Goal: Task Accomplishment & Management: Use online tool/utility

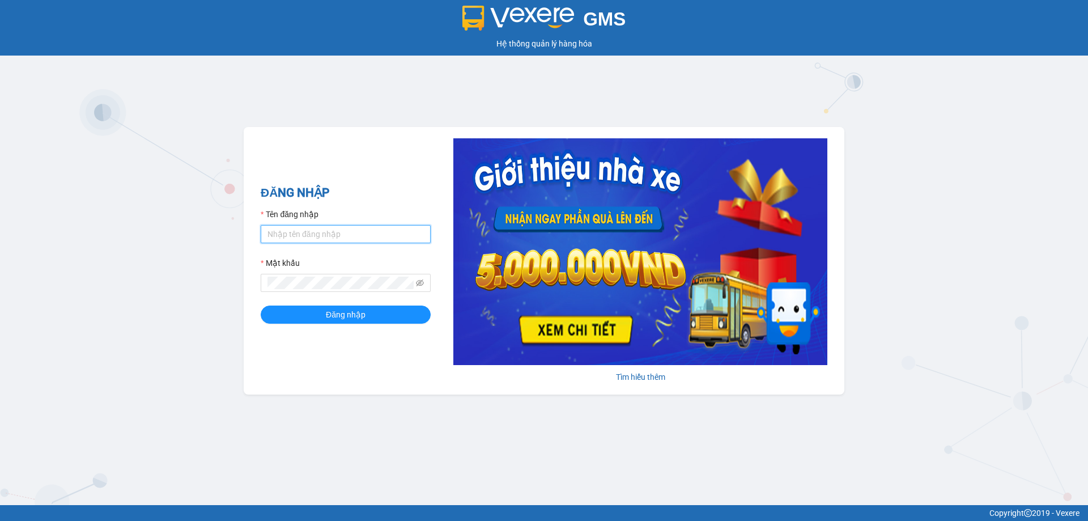
click at [349, 231] on input "Tên đăng nhập" at bounding box center [346, 234] width 170 height 18
type input "K"
type input "kimphuc.binhtam"
click at [355, 322] on button "Đăng nhập" at bounding box center [346, 314] width 170 height 18
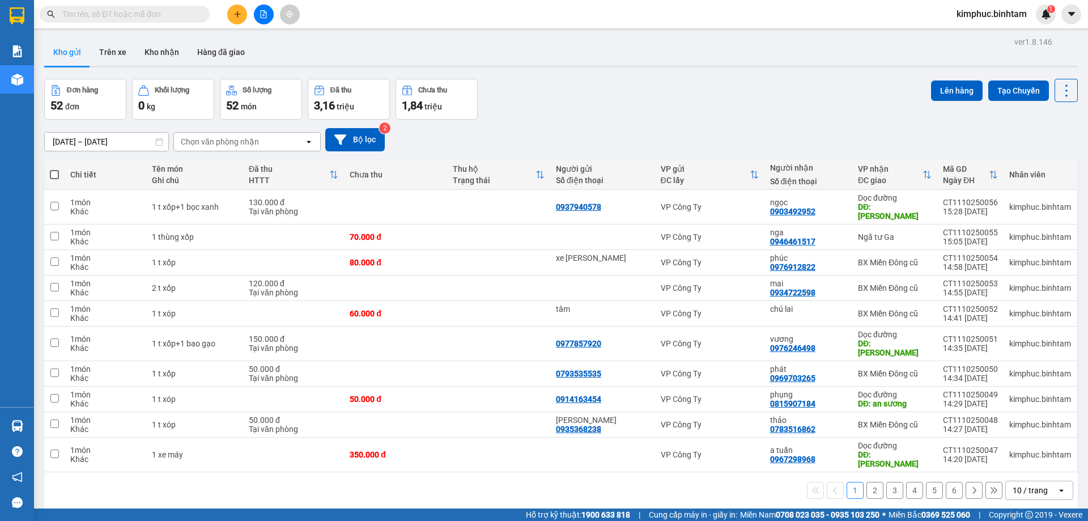
scroll to position [52, 0]
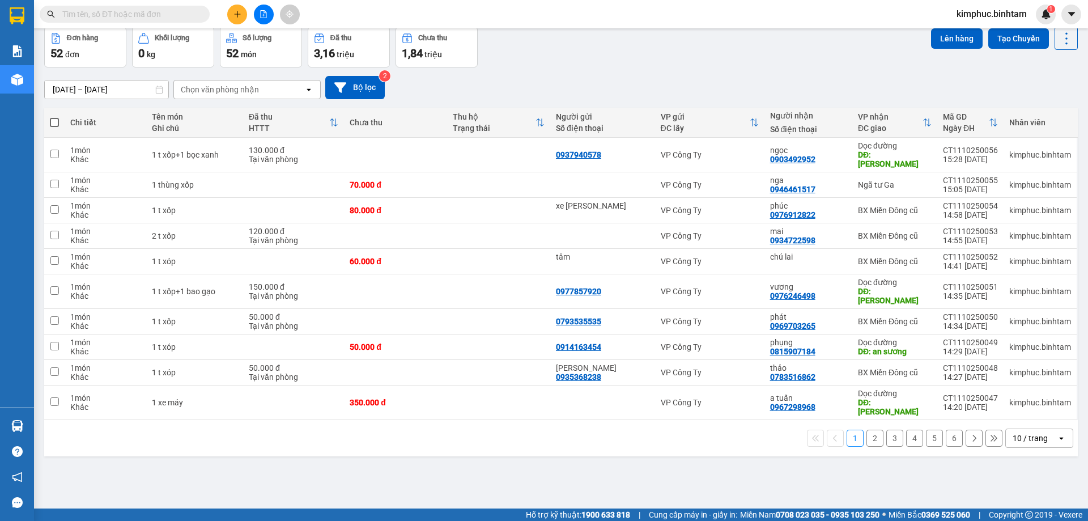
click at [946, 429] on button "6" at bounding box center [954, 437] width 17 height 17
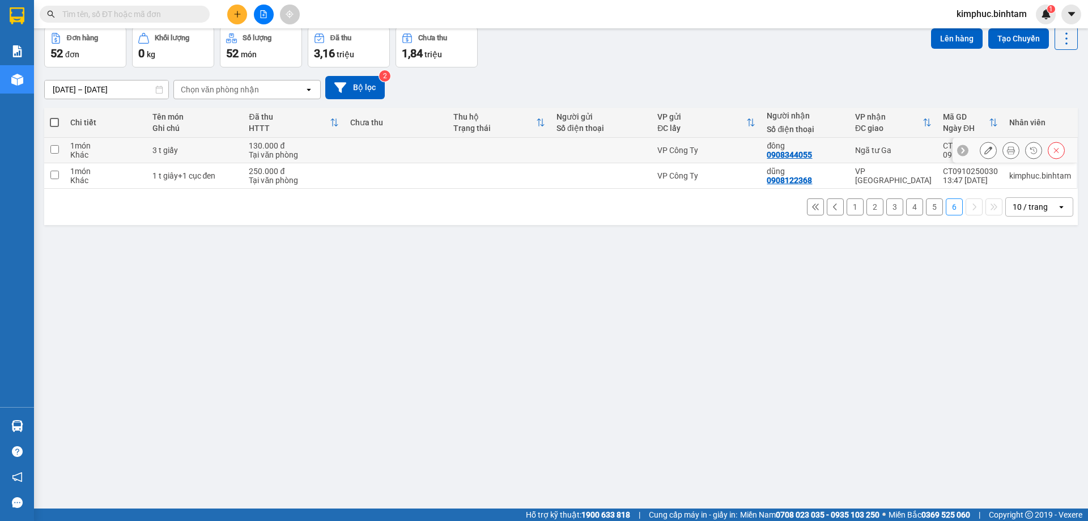
click at [60, 149] on td at bounding box center [54, 150] width 20 height 25
checkbox input "true"
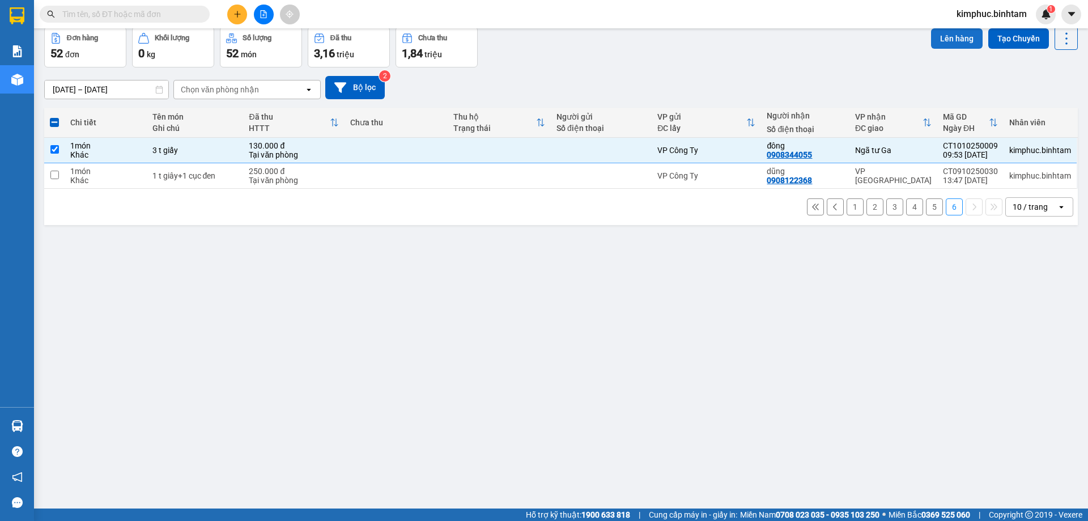
click at [935, 35] on button "Lên hàng" at bounding box center [957, 38] width 52 height 20
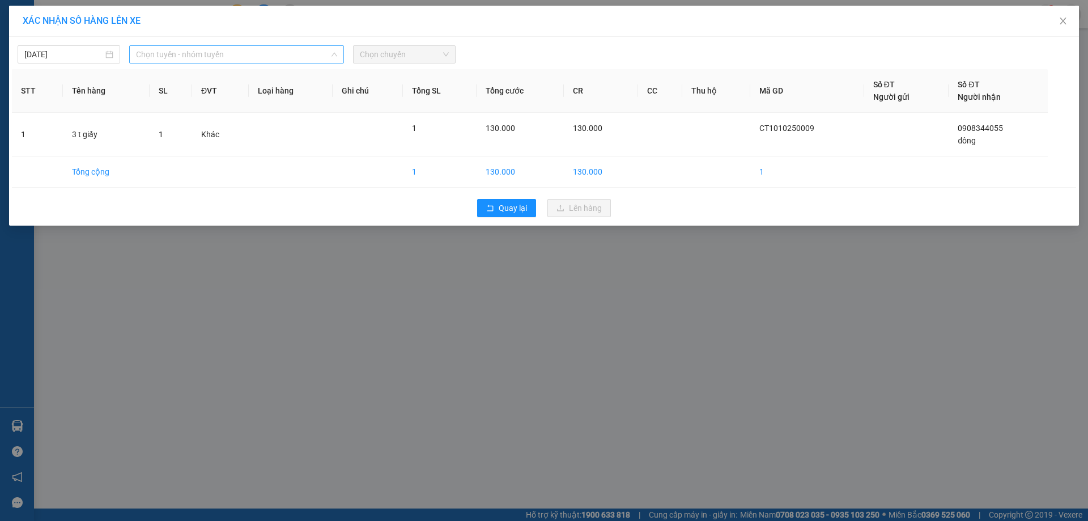
click at [223, 56] on span "Chọn tuyến - nhóm tuyến" at bounding box center [236, 54] width 201 height 17
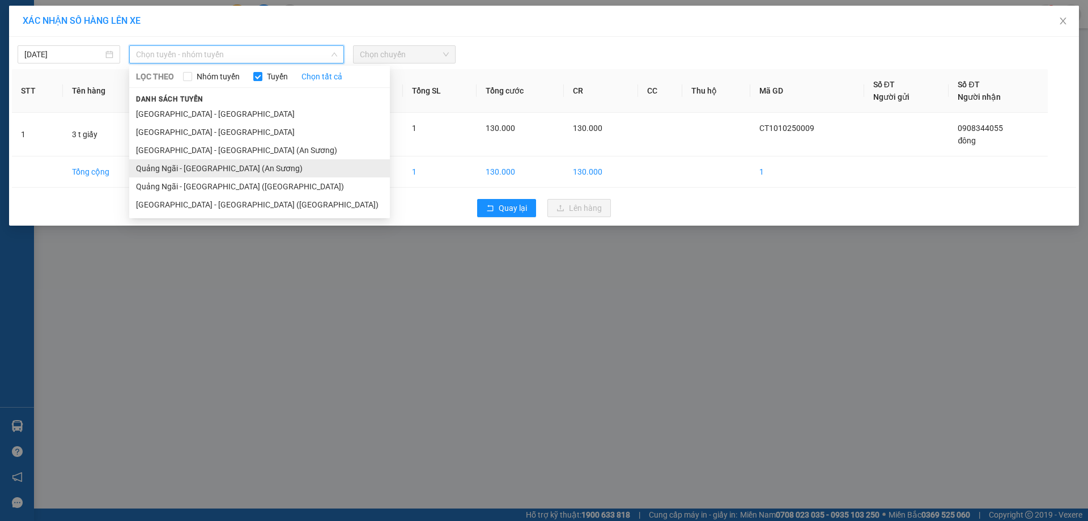
click at [214, 170] on li "Quảng Ngãi - [GEOGRAPHIC_DATA] (An Sương)" at bounding box center [259, 168] width 261 height 18
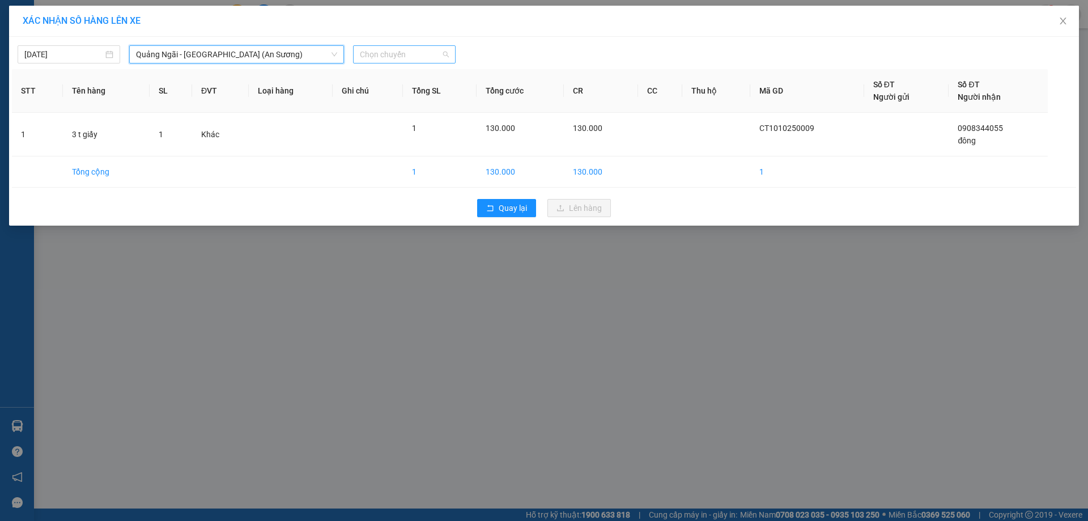
click at [380, 53] on span "Chọn chuyến" at bounding box center [404, 54] width 89 height 17
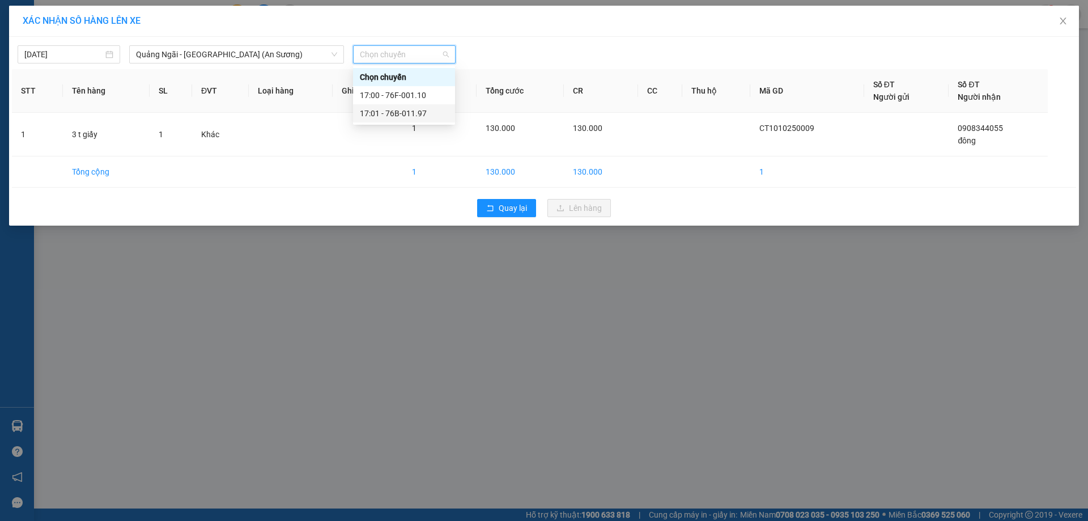
click at [399, 114] on div "17:01 - 76B-011.97" at bounding box center [404, 113] width 88 height 12
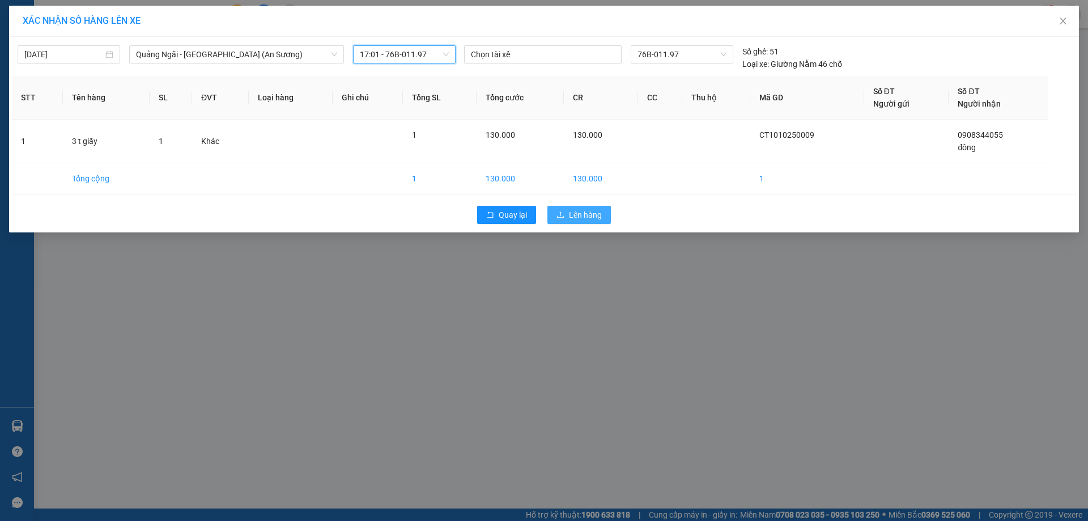
click at [591, 212] on span "Lên hàng" at bounding box center [585, 214] width 33 height 12
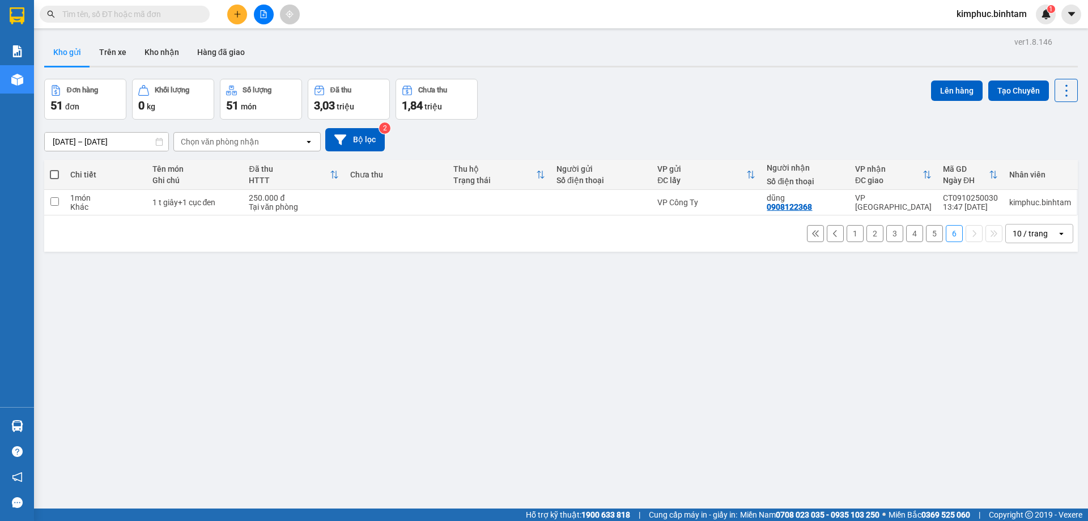
click at [926, 236] on button "5" at bounding box center [934, 233] width 17 height 17
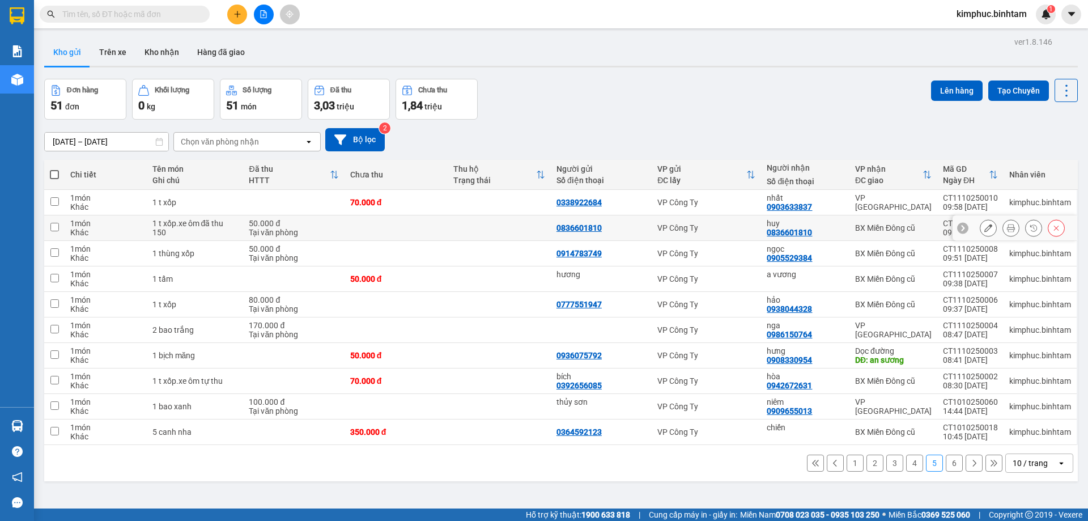
scroll to position [52, 0]
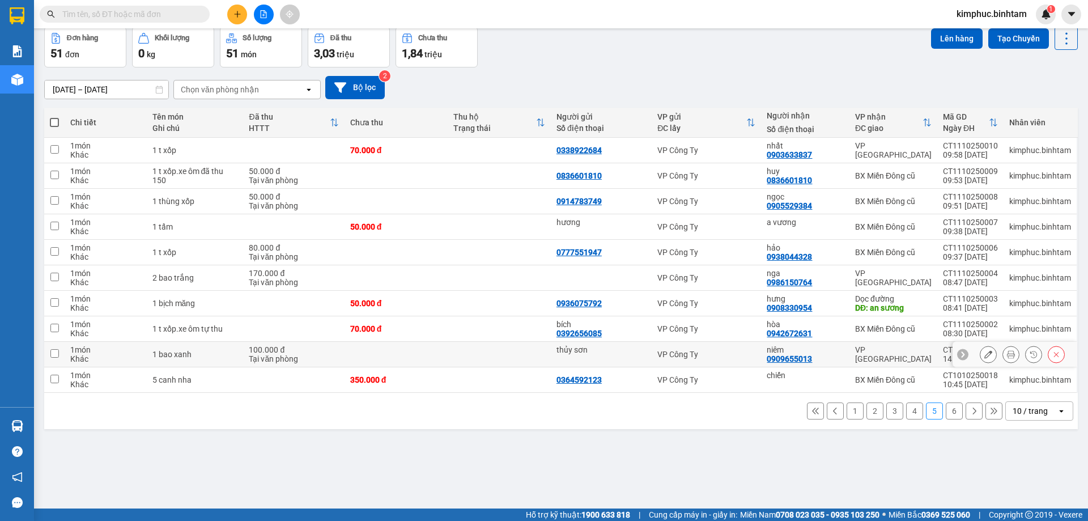
click at [55, 352] on input "checkbox" at bounding box center [54, 353] width 8 height 8
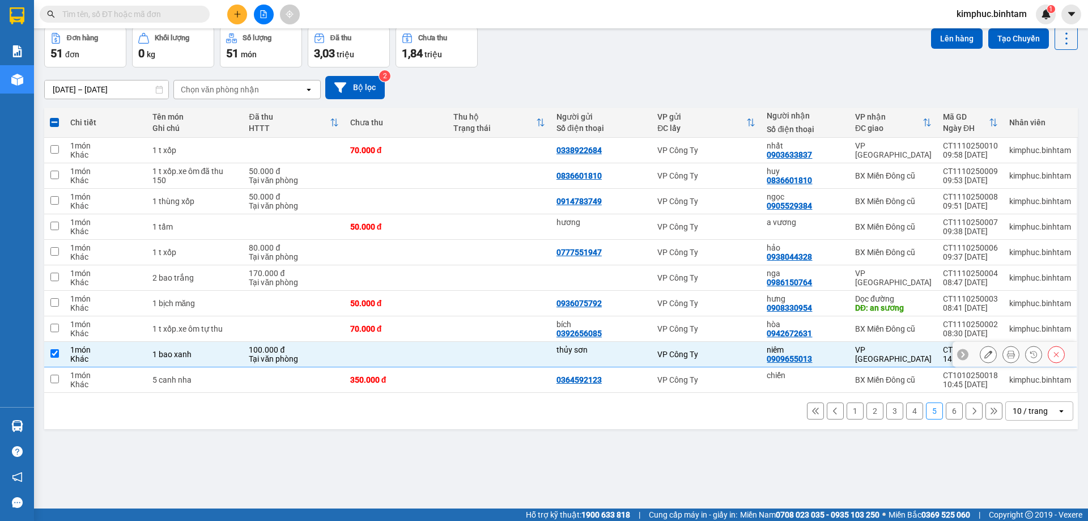
click at [54, 352] on input "checkbox" at bounding box center [54, 353] width 8 height 8
checkbox input "false"
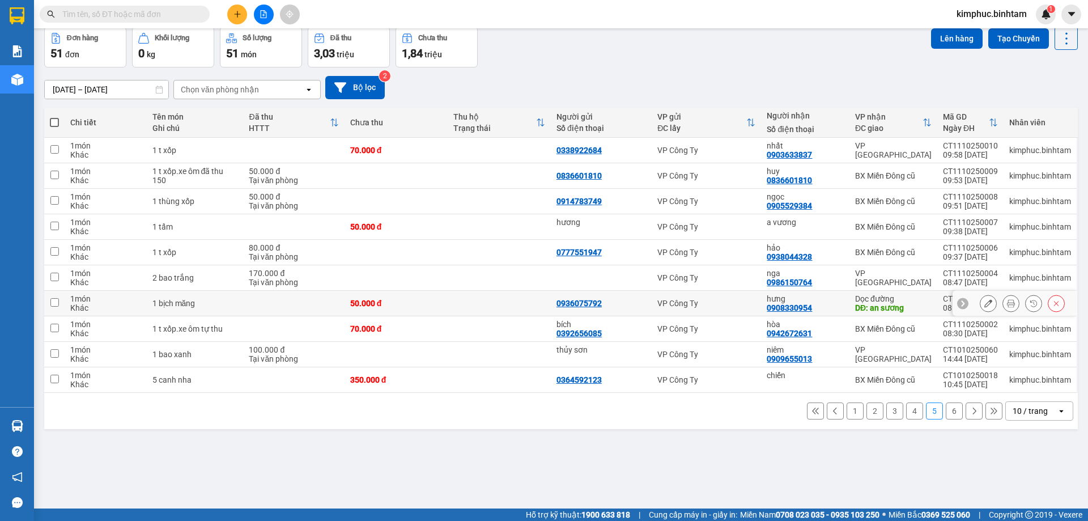
click at [55, 302] on input "checkbox" at bounding box center [54, 302] width 8 height 8
checkbox input "true"
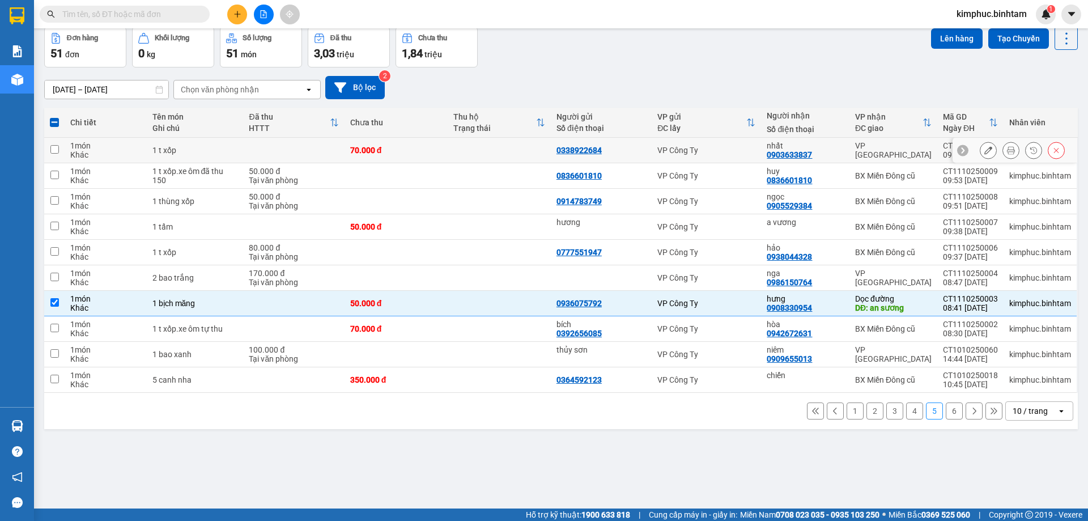
click at [56, 149] on input "checkbox" at bounding box center [54, 149] width 8 height 8
checkbox input "true"
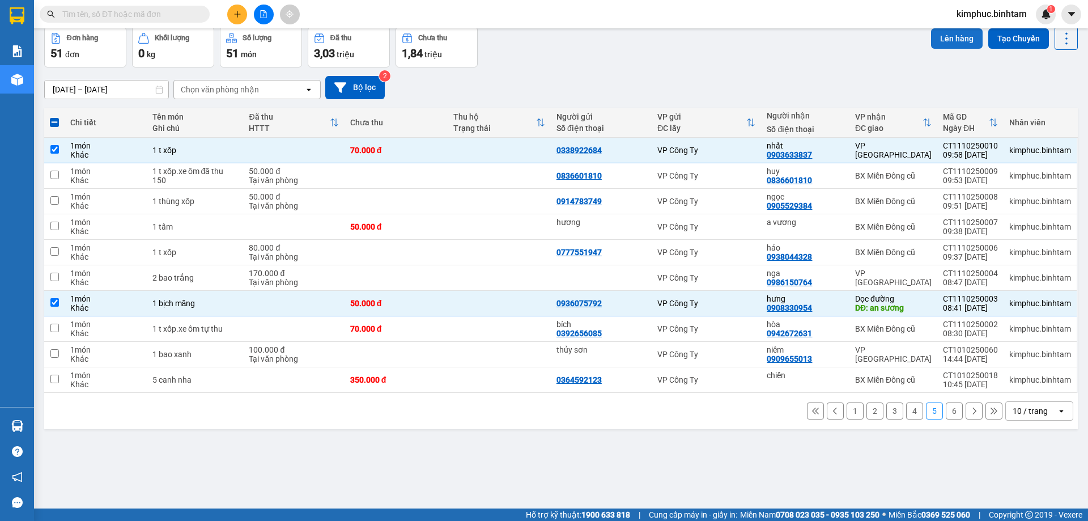
click at [963, 33] on button "Lên hàng" at bounding box center [957, 38] width 52 height 20
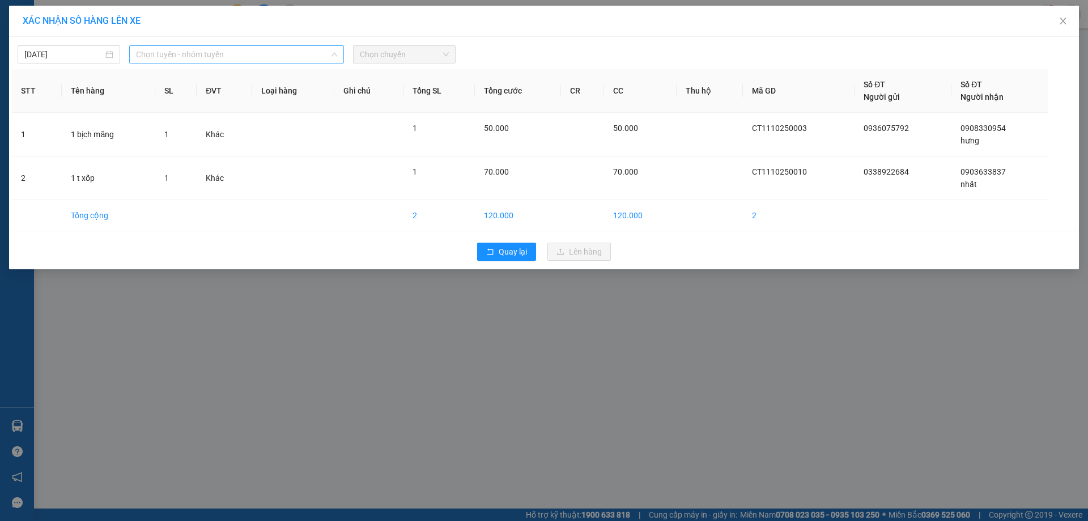
click at [215, 53] on span "Chọn tuyến - nhóm tuyến" at bounding box center [236, 54] width 201 height 17
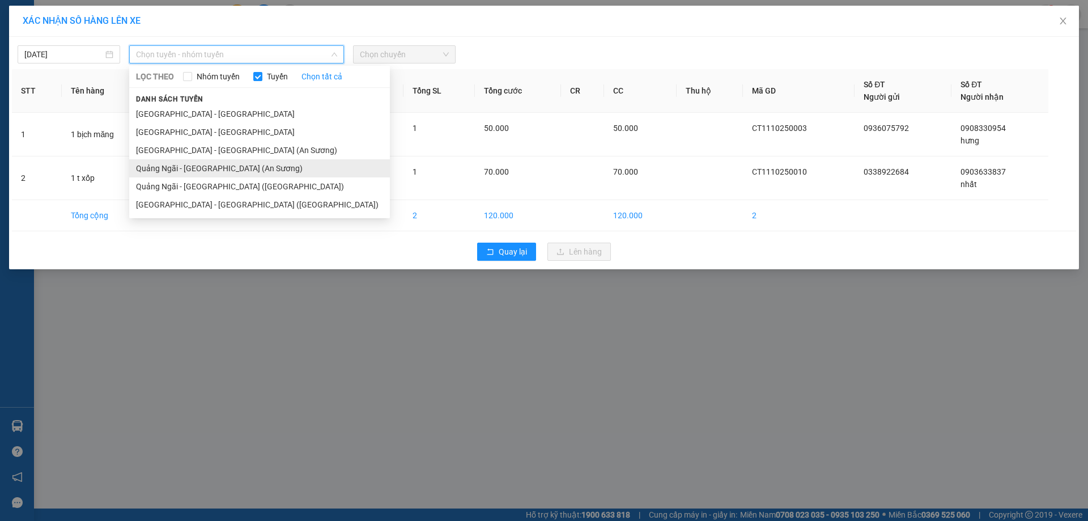
click at [211, 168] on li "Quảng Ngãi - [GEOGRAPHIC_DATA] (An Sương)" at bounding box center [259, 168] width 261 height 18
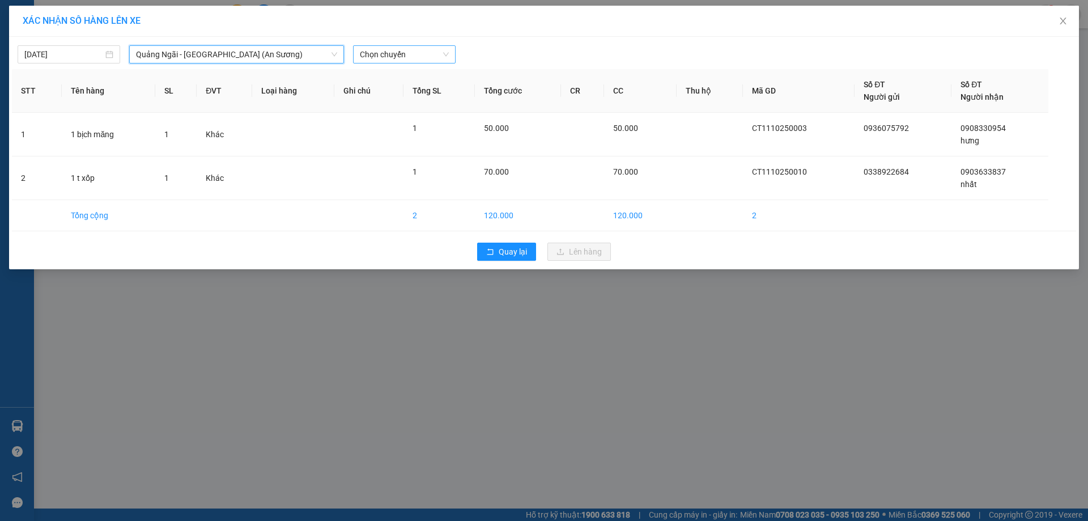
click at [388, 49] on span "Chọn chuyến" at bounding box center [404, 54] width 89 height 17
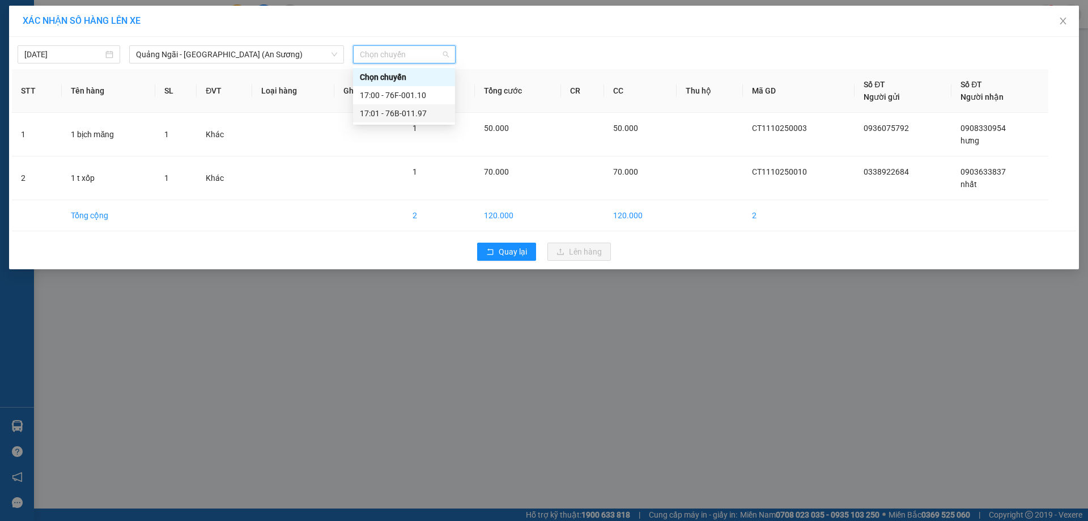
click at [407, 112] on div "17:01 - 76B-011.97" at bounding box center [404, 113] width 88 height 12
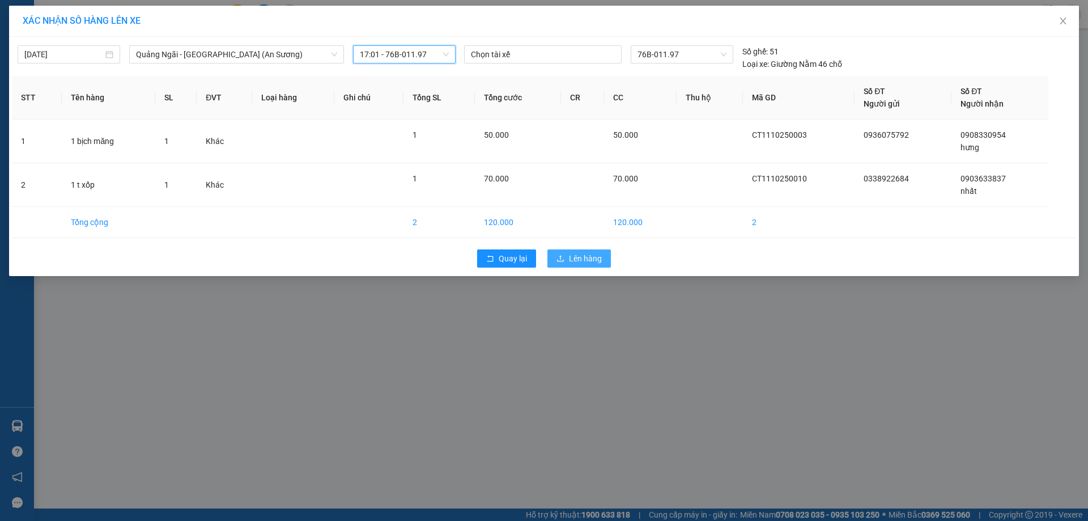
click at [579, 261] on span "Lên hàng" at bounding box center [585, 258] width 33 height 12
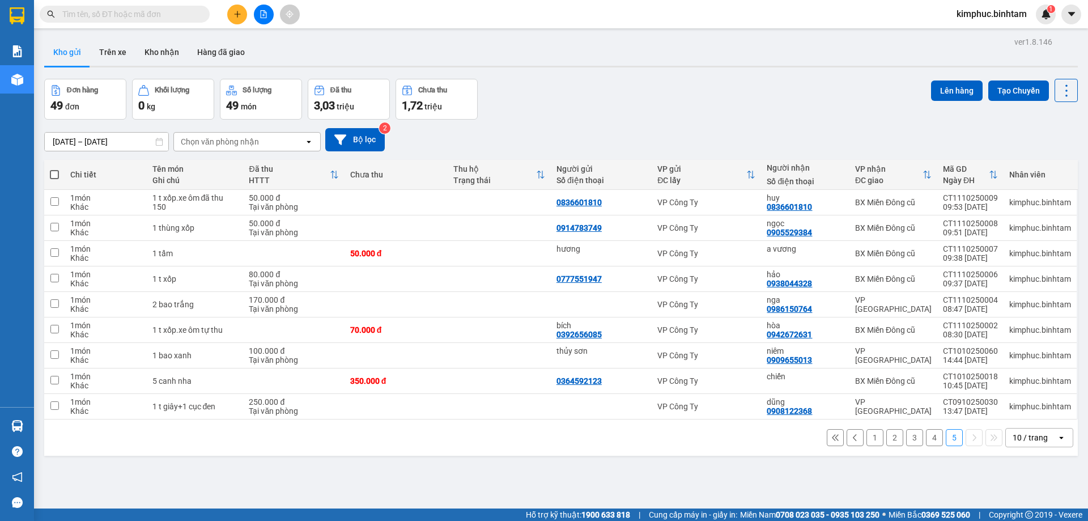
click at [929, 442] on button "4" at bounding box center [934, 437] width 17 height 17
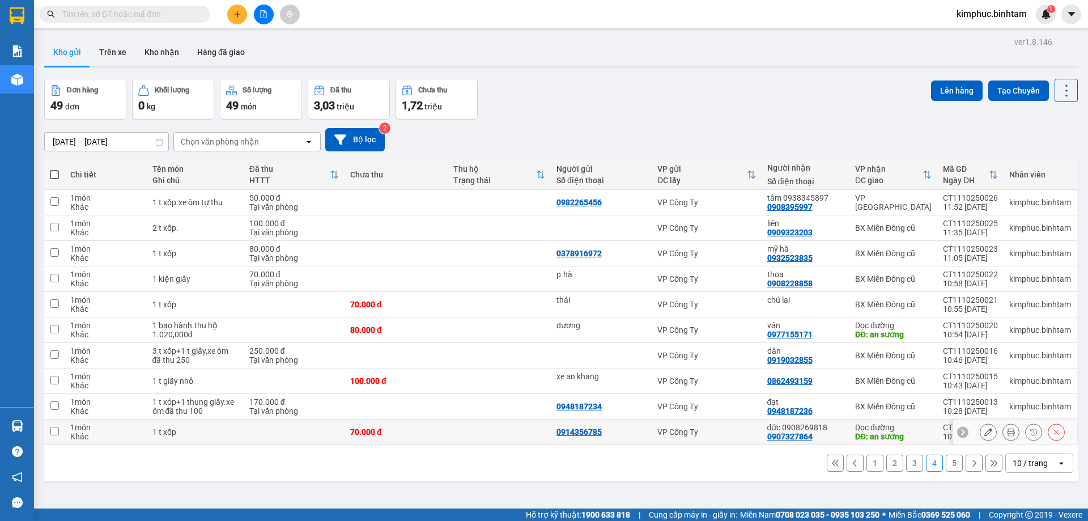
click at [52, 437] on td at bounding box center [54, 431] width 20 height 25
checkbox input "true"
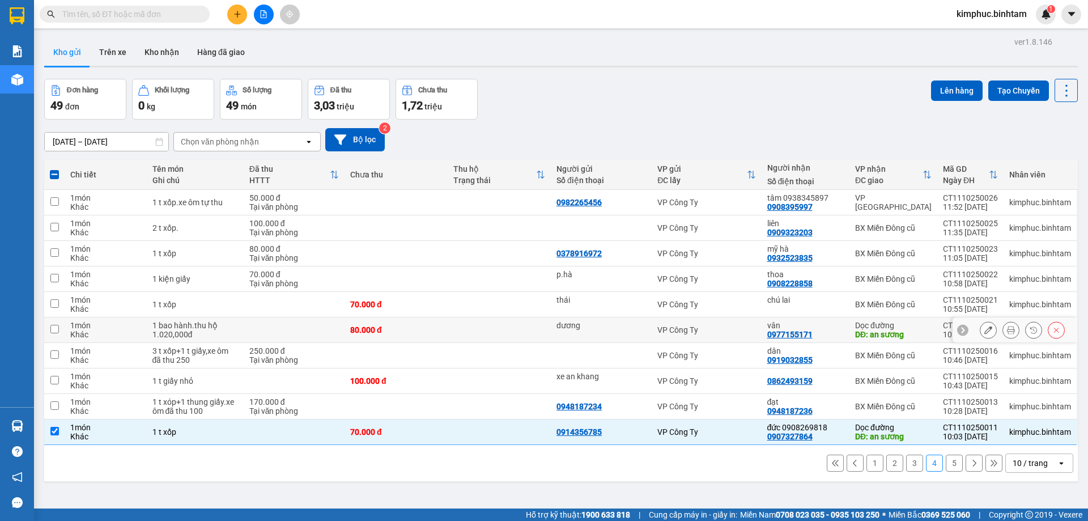
click at [63, 329] on td at bounding box center [54, 329] width 20 height 25
checkbox input "true"
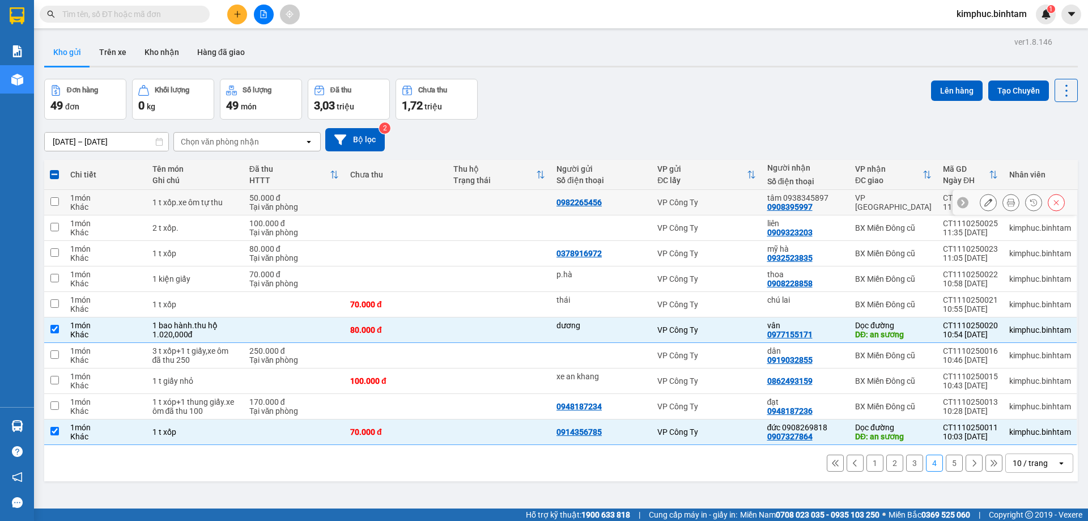
click at [52, 204] on input "checkbox" at bounding box center [54, 201] width 8 height 8
checkbox input "true"
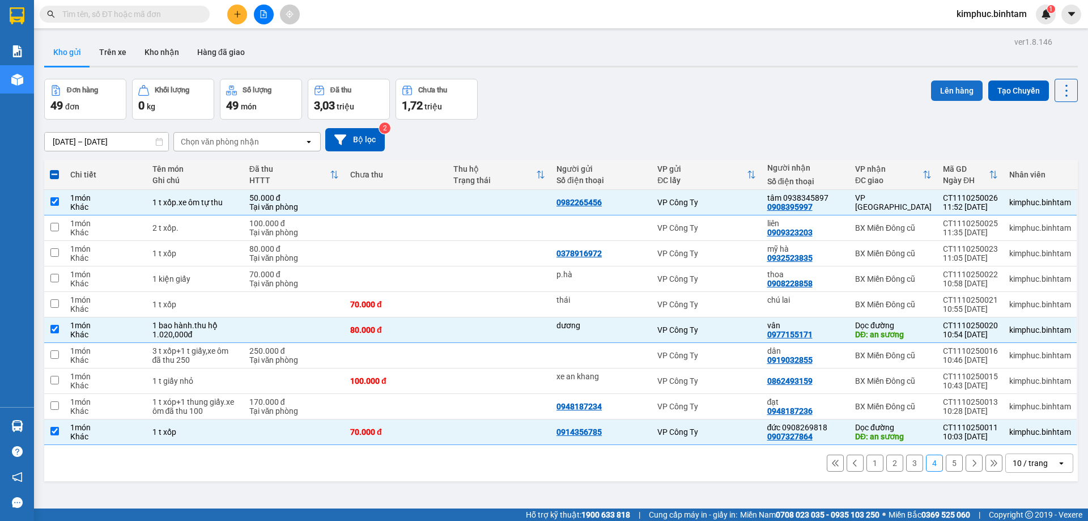
click at [934, 90] on button "Lên hàng" at bounding box center [957, 90] width 52 height 20
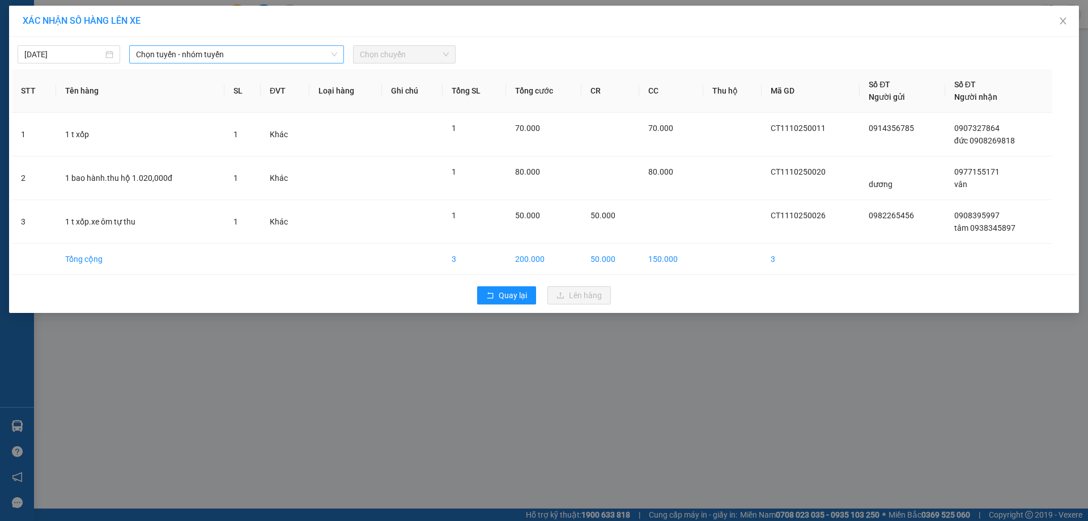
click at [259, 49] on span "Chọn tuyến - nhóm tuyến" at bounding box center [236, 54] width 201 height 17
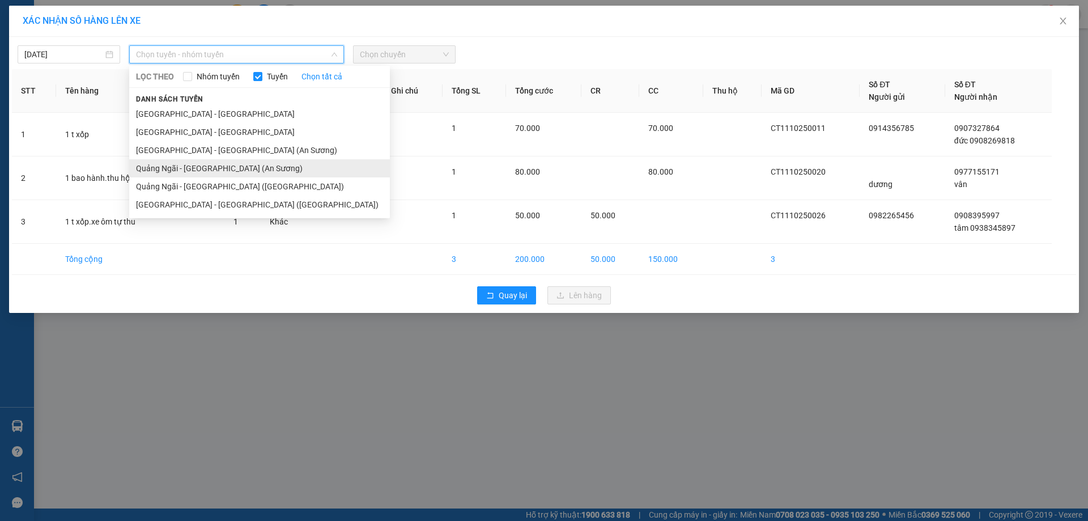
click at [213, 168] on li "Quảng Ngãi - Sài Gòn (An Sương)" at bounding box center [259, 168] width 261 height 18
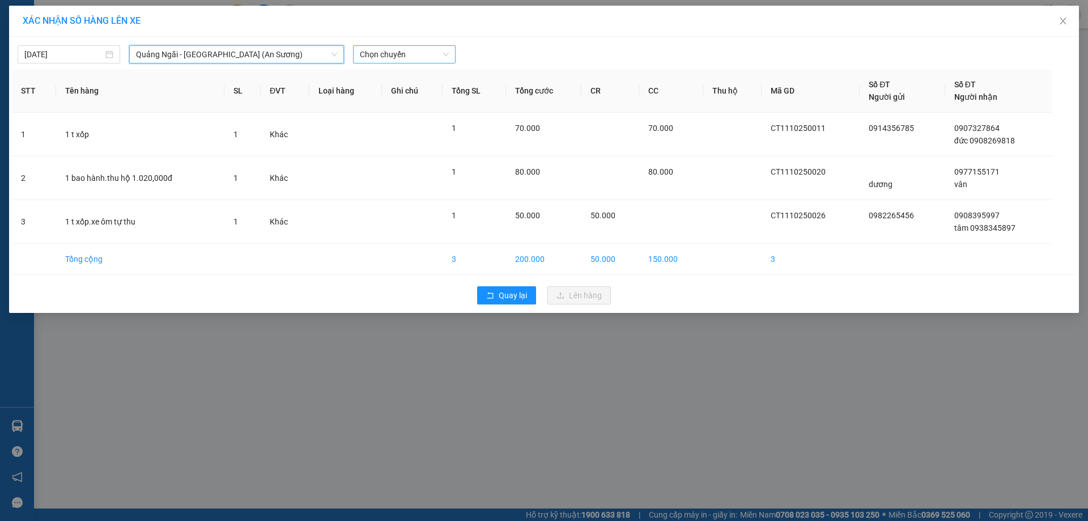
click at [432, 57] on span "Chọn chuyến" at bounding box center [404, 54] width 89 height 17
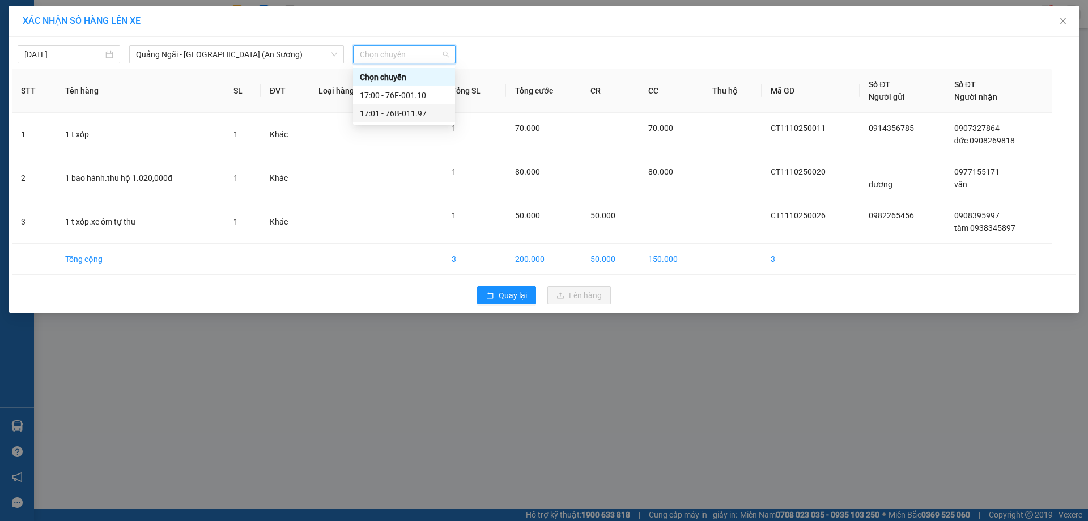
click at [427, 109] on div "17:01 - 76B-011.97" at bounding box center [404, 113] width 88 height 12
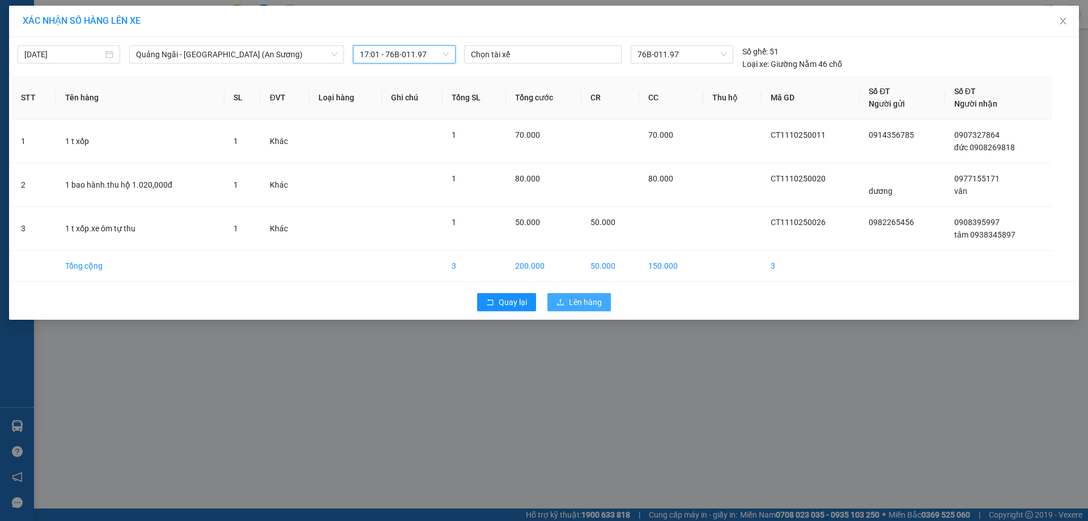
click at [590, 307] on span "Lên hàng" at bounding box center [585, 302] width 33 height 12
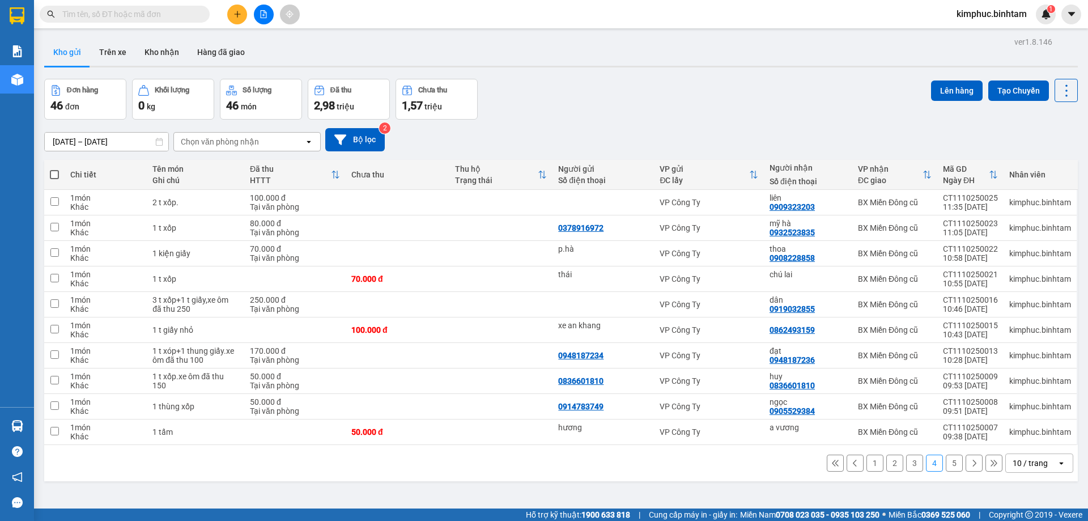
click at [911, 466] on button "3" at bounding box center [914, 462] width 17 height 17
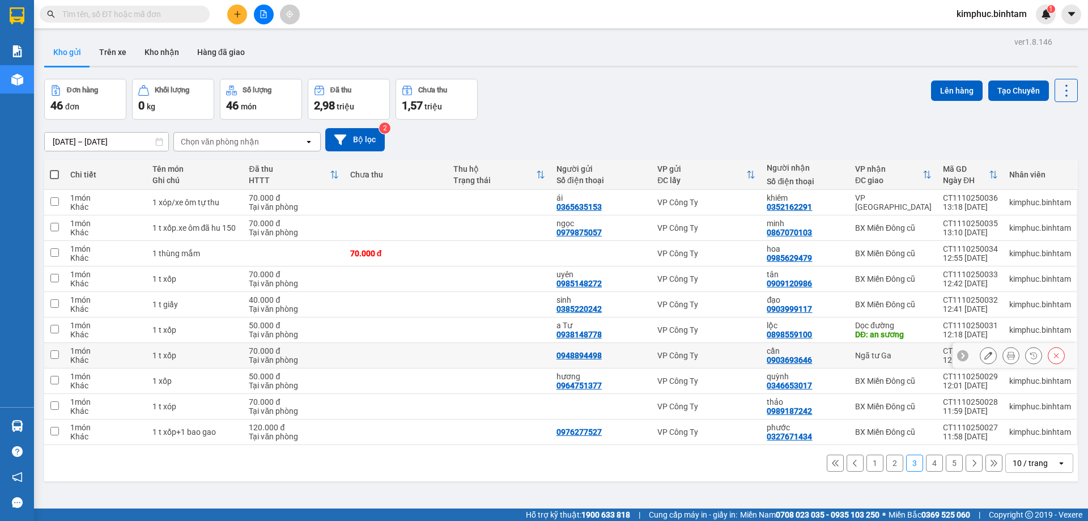
click at [48, 355] on td at bounding box center [54, 355] width 20 height 25
checkbox input "true"
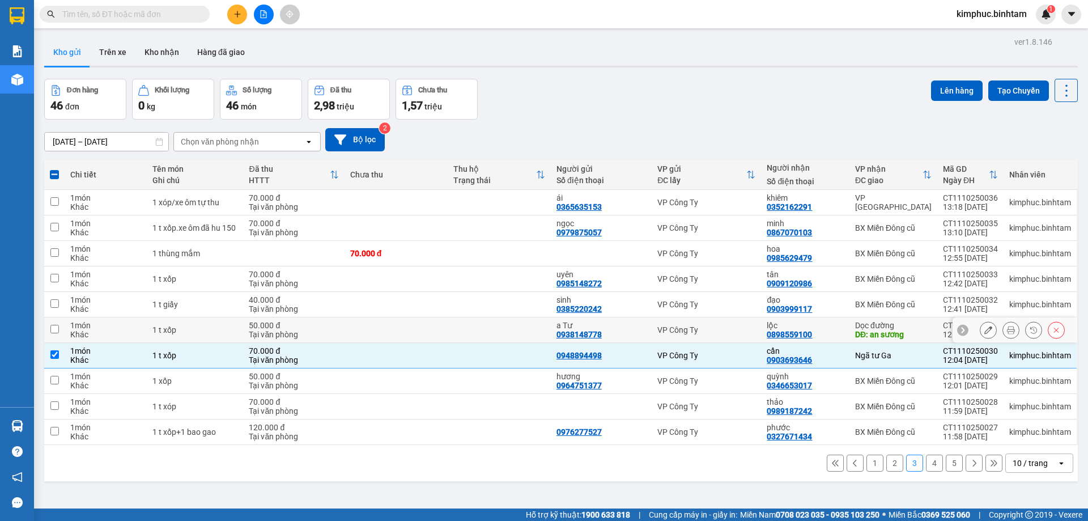
click at [48, 327] on td at bounding box center [54, 329] width 20 height 25
checkbox input "true"
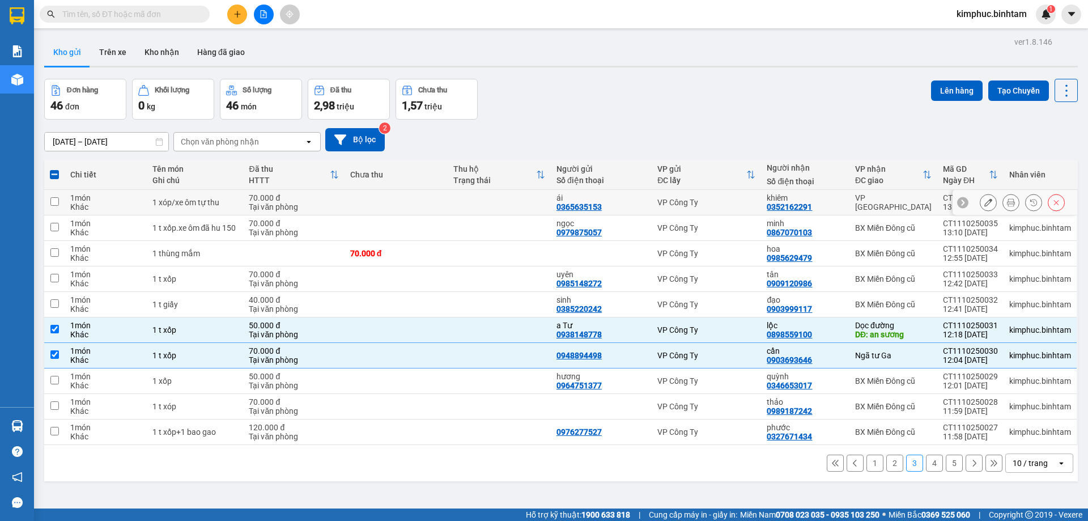
click at [47, 201] on td at bounding box center [54, 202] width 20 height 25
checkbox input "true"
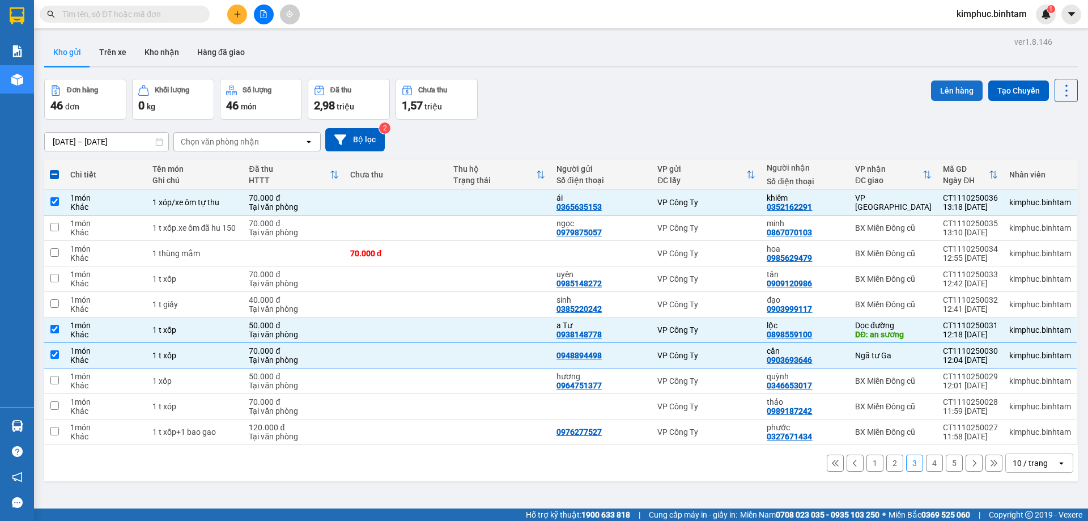
click at [959, 92] on button "Lên hàng" at bounding box center [957, 90] width 52 height 20
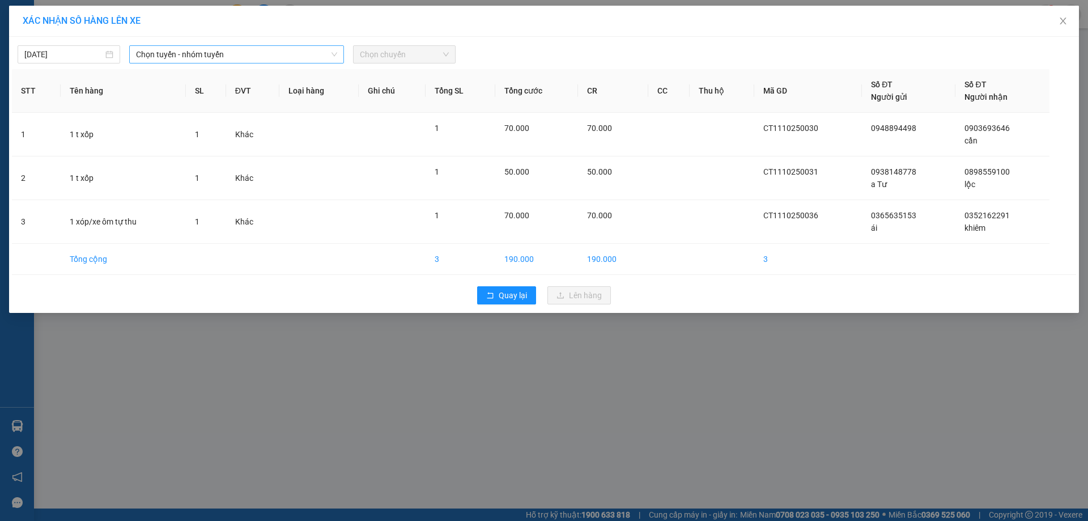
click at [236, 48] on span "Chọn tuyến - nhóm tuyến" at bounding box center [236, 54] width 201 height 17
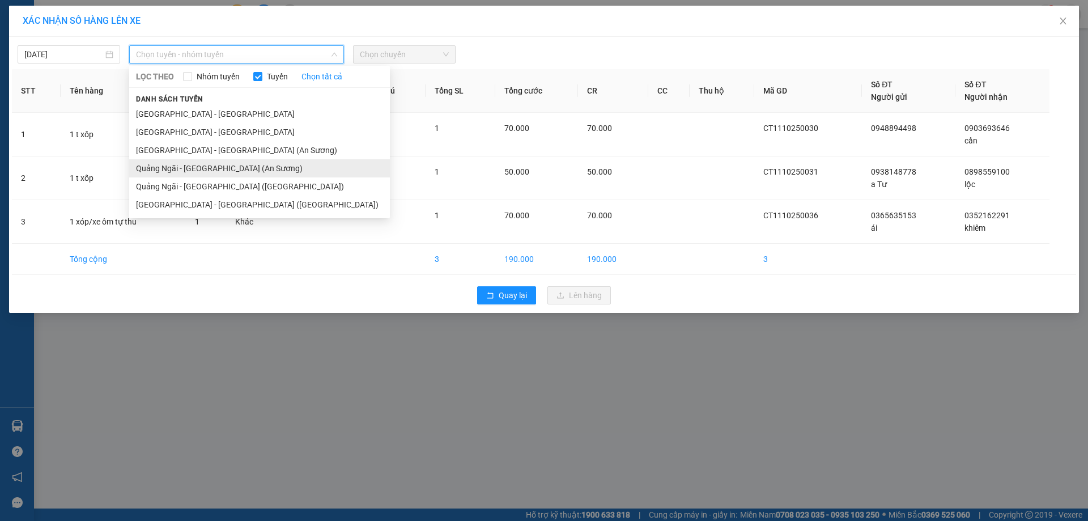
click at [224, 167] on li "Quảng Ngãi - Sài Gòn (An Sương)" at bounding box center [259, 168] width 261 height 18
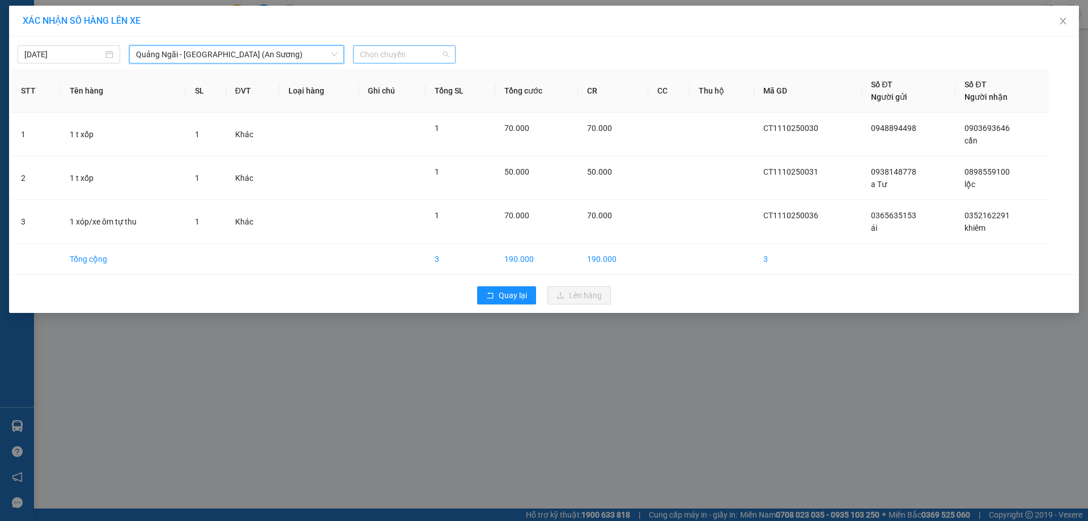
click at [382, 51] on span "Chọn chuyến" at bounding box center [404, 54] width 89 height 17
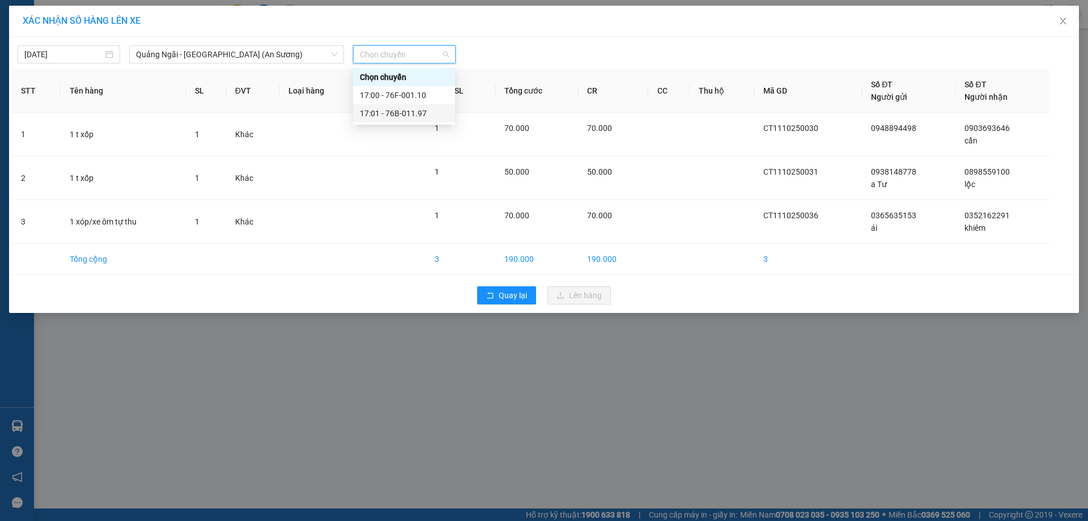
click at [402, 108] on div "17:01 - 76B-011.97" at bounding box center [404, 113] width 88 height 12
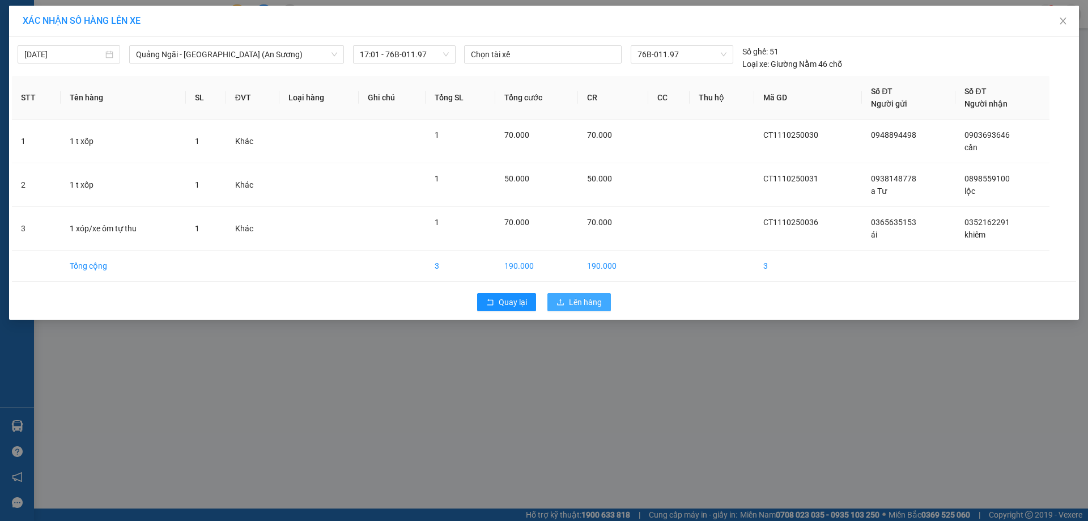
click at [601, 306] on span "Lên hàng" at bounding box center [585, 302] width 33 height 12
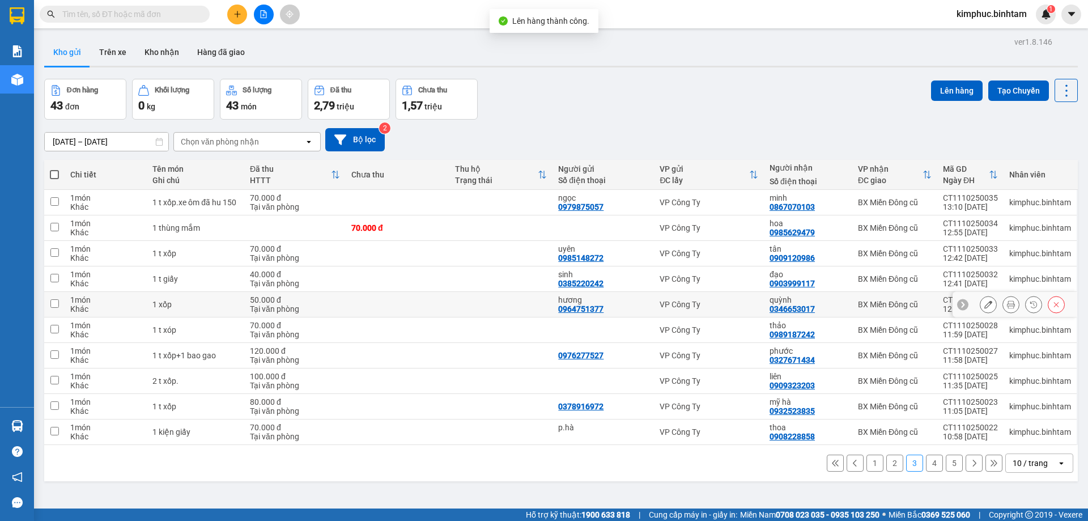
scroll to position [52, 0]
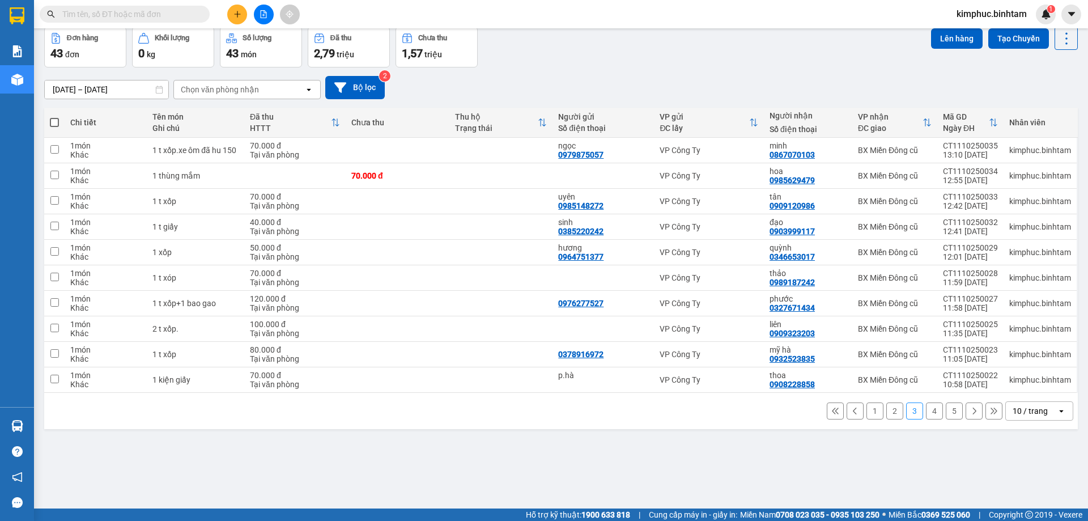
click at [890, 412] on button "2" at bounding box center [894, 410] width 17 height 17
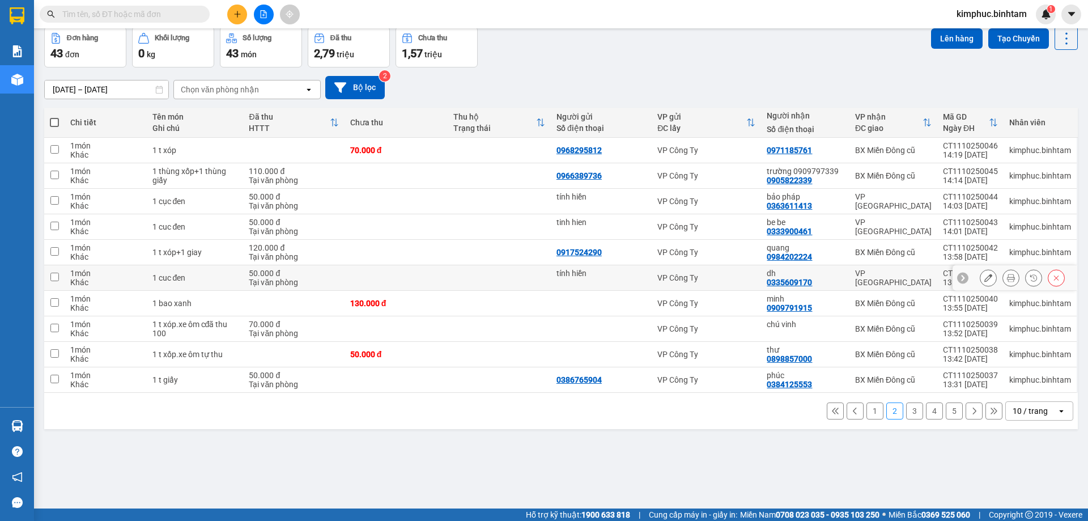
click at [66, 278] on td "1 món Khác" at bounding box center [106, 277] width 82 height 25
checkbox input "true"
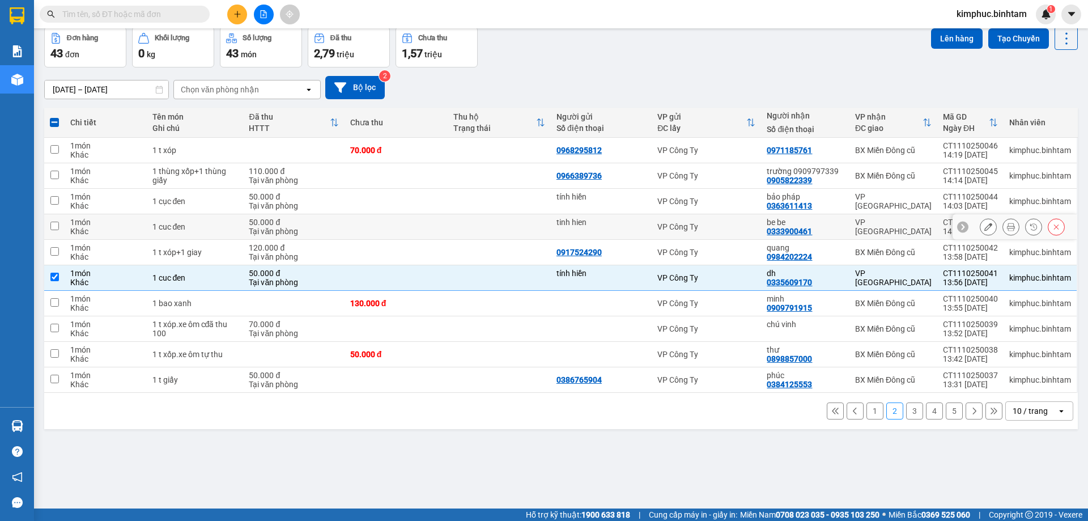
click at [64, 227] on td at bounding box center [54, 226] width 20 height 25
checkbox input "true"
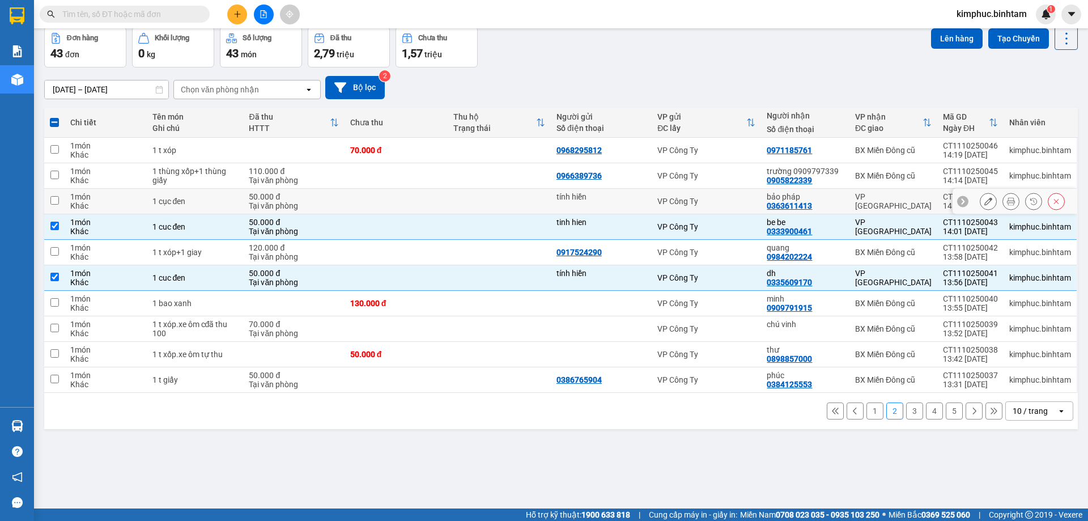
click at [62, 205] on td at bounding box center [54, 201] width 20 height 25
checkbox input "true"
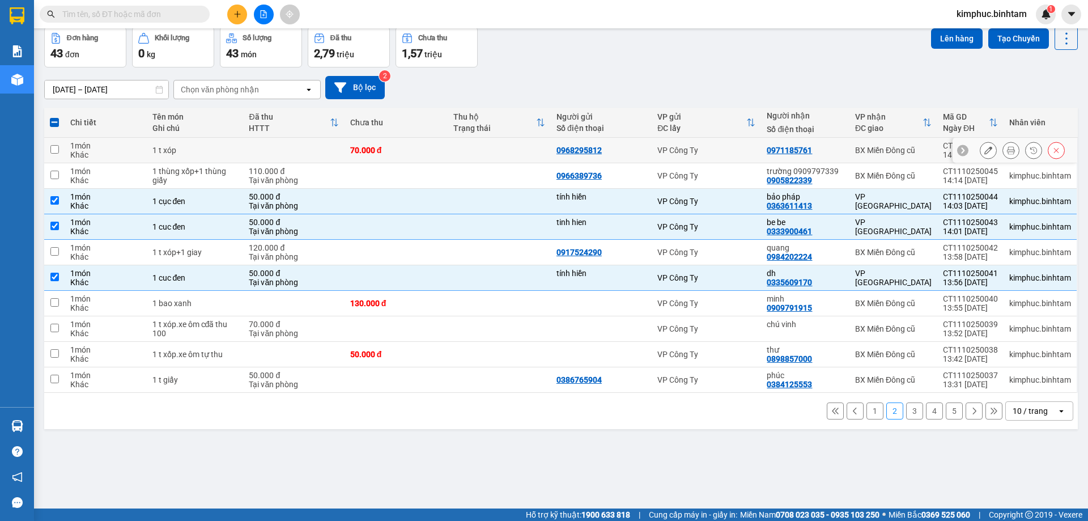
scroll to position [0, 0]
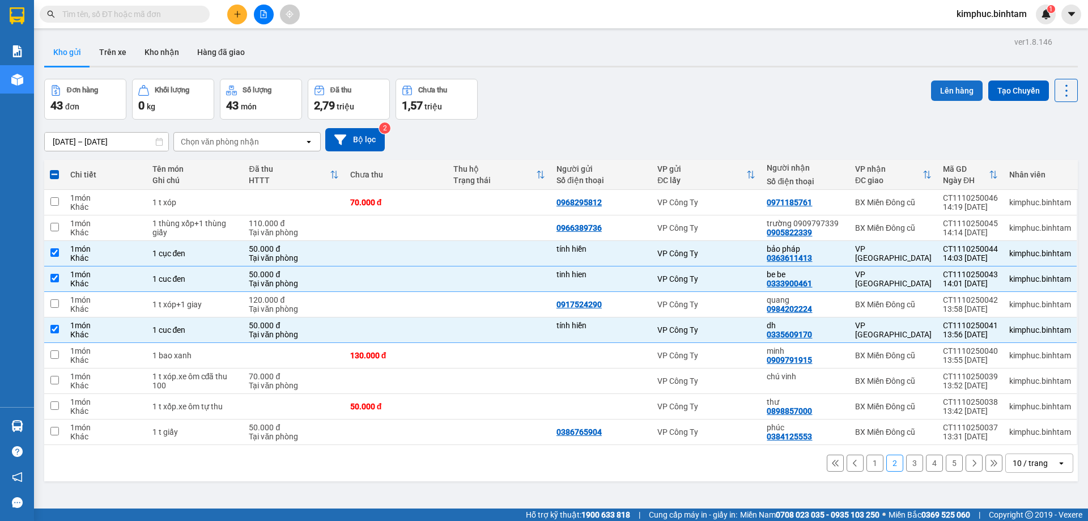
click at [944, 84] on button "Lên hàng" at bounding box center [957, 90] width 52 height 20
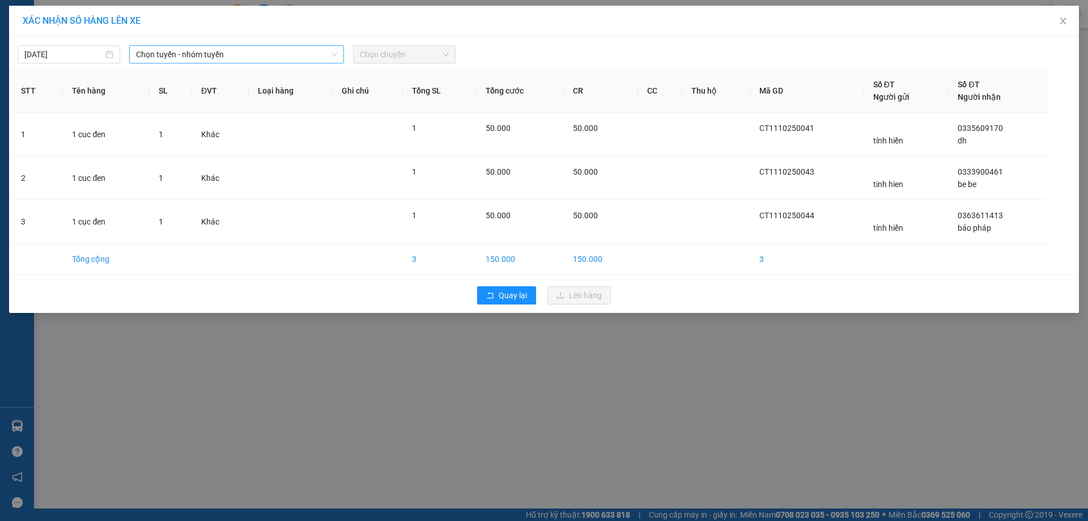
click at [199, 54] on span "Chọn tuyến - nhóm tuyến" at bounding box center [236, 54] width 201 height 17
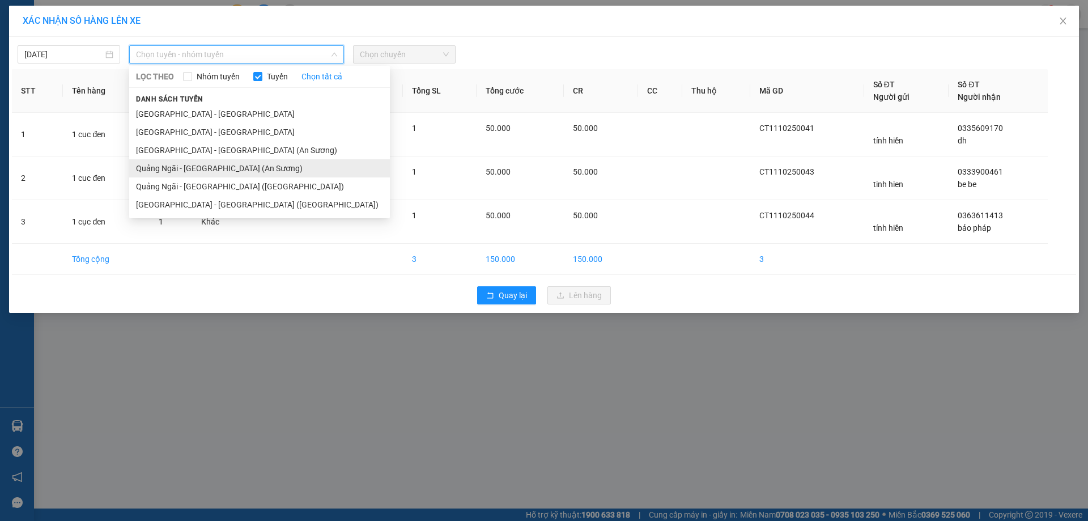
click at [180, 164] on li "Quảng Ngãi - Sài Gòn (An Sương)" at bounding box center [259, 168] width 261 height 18
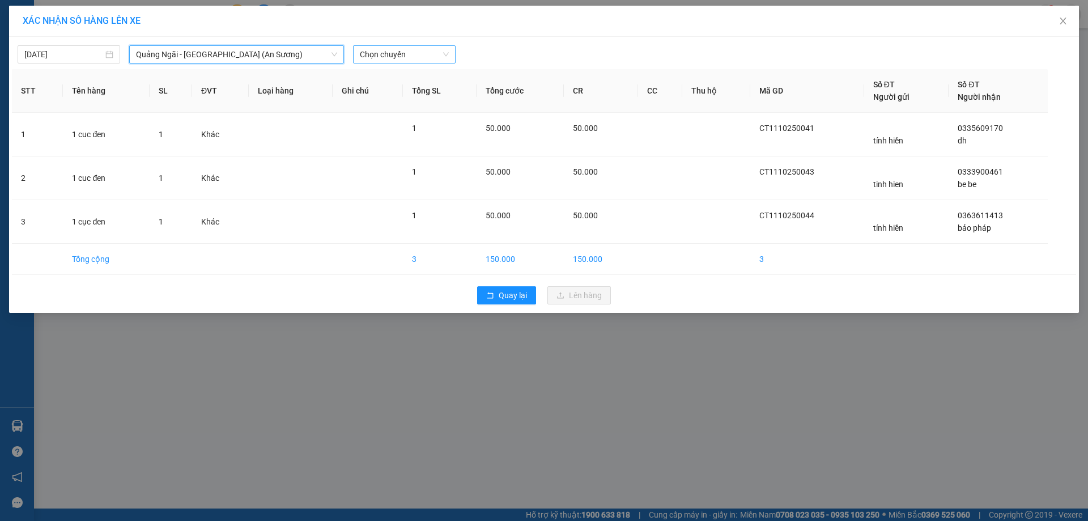
click at [381, 52] on span "Chọn chuyến" at bounding box center [404, 54] width 89 height 17
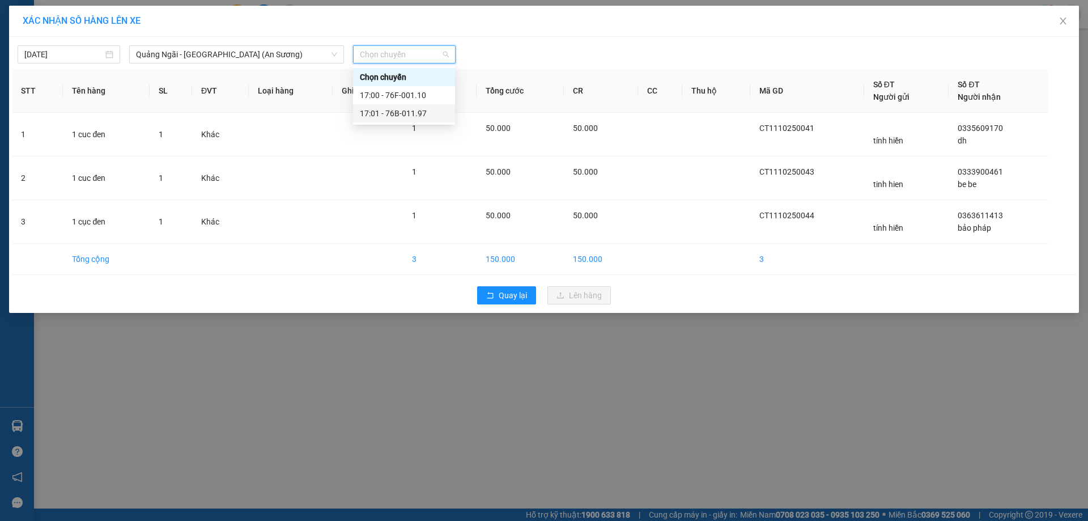
click at [399, 109] on div "17:01 - 76B-011.97" at bounding box center [404, 113] width 88 height 12
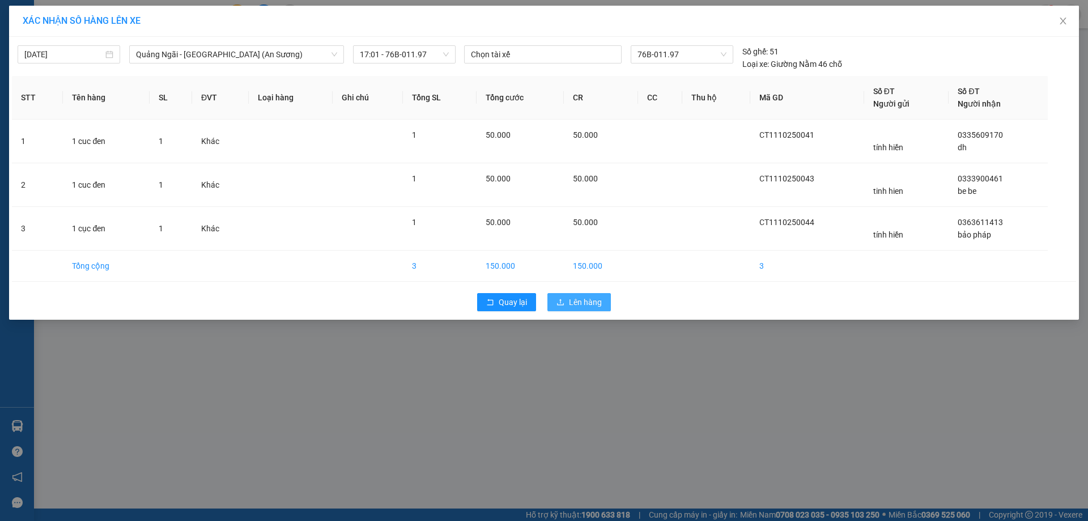
click at [602, 305] on button "Lên hàng" at bounding box center [578, 302] width 63 height 18
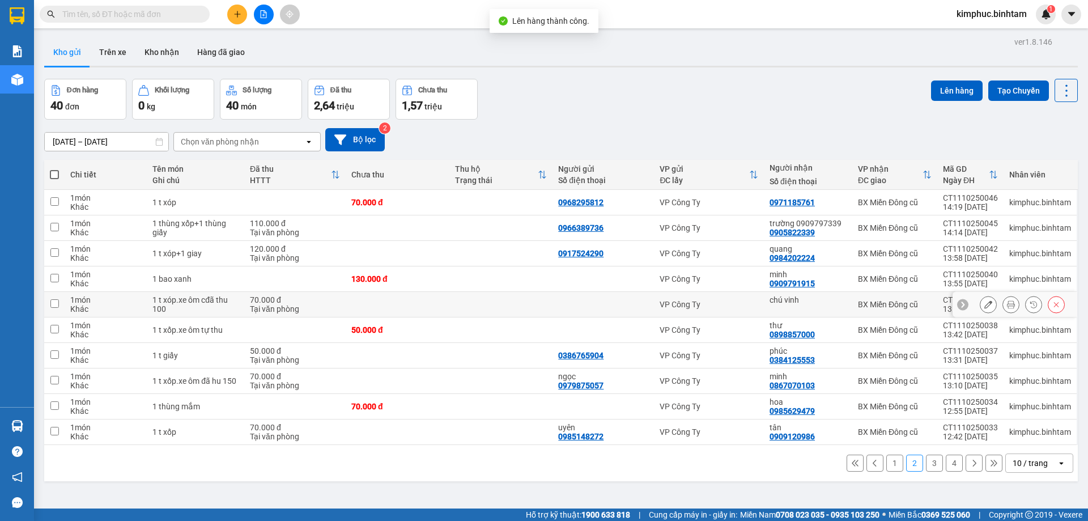
scroll to position [52, 0]
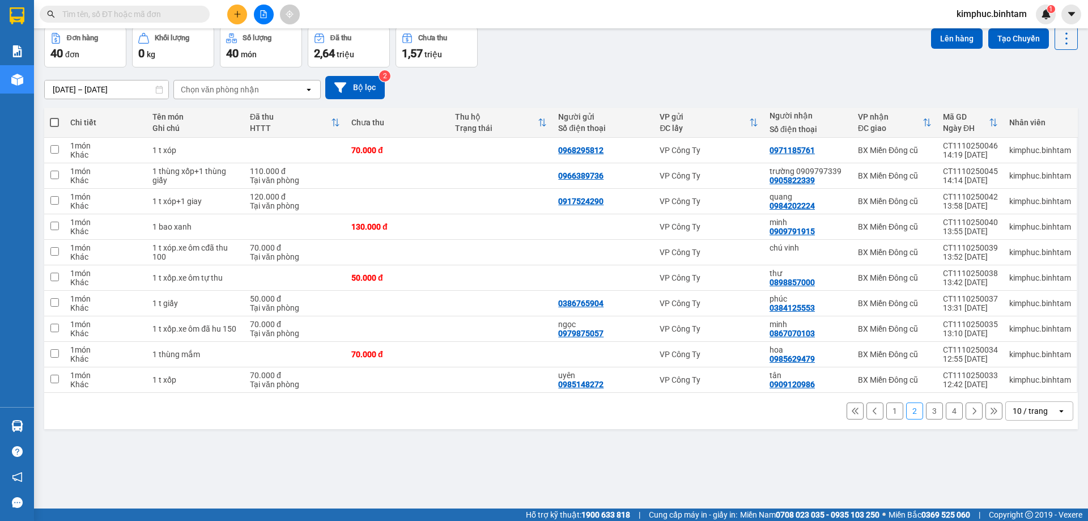
click at [56, 120] on span at bounding box center [54, 122] width 9 height 9
click at [54, 117] on input "checkbox" at bounding box center [54, 117] width 0 height 0
checkbox input "true"
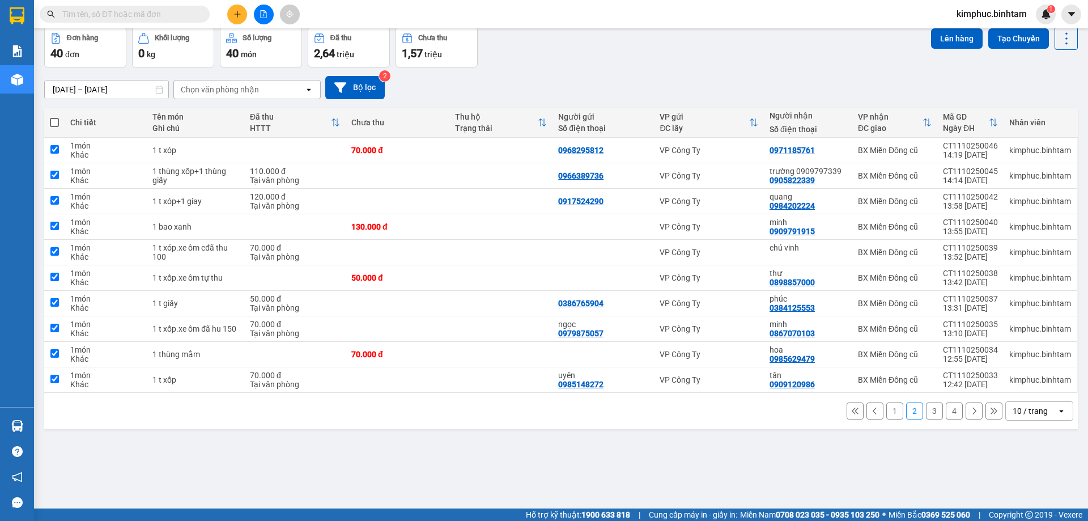
checkbox input "true"
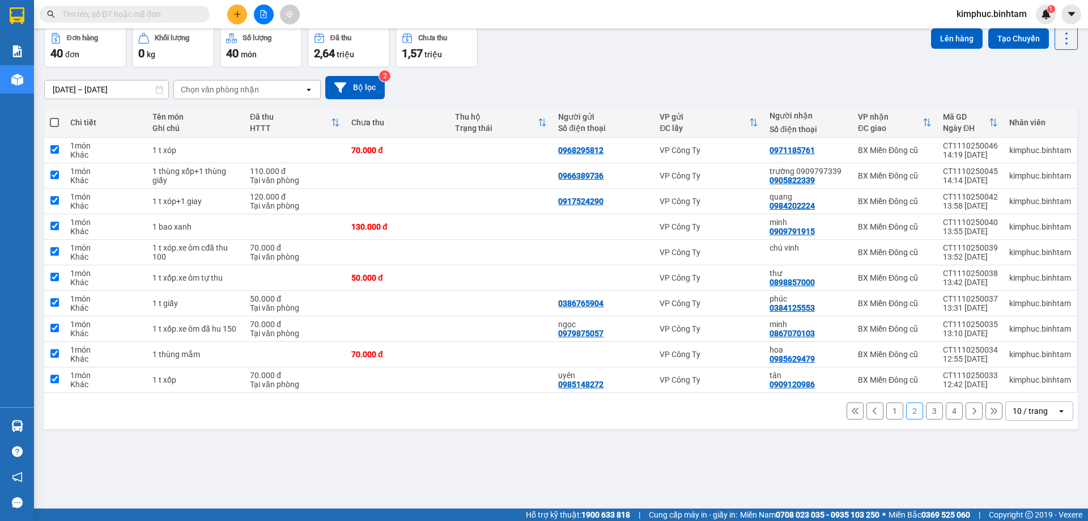
checkbox input "true"
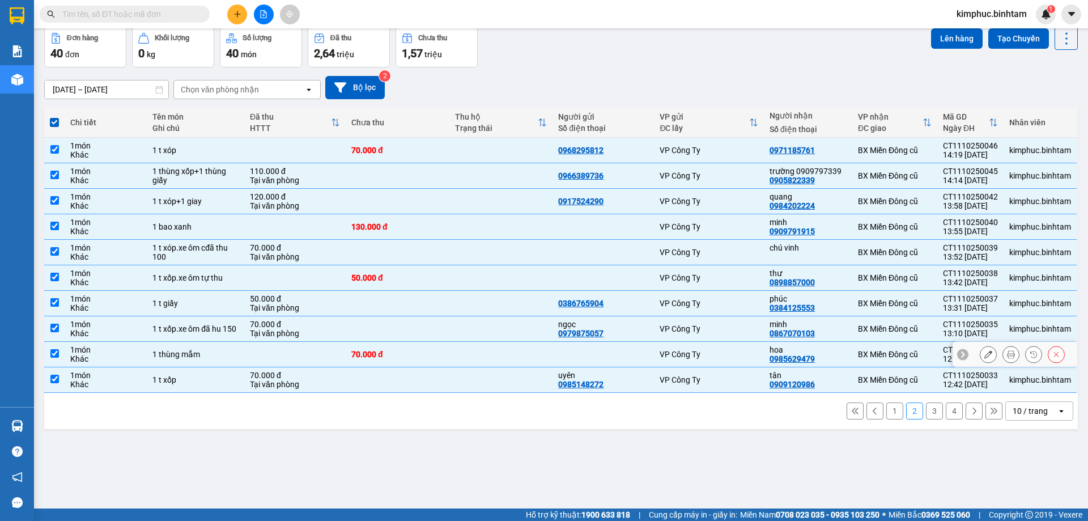
click at [58, 352] on input "checkbox" at bounding box center [54, 353] width 8 height 8
checkbox input "false"
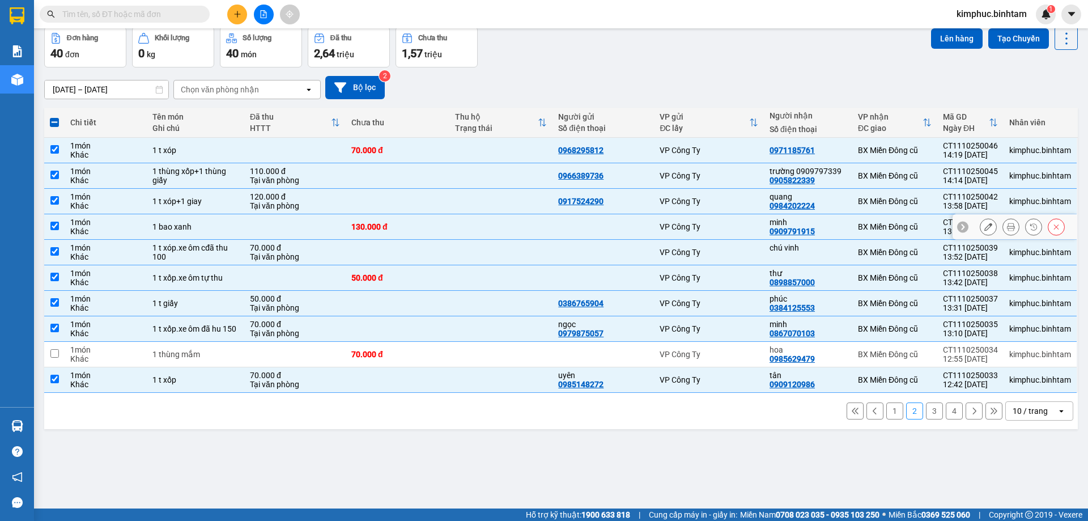
click at [49, 229] on td at bounding box center [54, 226] width 20 height 25
checkbox input "false"
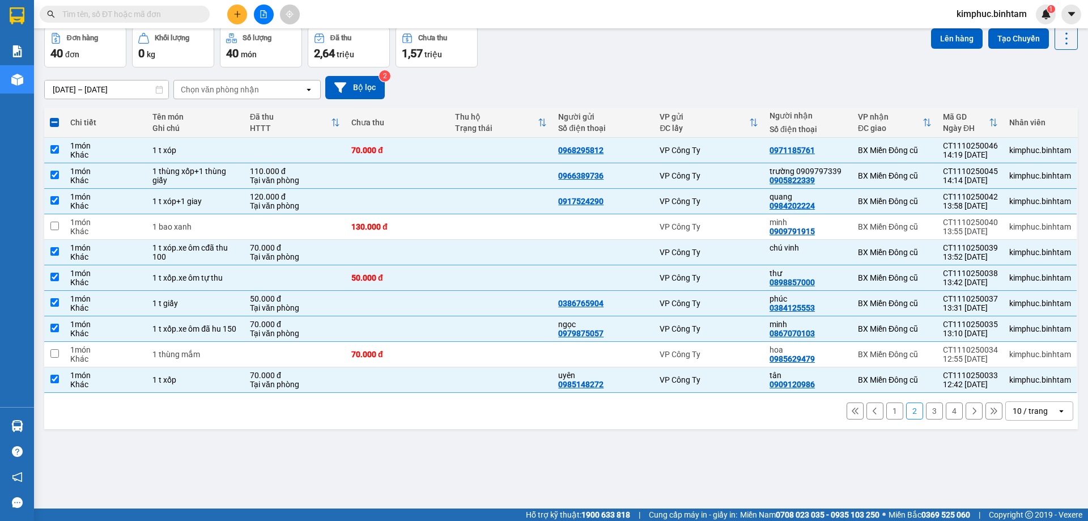
scroll to position [0, 0]
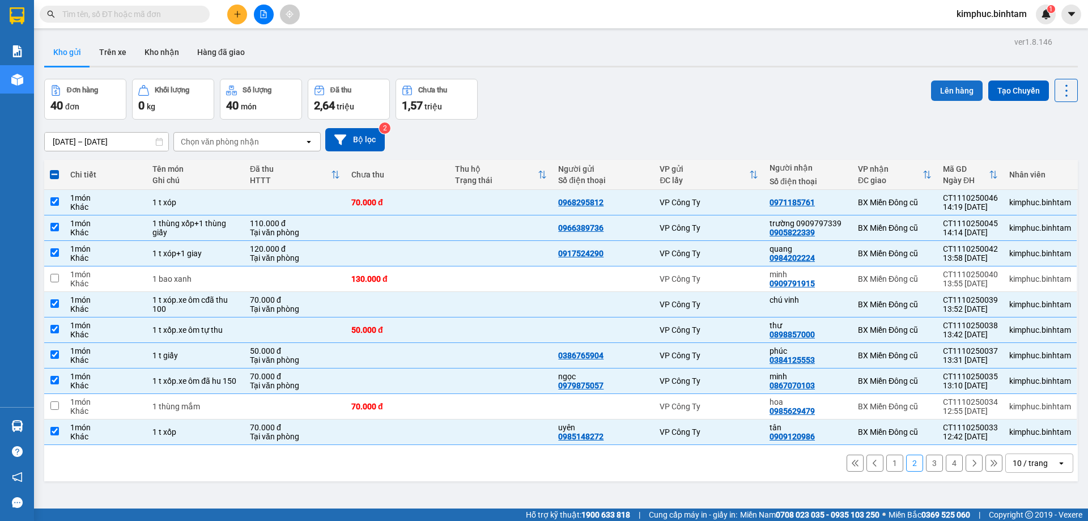
click at [952, 90] on button "Lên hàng" at bounding box center [957, 90] width 52 height 20
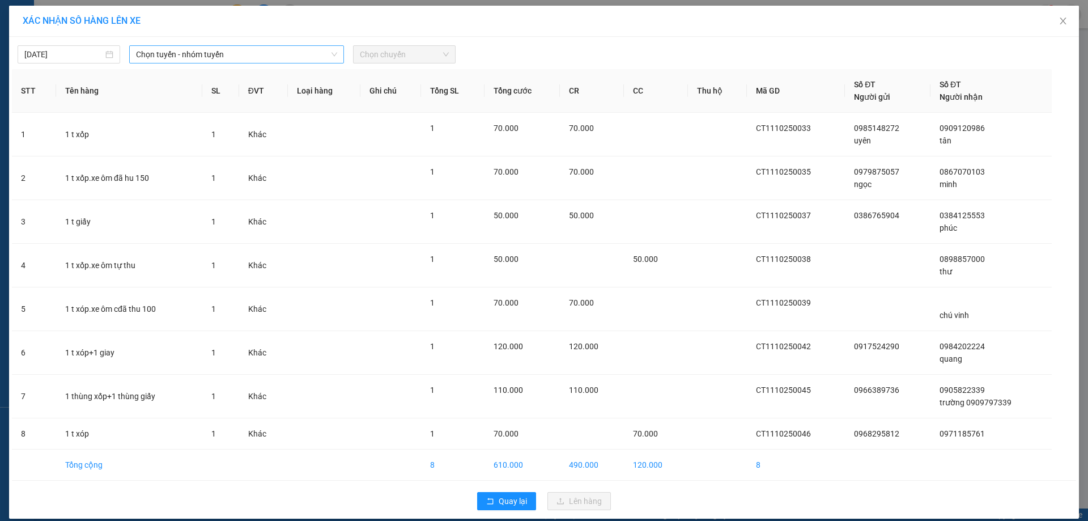
click at [186, 54] on span "Chọn tuyến - nhóm tuyến" at bounding box center [236, 54] width 201 height 17
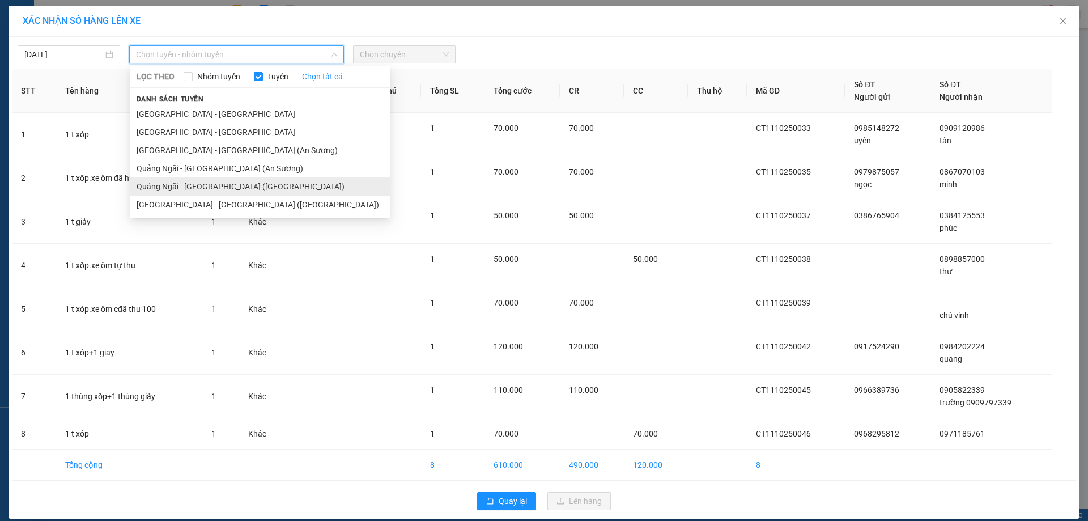
click at [185, 185] on li "Quảng Ngãi - Sài Gòn (Vạn Phúc)" at bounding box center [260, 186] width 261 height 18
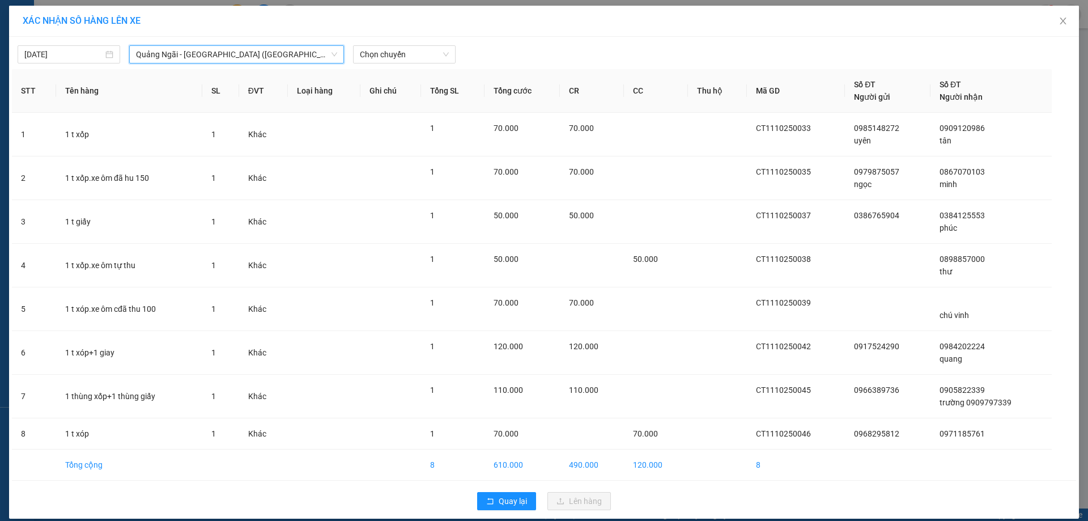
click at [199, 55] on span "Quảng Ngãi - Sài Gòn (Vạn Phúc)" at bounding box center [236, 54] width 201 height 17
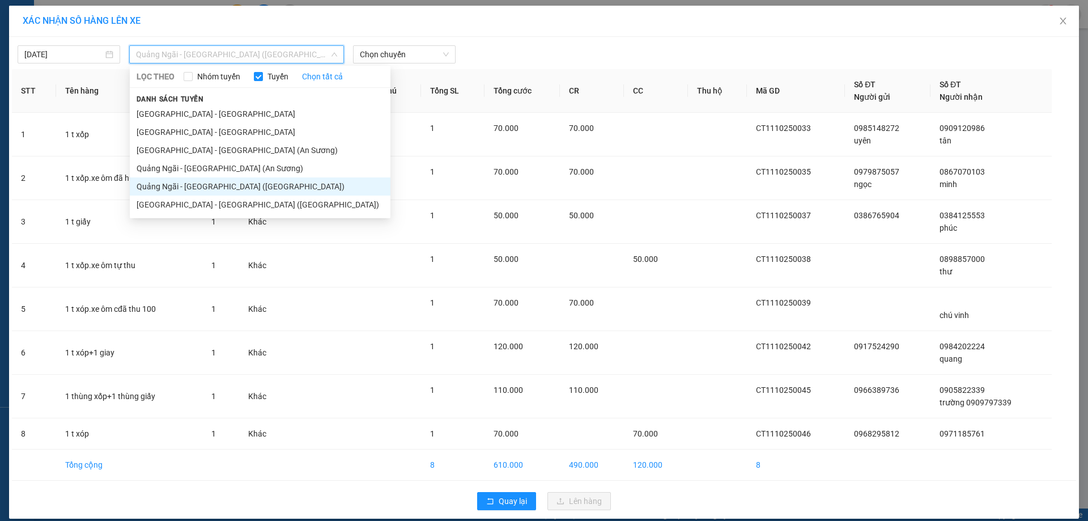
click at [596, 32] on div "XÁC NHẬN SỐ HÀNG LÊN XE" at bounding box center [544, 21] width 1070 height 31
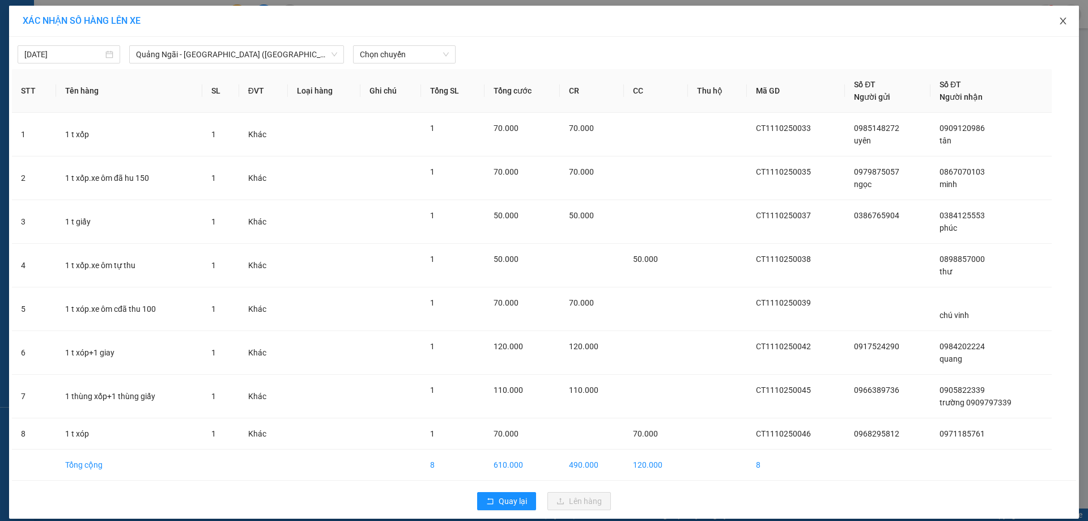
click at [1060, 23] on icon "close" at bounding box center [1062, 20] width 9 height 9
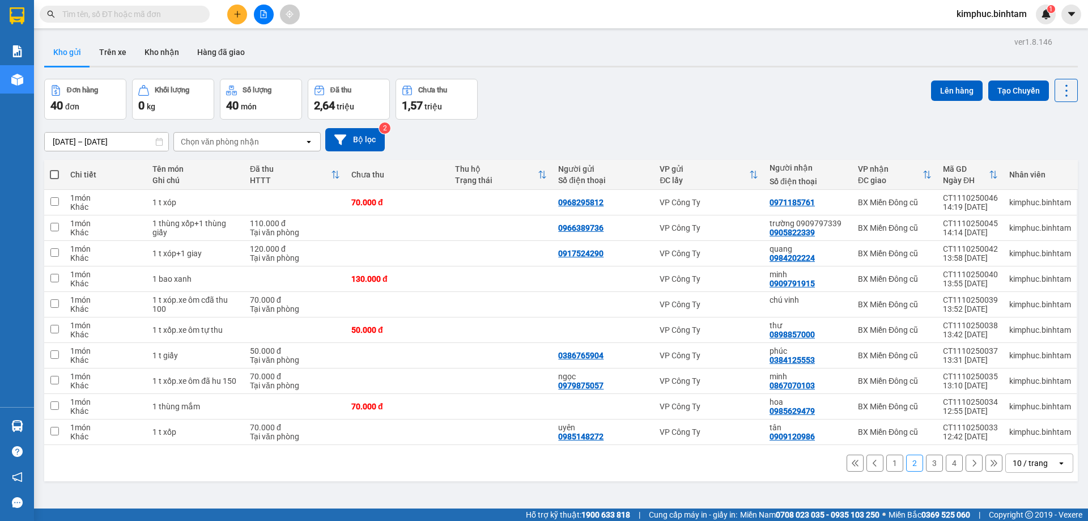
click at [58, 172] on span at bounding box center [54, 174] width 9 height 9
click at [54, 169] on input "checkbox" at bounding box center [54, 169] width 0 height 0
checkbox input "true"
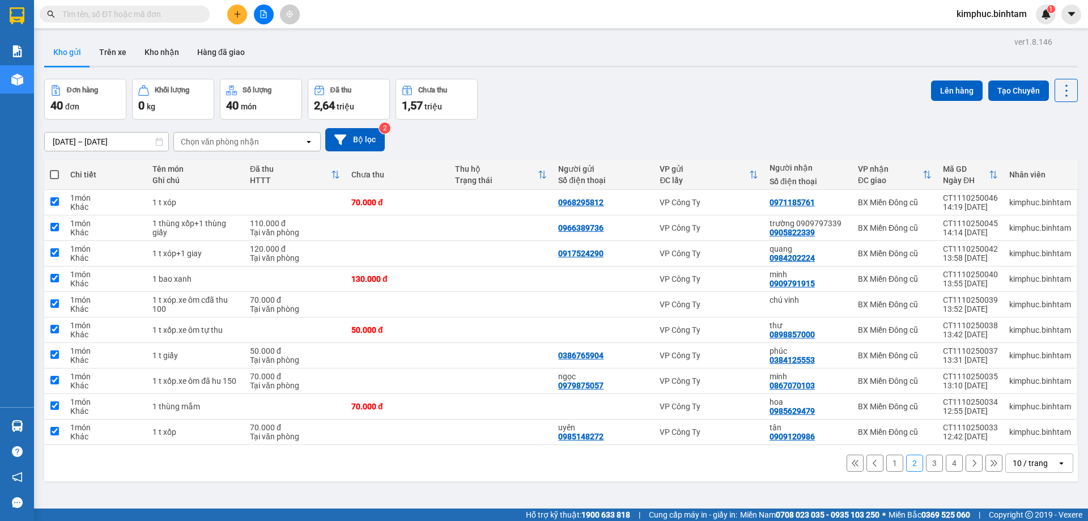
checkbox input "true"
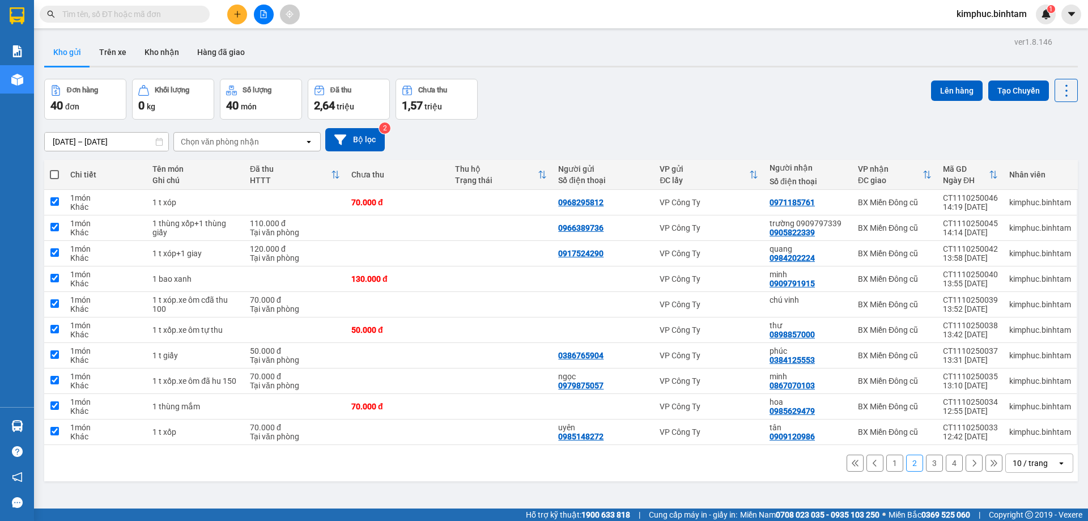
checkbox input "true"
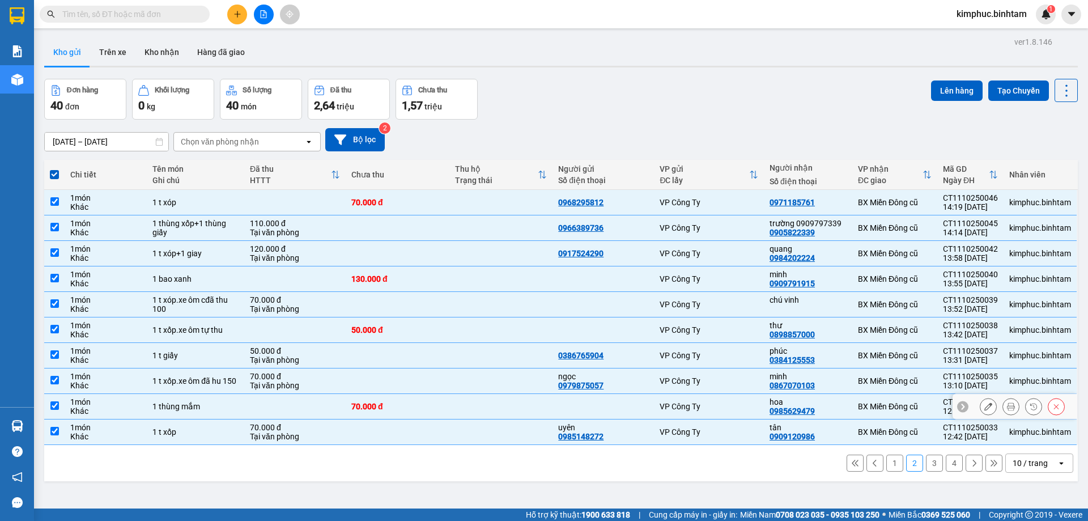
click at [49, 407] on td at bounding box center [54, 406] width 20 height 25
checkbox input "false"
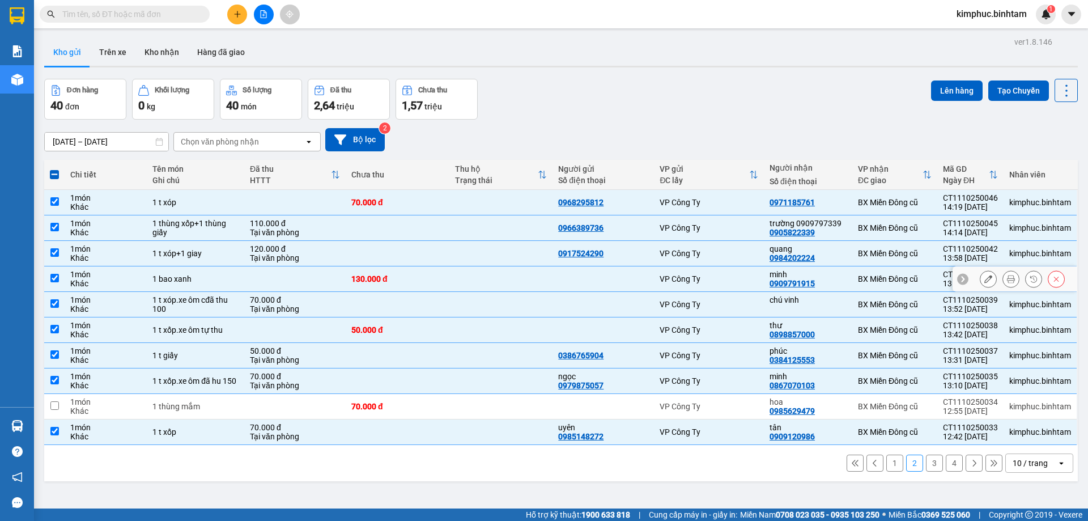
click at [52, 280] on input "checkbox" at bounding box center [54, 278] width 8 height 8
checkbox input "false"
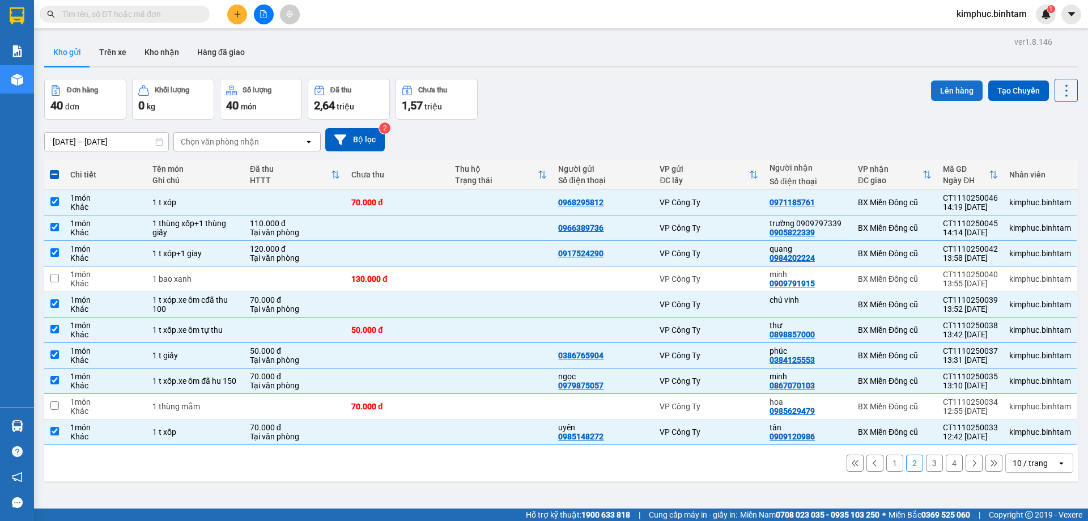
click at [956, 87] on button "Lên hàng" at bounding box center [957, 90] width 52 height 20
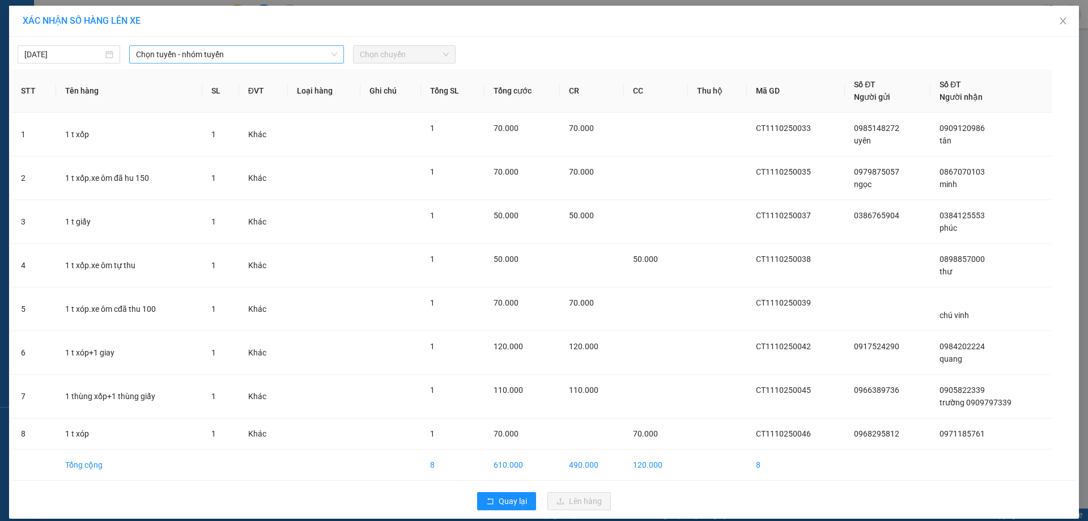
click at [202, 55] on span "Chọn tuyến - nhóm tuyến" at bounding box center [236, 54] width 201 height 17
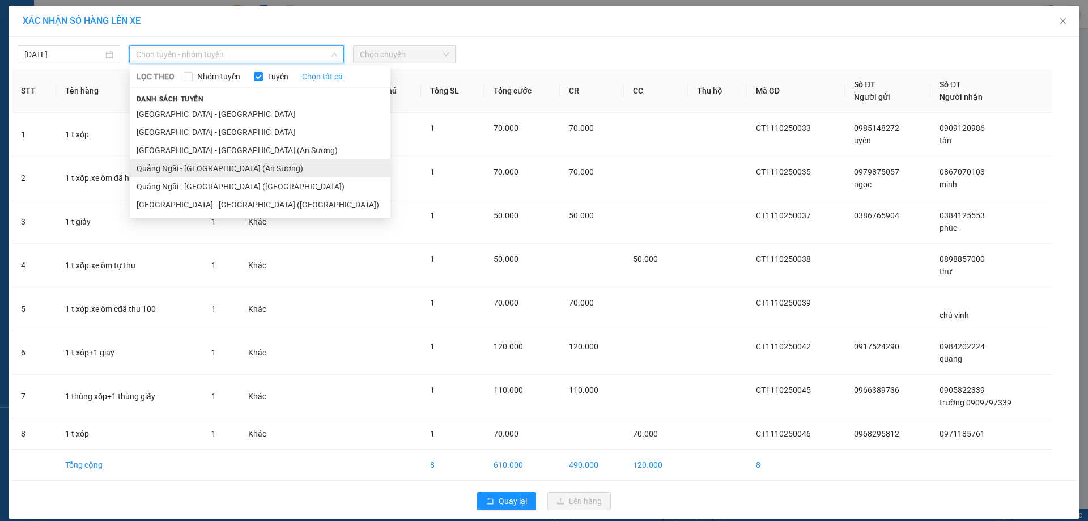
click at [193, 166] on li "Quảng Ngãi - Sài Gòn (An Sương)" at bounding box center [260, 168] width 261 height 18
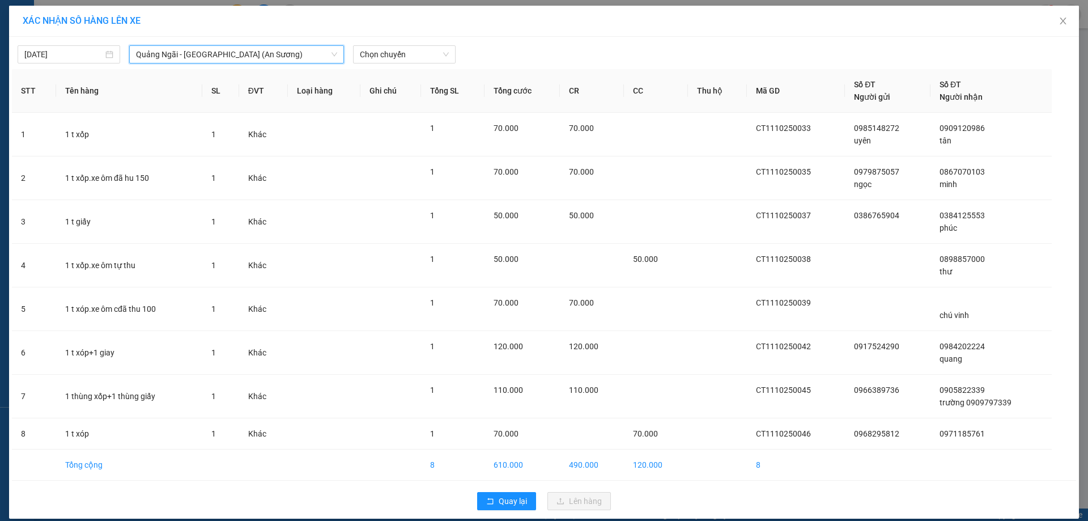
click at [387, 43] on div "11/10/2025 Quảng Ngãi - Sài Gòn (An Sương) Quảng Ngãi - Sài Gòn (An Sương) LỌC …" at bounding box center [544, 52] width 1064 height 24
click at [391, 50] on span "Chọn chuyến" at bounding box center [404, 54] width 89 height 17
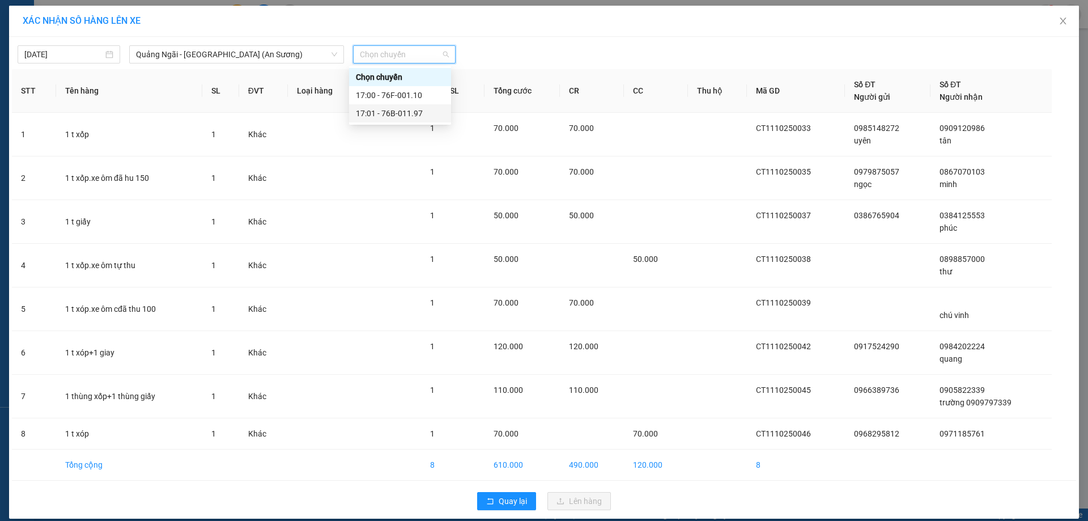
click at [405, 113] on div "17:01 - 76B-011.97" at bounding box center [400, 113] width 88 height 12
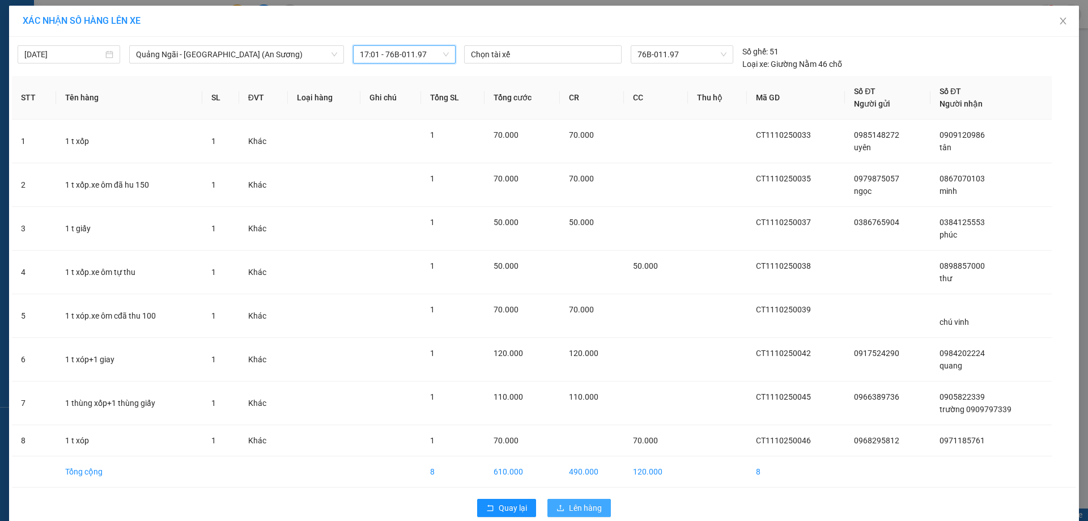
click at [586, 510] on span "Lên hàng" at bounding box center [585, 507] width 33 height 12
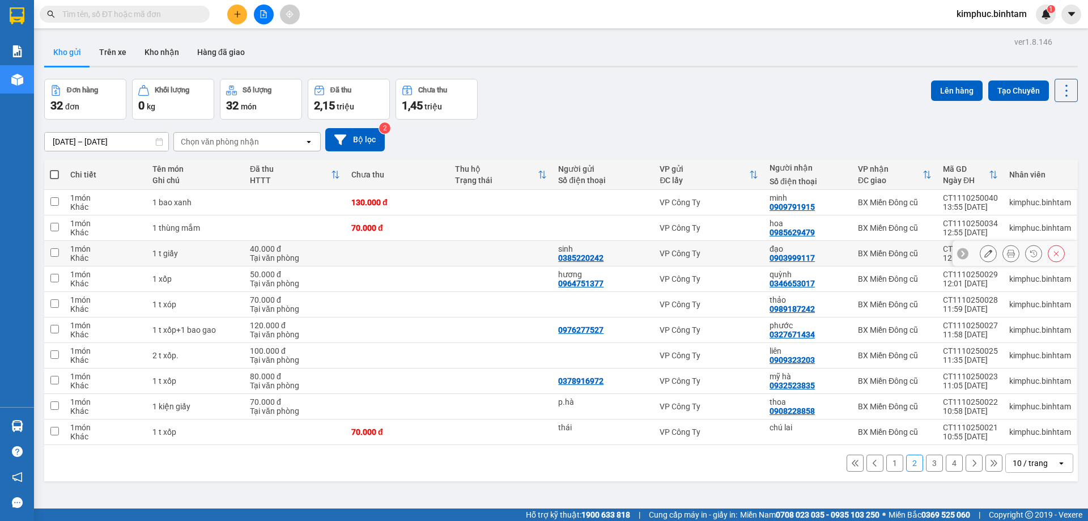
click at [57, 252] on input "checkbox" at bounding box center [54, 252] width 8 height 8
checkbox input "true"
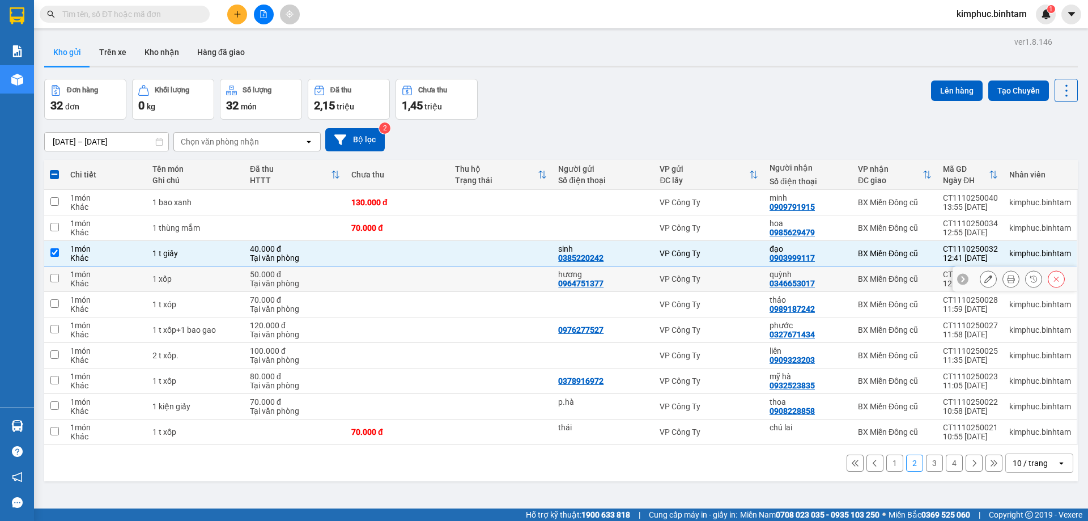
click at [53, 282] on td at bounding box center [54, 278] width 20 height 25
checkbox input "true"
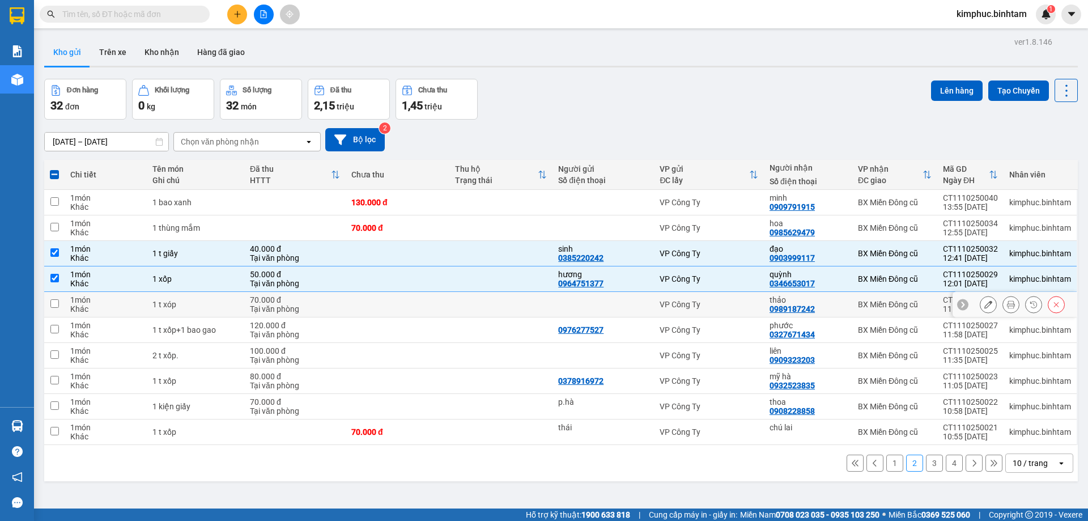
click at [48, 307] on td at bounding box center [54, 304] width 20 height 25
checkbox input "true"
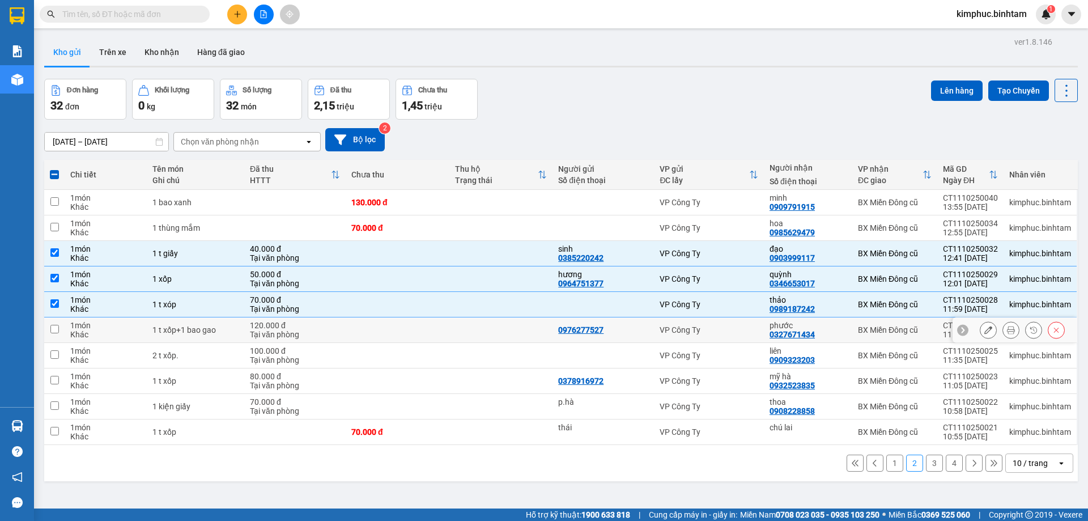
click at [62, 325] on td at bounding box center [54, 329] width 20 height 25
checkbox input "true"
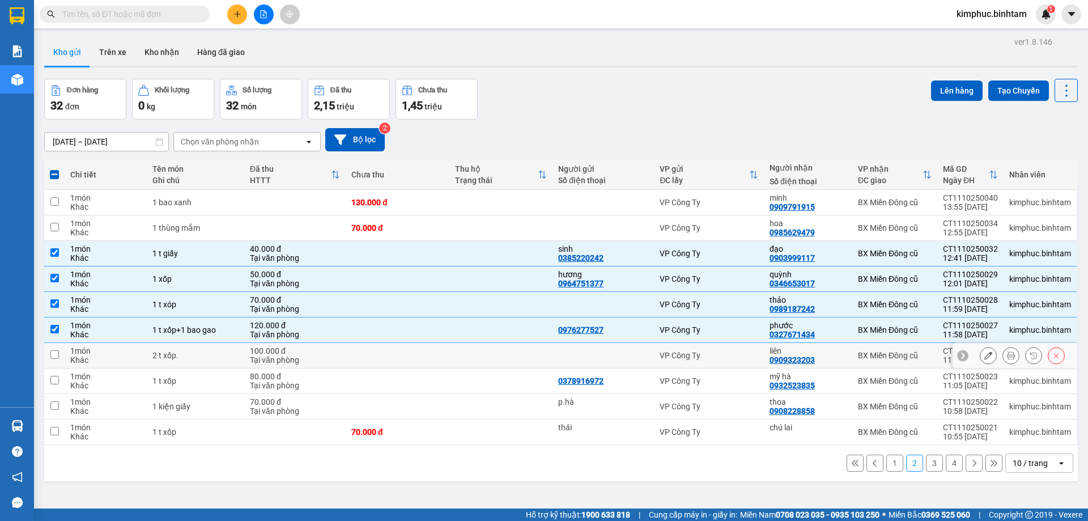
click at [61, 352] on td at bounding box center [54, 355] width 20 height 25
checkbox input "true"
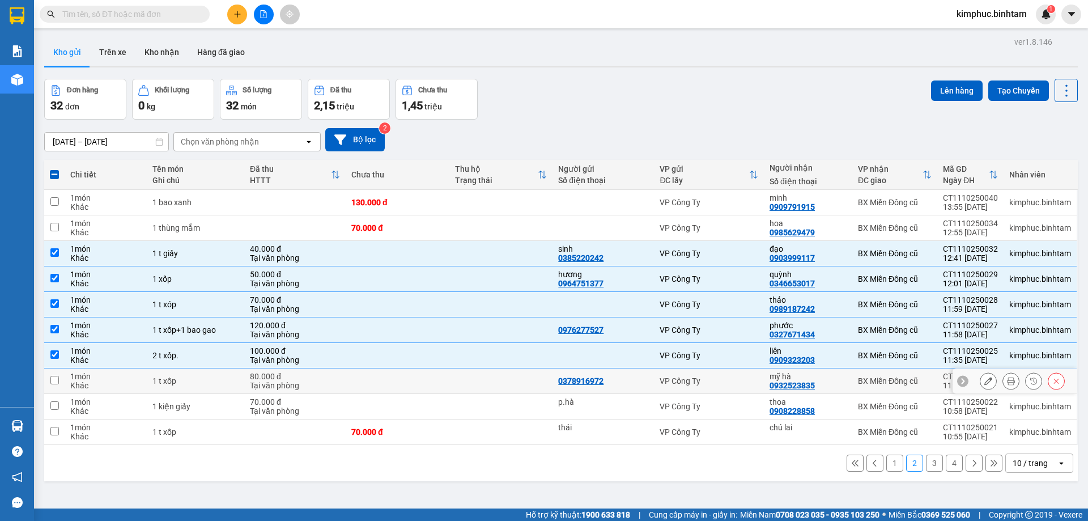
click at [60, 381] on td at bounding box center [54, 380] width 20 height 25
checkbox input "true"
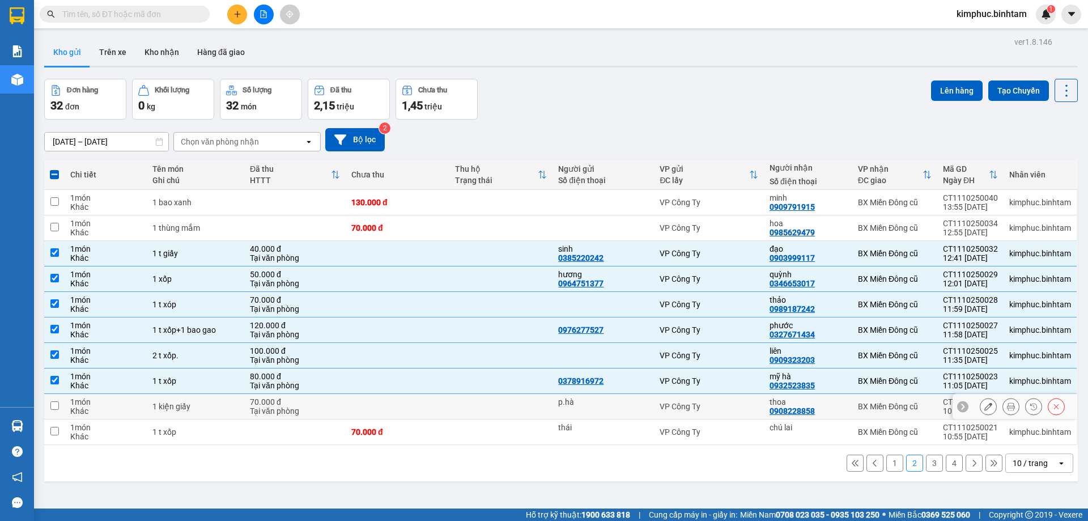
click at [59, 403] on td at bounding box center [54, 406] width 20 height 25
checkbox input "true"
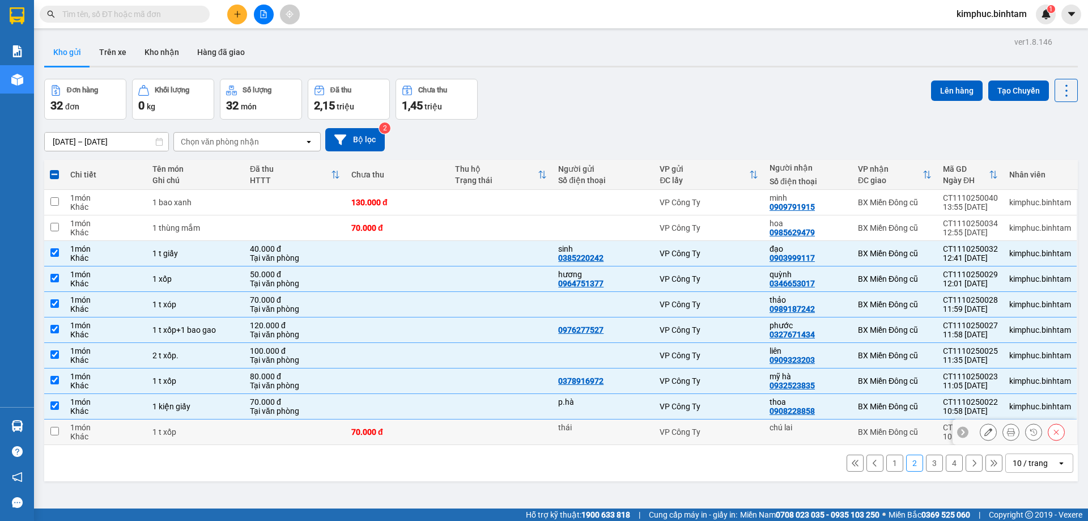
click at [59, 435] on td at bounding box center [54, 431] width 20 height 25
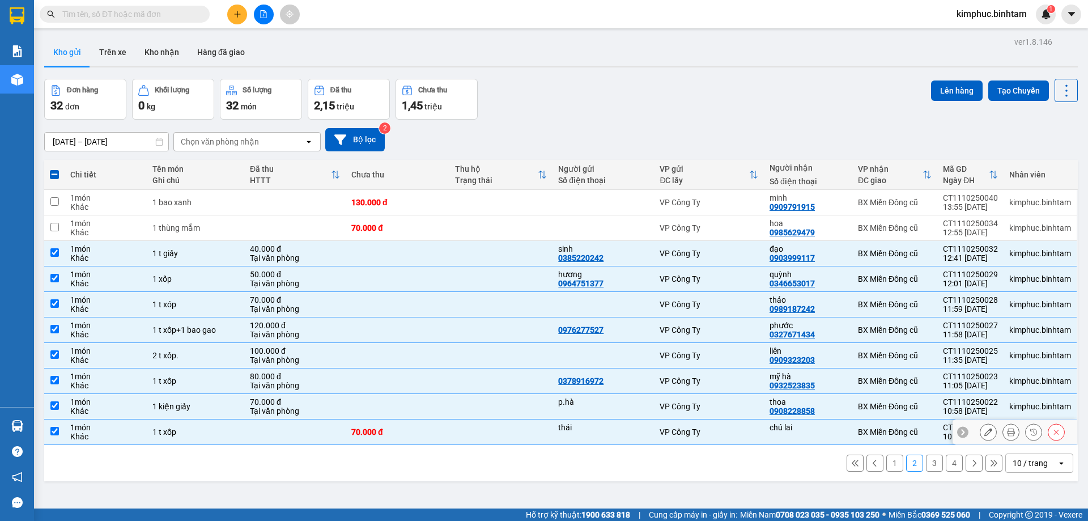
click at [54, 432] on input "checkbox" at bounding box center [54, 431] width 8 height 8
checkbox input "false"
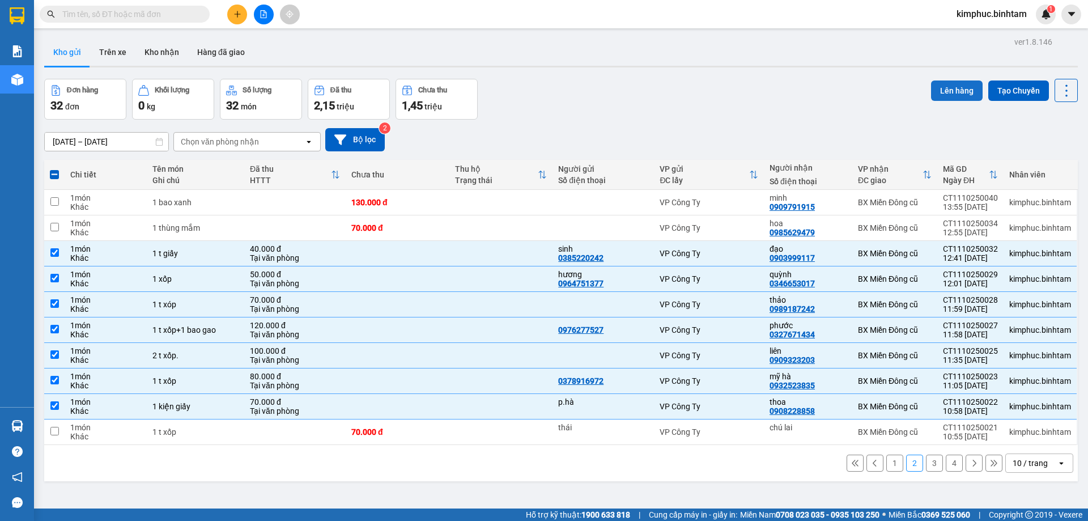
click at [965, 90] on button "Lên hàng" at bounding box center [957, 90] width 52 height 20
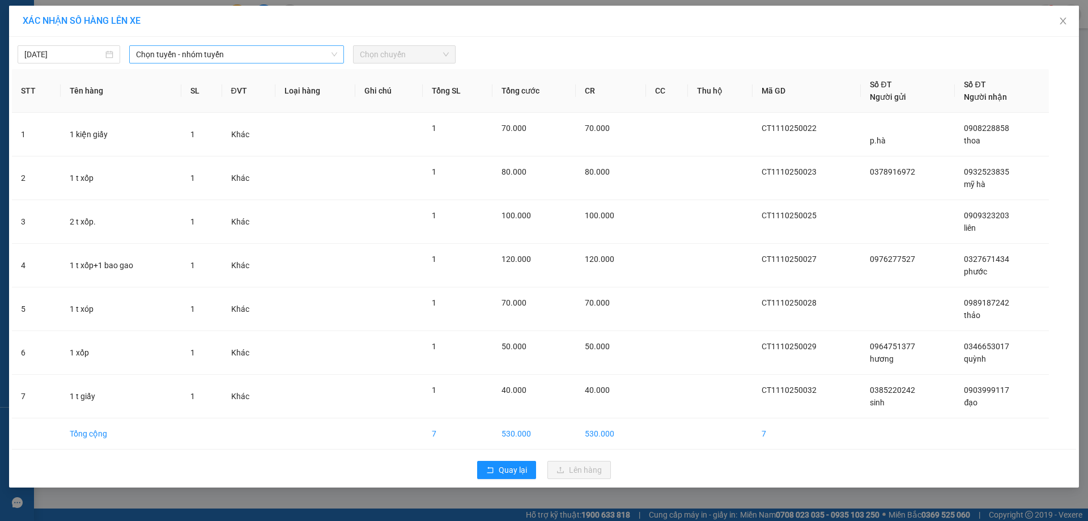
click at [208, 50] on span "Chọn tuyến - nhóm tuyến" at bounding box center [236, 54] width 201 height 17
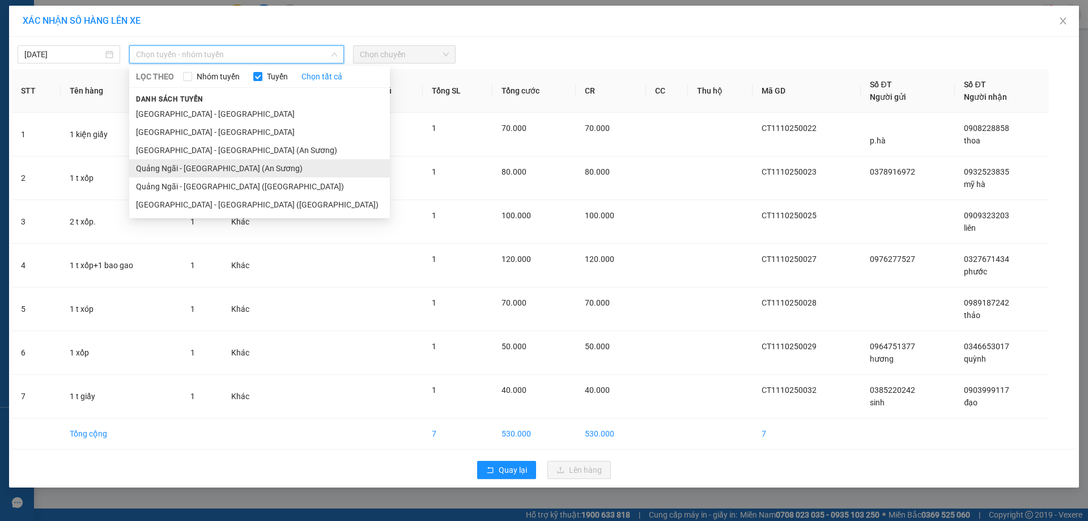
click at [216, 170] on li "Quảng Ngãi - Sài Gòn (An Sương)" at bounding box center [259, 168] width 261 height 18
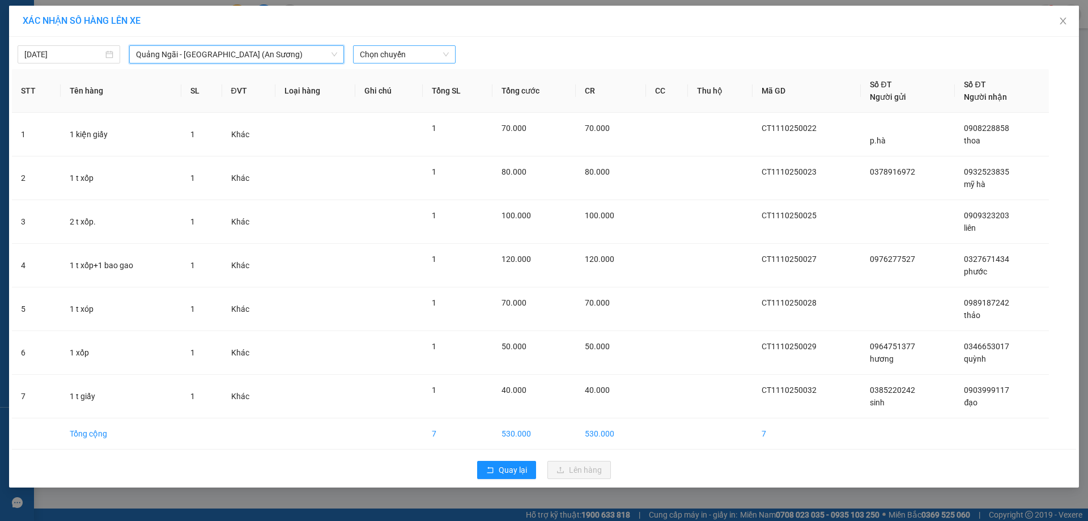
click at [395, 49] on span "Chọn chuyến" at bounding box center [404, 54] width 89 height 17
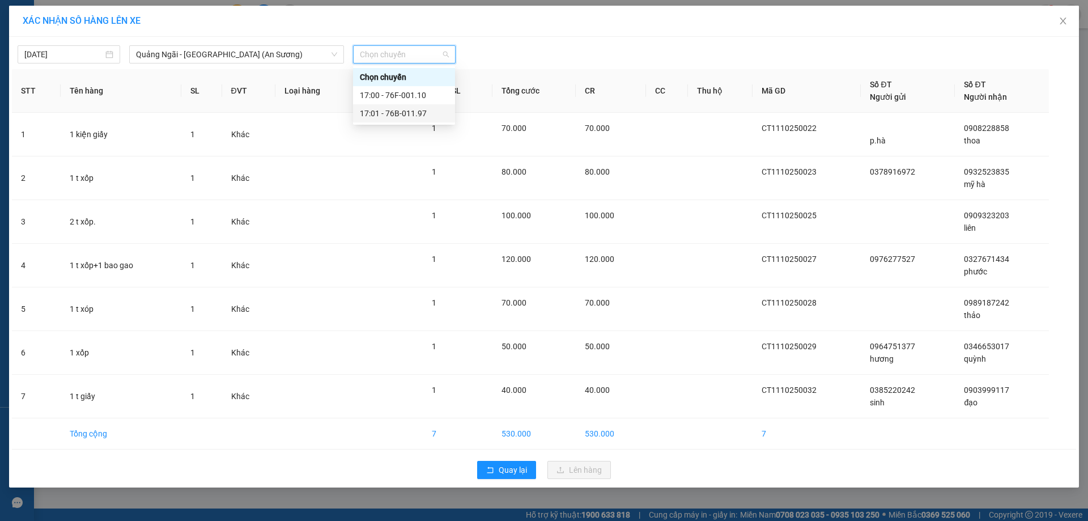
click at [420, 113] on div "17:01 - 76B-011.97" at bounding box center [404, 113] width 88 height 12
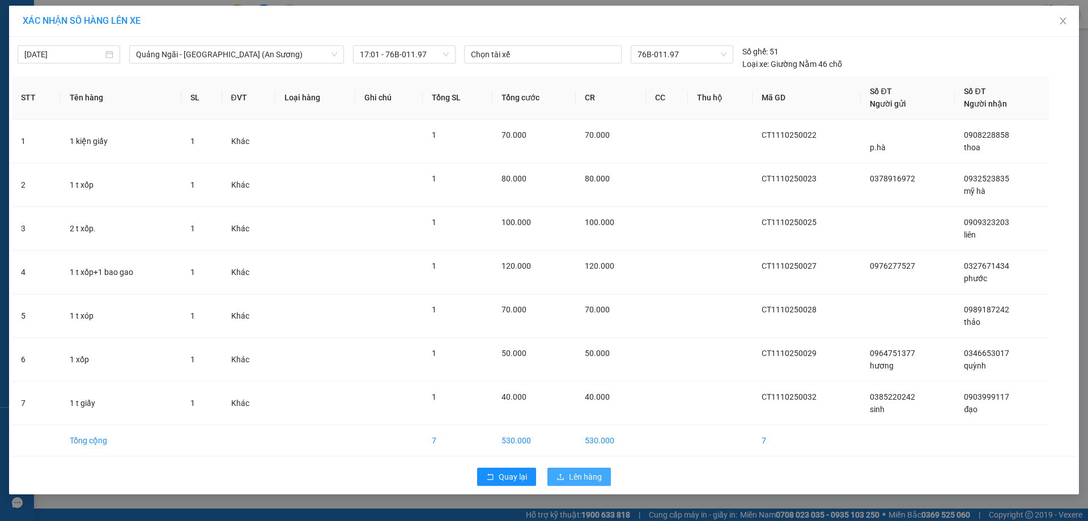
click at [584, 484] on button "Lên hàng" at bounding box center [578, 476] width 63 height 18
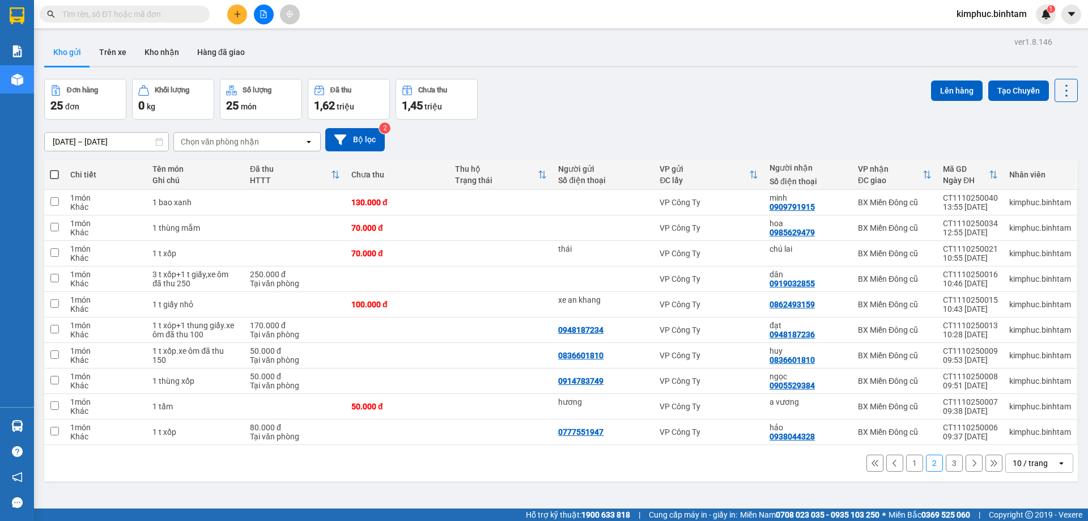
click at [56, 176] on span at bounding box center [54, 174] width 9 height 9
click at [54, 169] on input "checkbox" at bounding box center [54, 169] width 0 height 0
checkbox input "true"
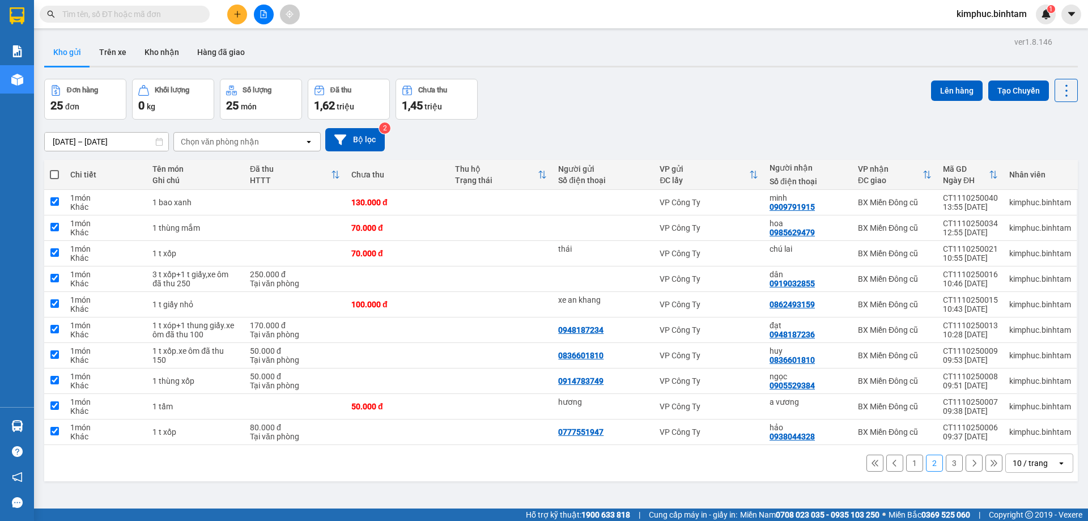
checkbox input "true"
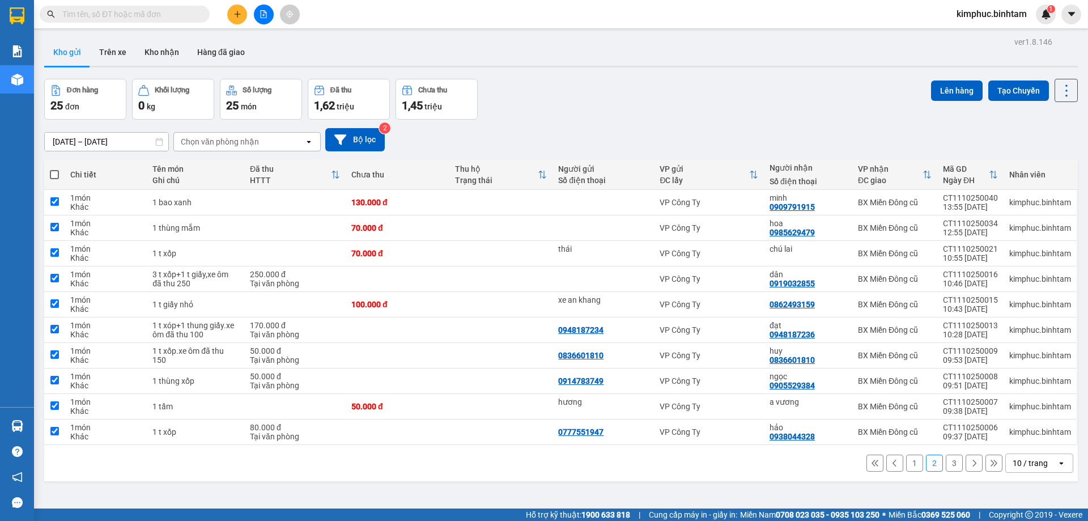
checkbox input "true"
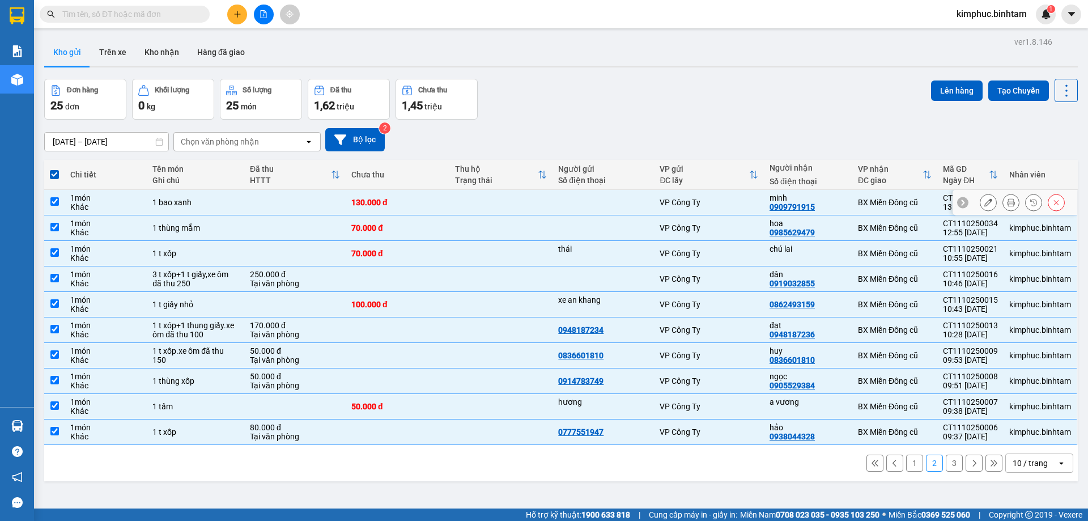
click at [47, 199] on td at bounding box center [54, 202] width 20 height 25
checkbox input "false"
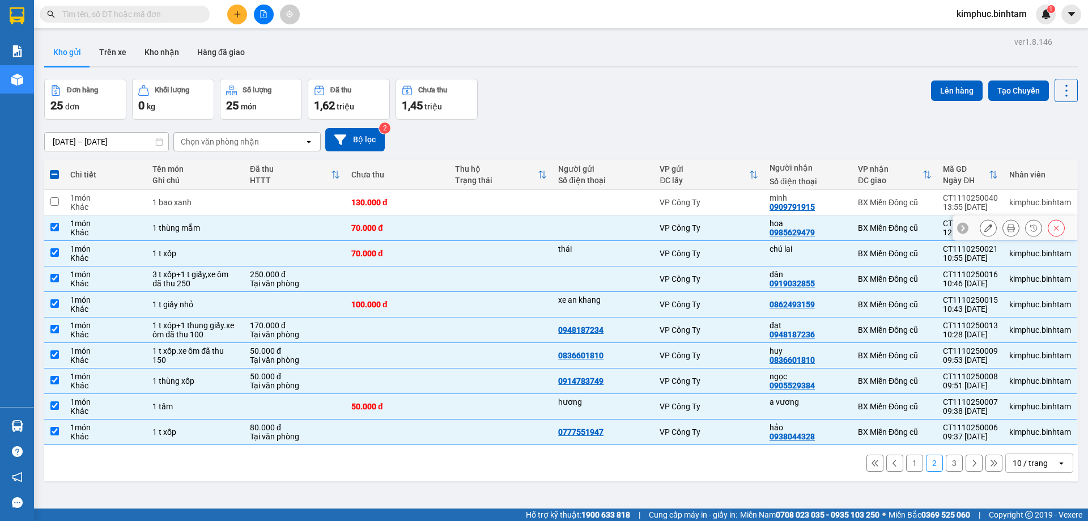
click at [54, 223] on input "checkbox" at bounding box center [54, 227] width 8 height 8
checkbox input "false"
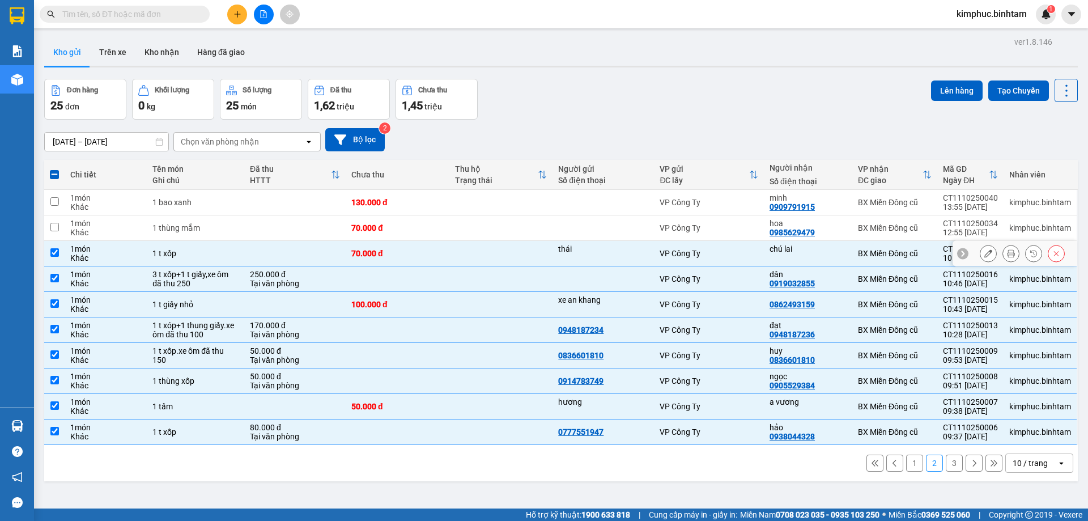
click at [57, 256] on input "checkbox" at bounding box center [54, 252] width 8 height 8
checkbox input "false"
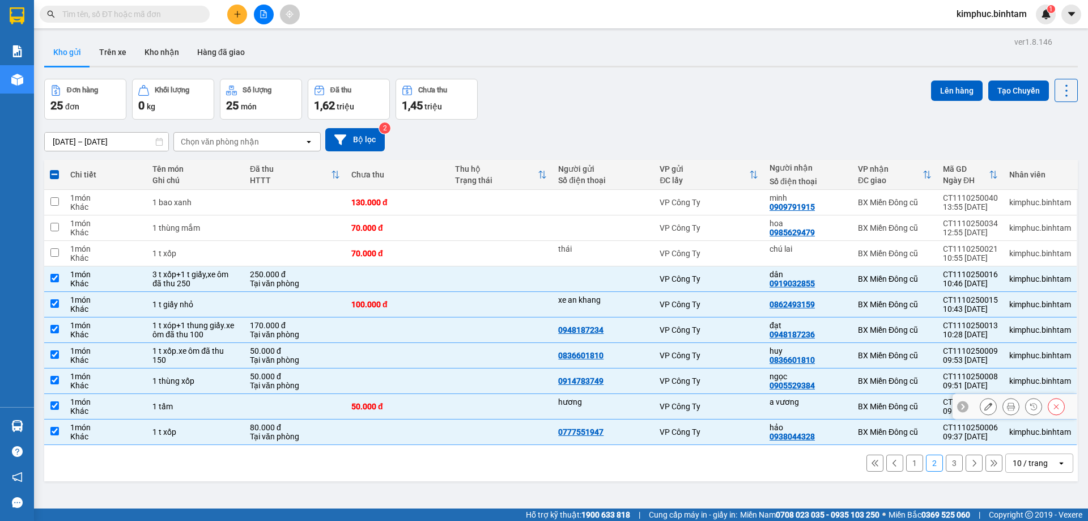
click at [58, 407] on input "checkbox" at bounding box center [54, 405] width 8 height 8
checkbox input "false"
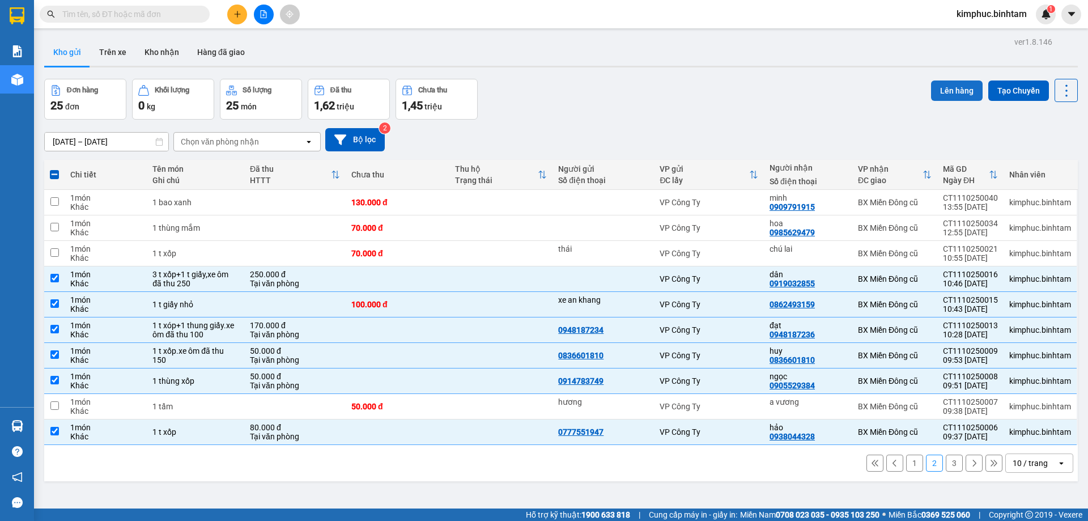
click at [954, 88] on button "Lên hàng" at bounding box center [957, 90] width 52 height 20
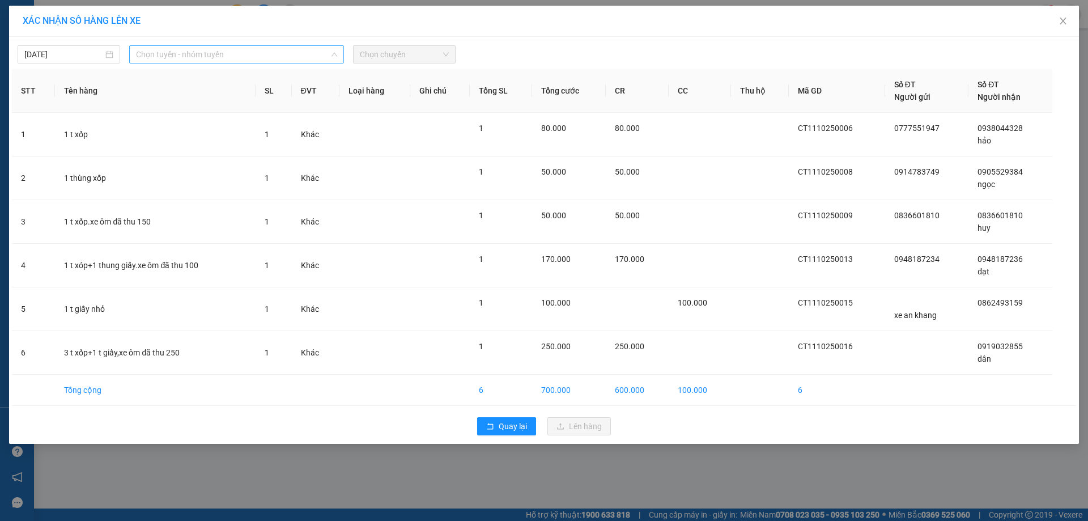
click at [215, 52] on span "Chọn tuyến - nhóm tuyến" at bounding box center [236, 54] width 201 height 17
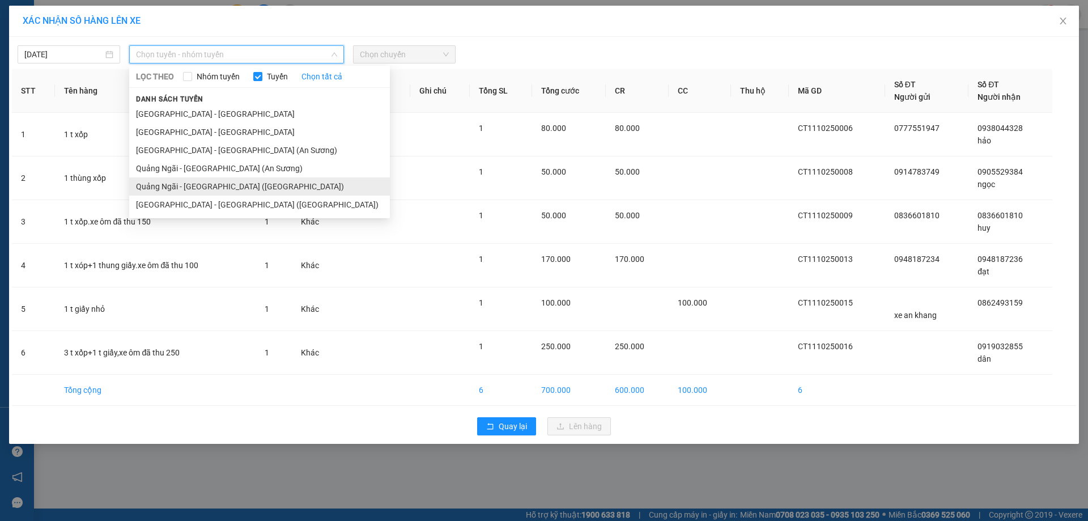
click at [219, 190] on li "Quảng Ngãi - Sài Gòn (Vạn Phúc)" at bounding box center [259, 186] width 261 height 18
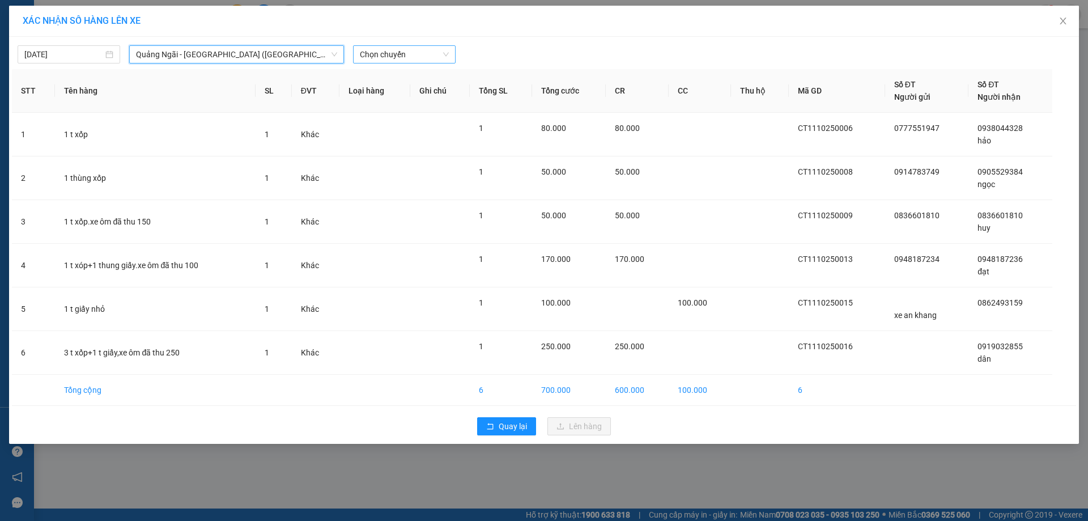
click at [394, 48] on span "Chọn chuyến" at bounding box center [404, 54] width 89 height 17
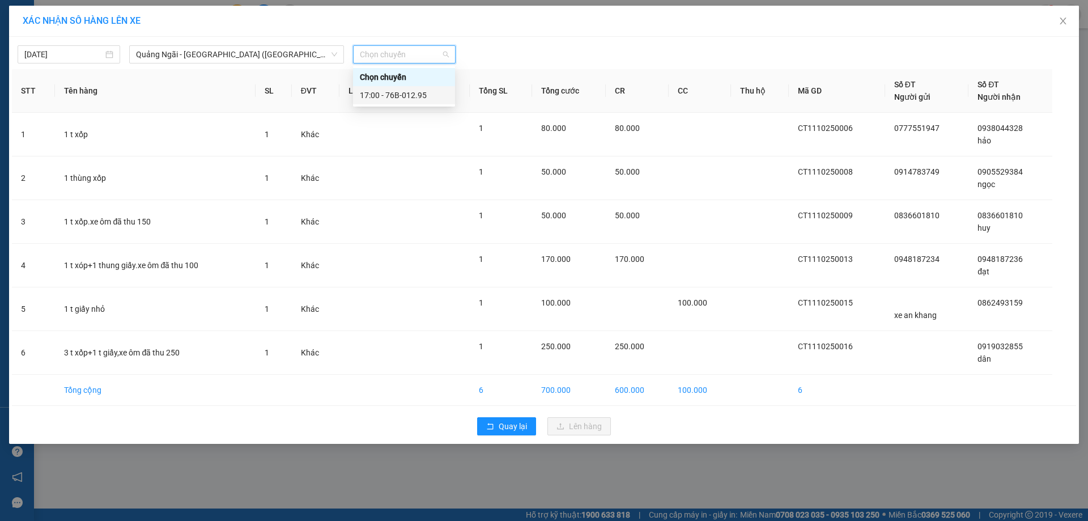
click at [398, 93] on div "17:00 - 76B-012.95" at bounding box center [404, 95] width 88 height 12
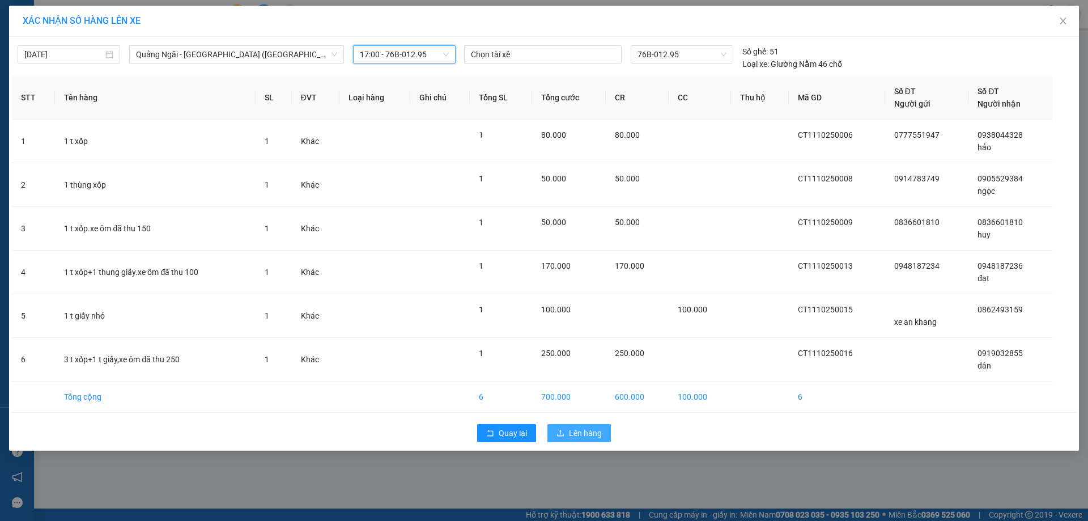
click at [589, 435] on span "Lên hàng" at bounding box center [585, 433] width 33 height 12
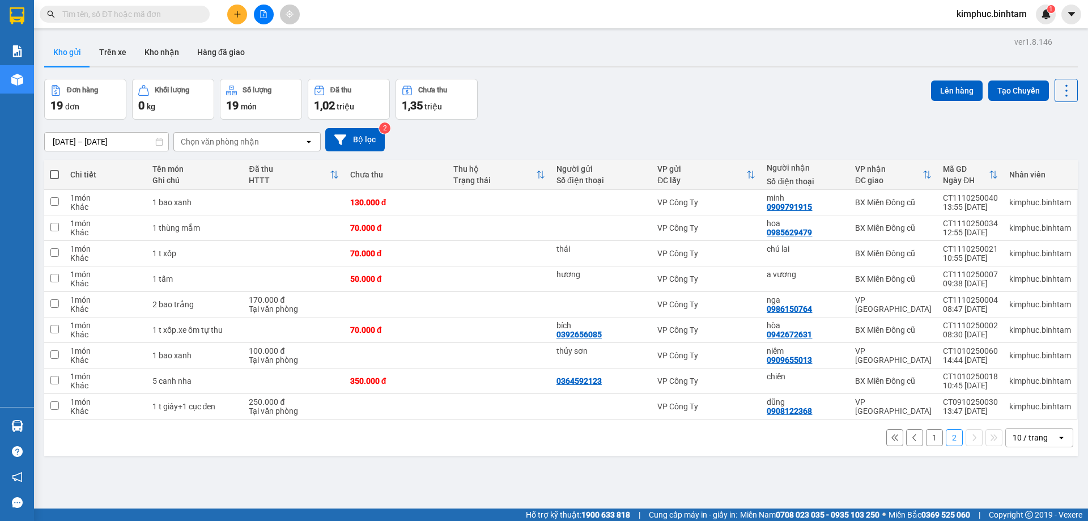
click at [927, 439] on button "1" at bounding box center [934, 437] width 17 height 17
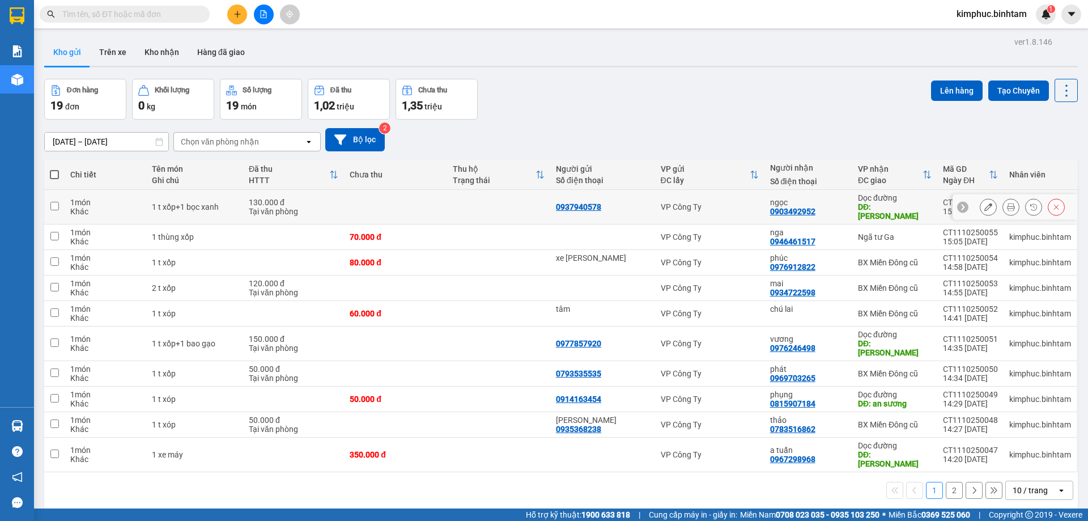
click at [56, 202] on input "checkbox" at bounding box center [54, 206] width 8 height 8
checkbox input "true"
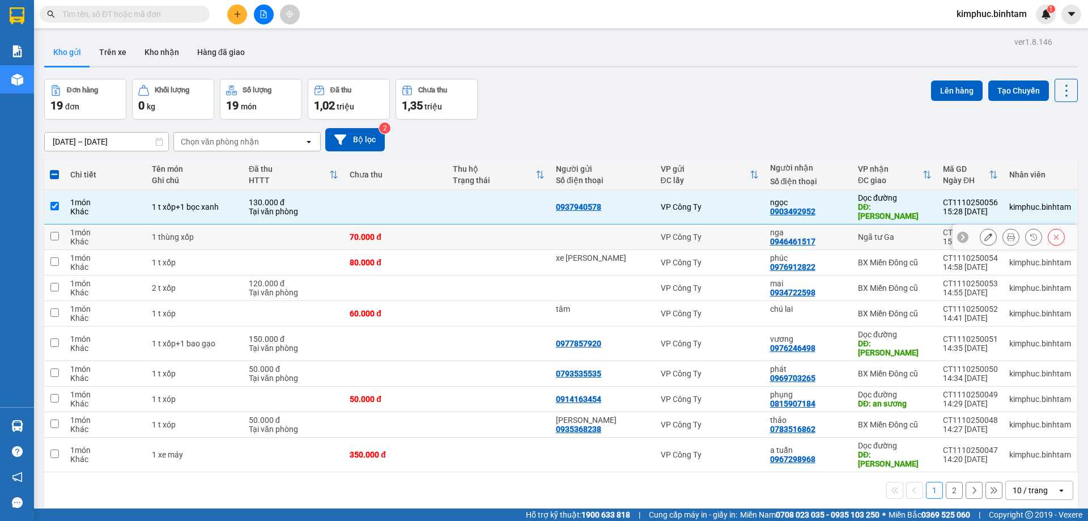
click at [53, 232] on input "checkbox" at bounding box center [54, 236] width 8 height 8
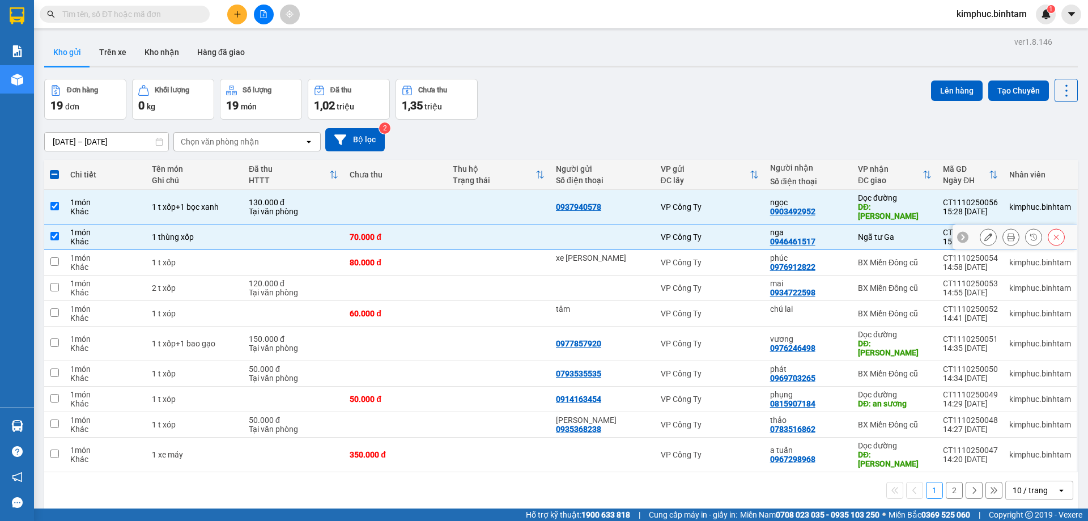
click at [63, 226] on td at bounding box center [54, 236] width 20 height 25
checkbox input "false"
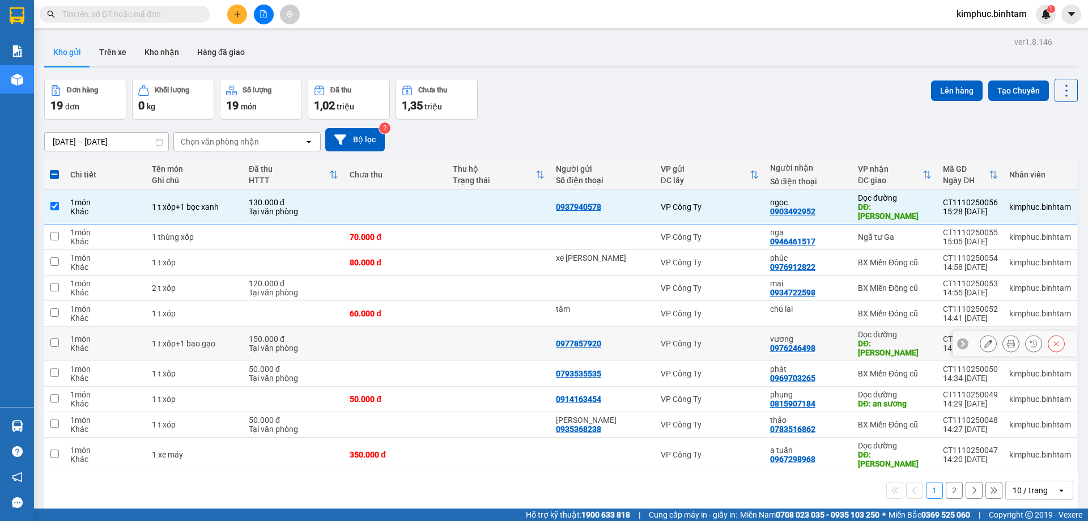
click at [57, 338] on input "checkbox" at bounding box center [54, 342] width 8 height 8
checkbox input "true"
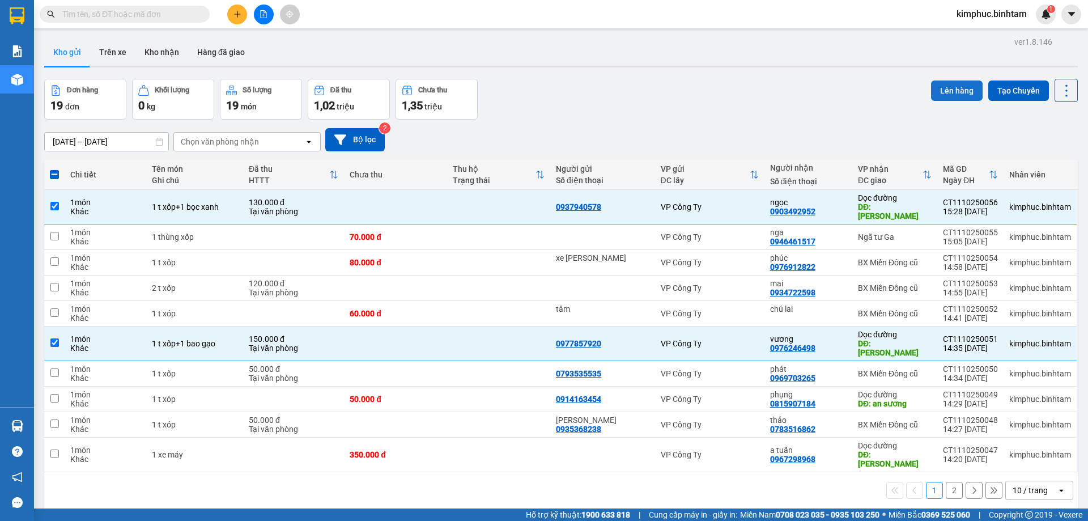
click at [952, 90] on button "Lên hàng" at bounding box center [957, 90] width 52 height 20
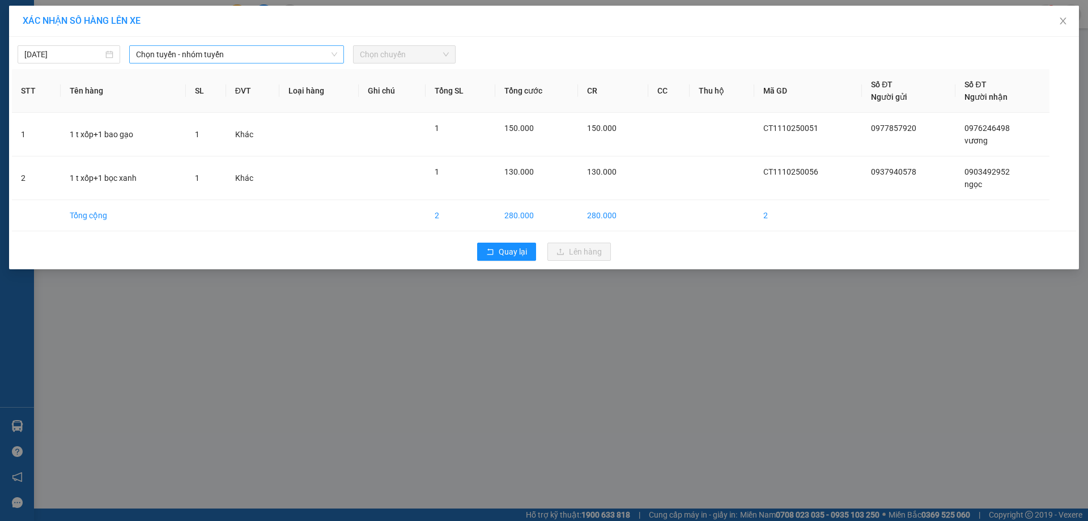
click at [185, 50] on span "Chọn tuyến - nhóm tuyến" at bounding box center [236, 54] width 201 height 17
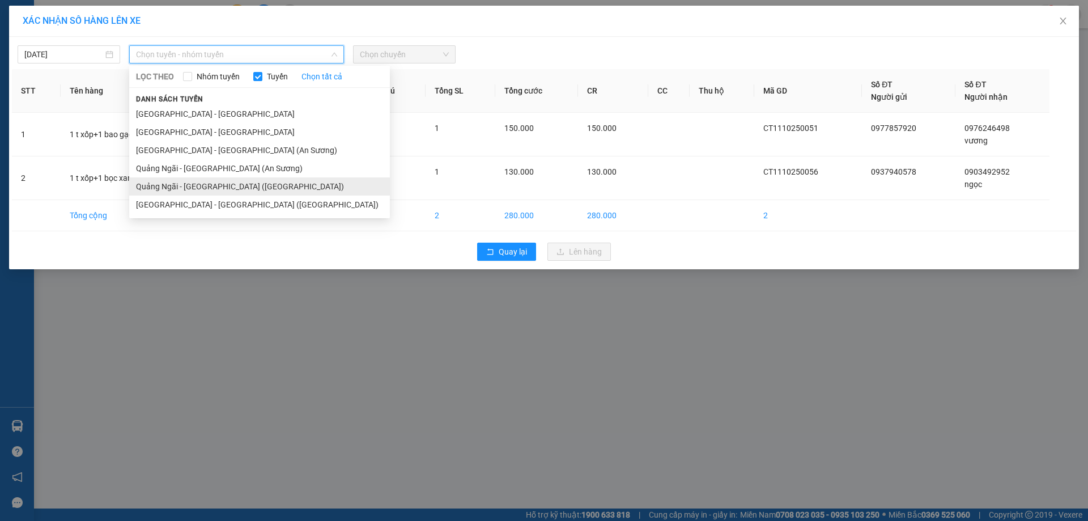
click at [205, 184] on li "Quảng Ngãi - Sài Gòn (Vạn Phúc)" at bounding box center [259, 186] width 261 height 18
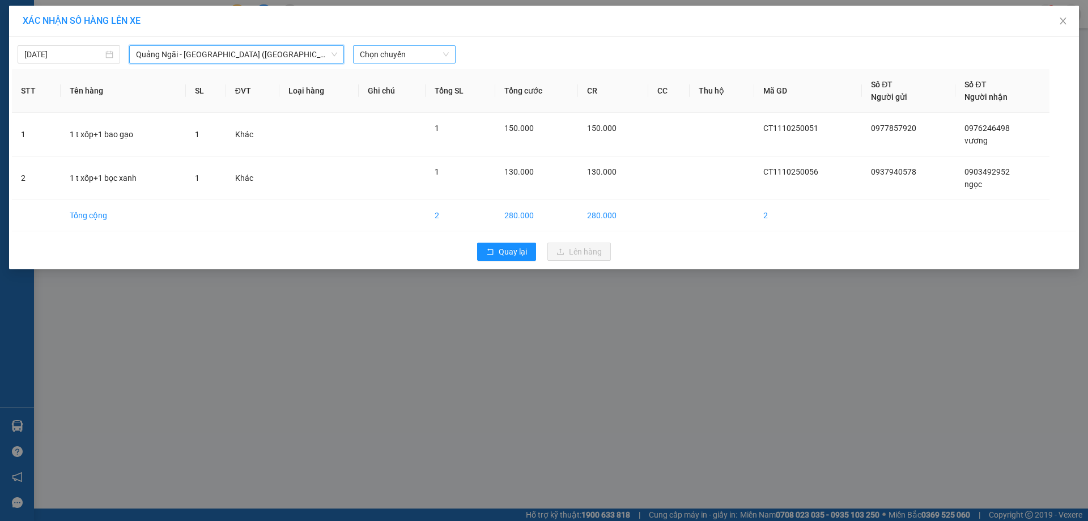
click at [388, 53] on span "Chọn chuyến" at bounding box center [404, 54] width 89 height 17
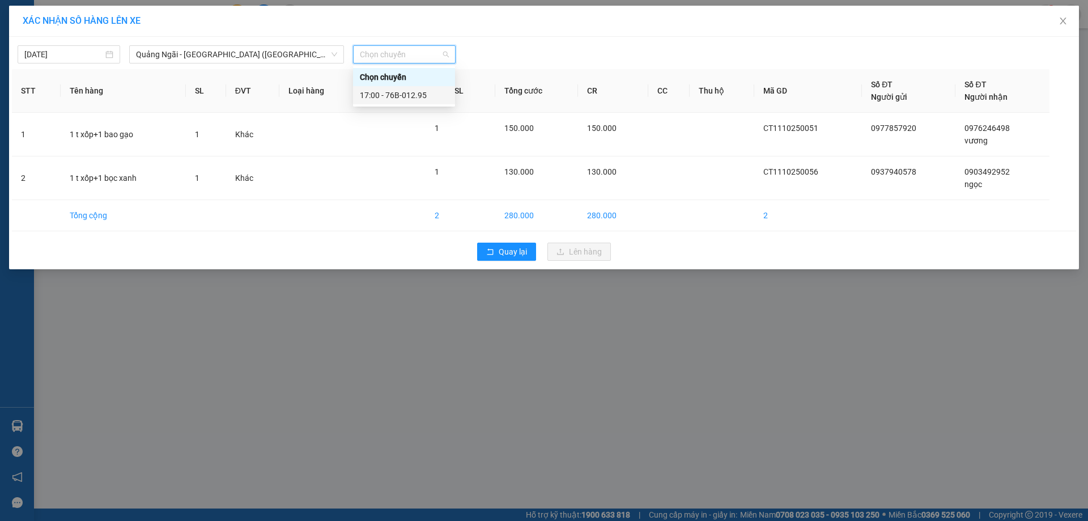
click at [413, 95] on div "17:00 - 76B-012.95" at bounding box center [404, 95] width 88 height 12
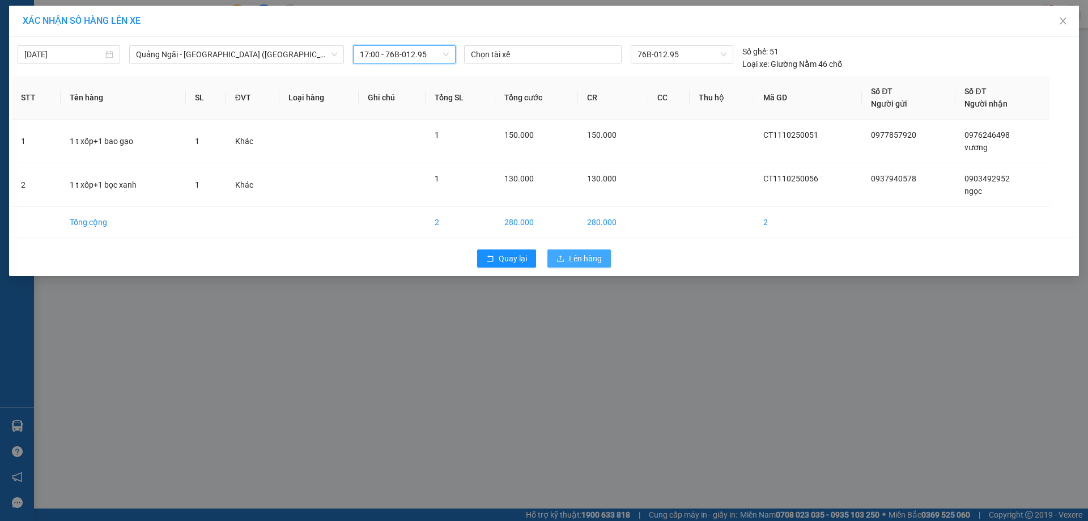
click at [577, 259] on span "Lên hàng" at bounding box center [585, 258] width 33 height 12
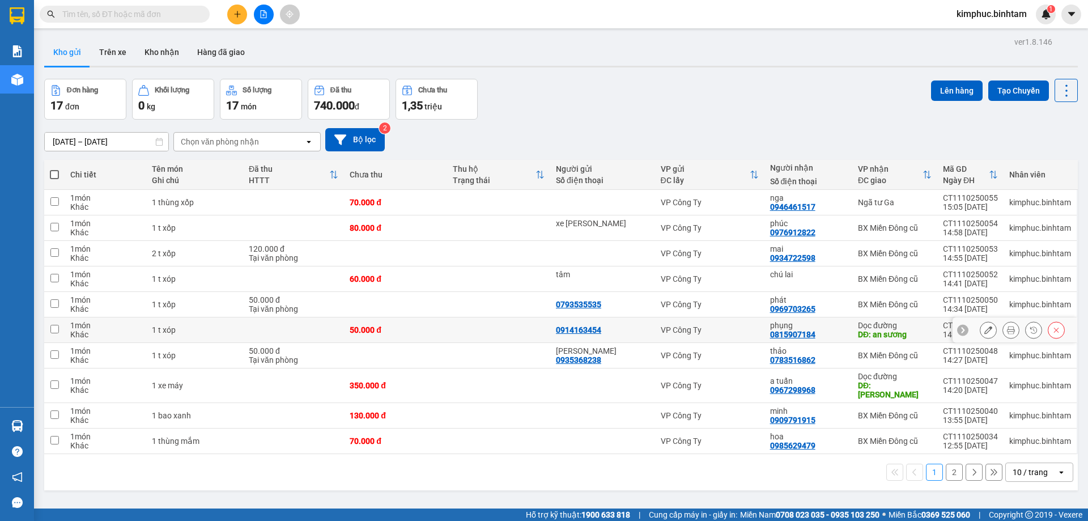
click at [62, 333] on td at bounding box center [54, 329] width 20 height 25
checkbox input "true"
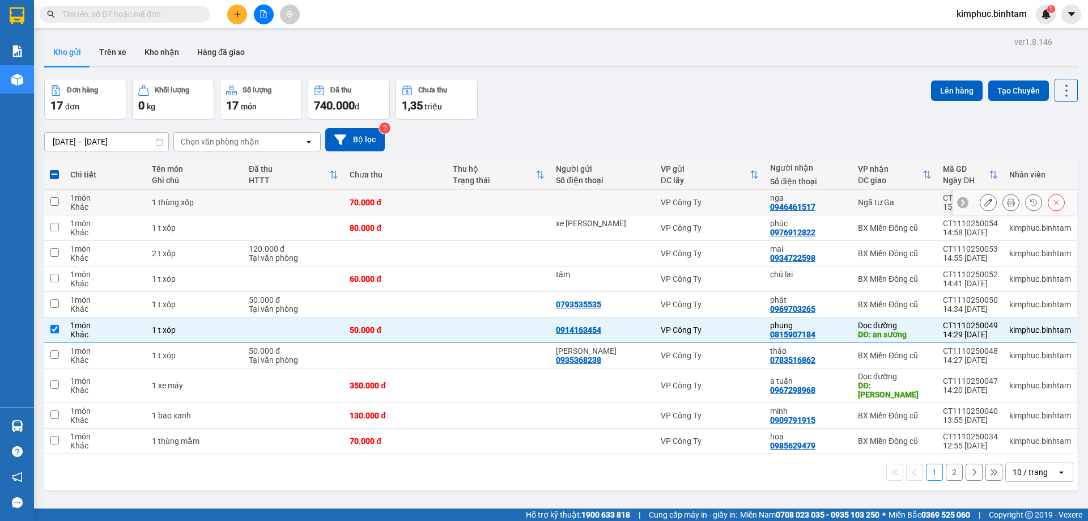
click at [58, 199] on input "checkbox" at bounding box center [54, 201] width 8 height 8
checkbox input "true"
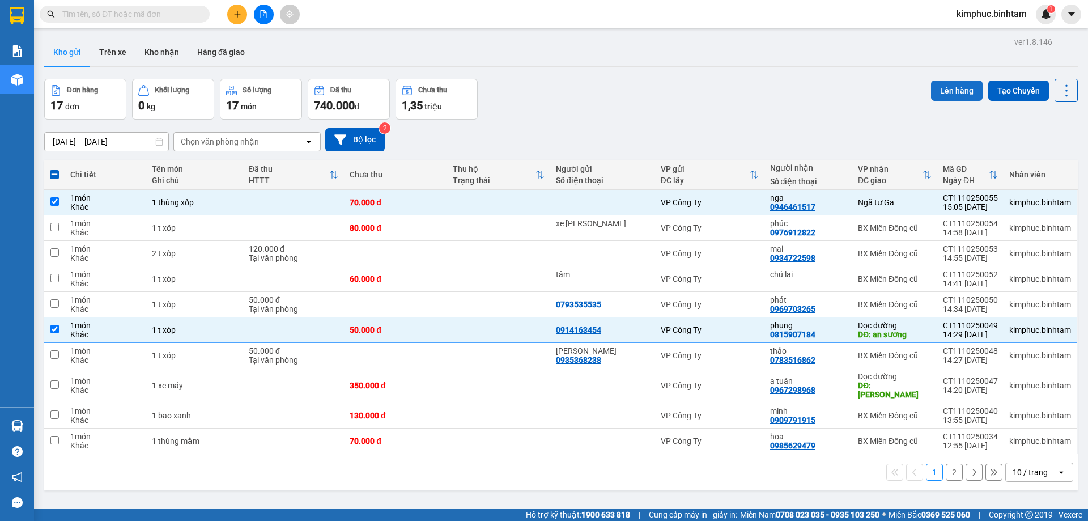
click at [933, 91] on button "Lên hàng" at bounding box center [957, 90] width 52 height 20
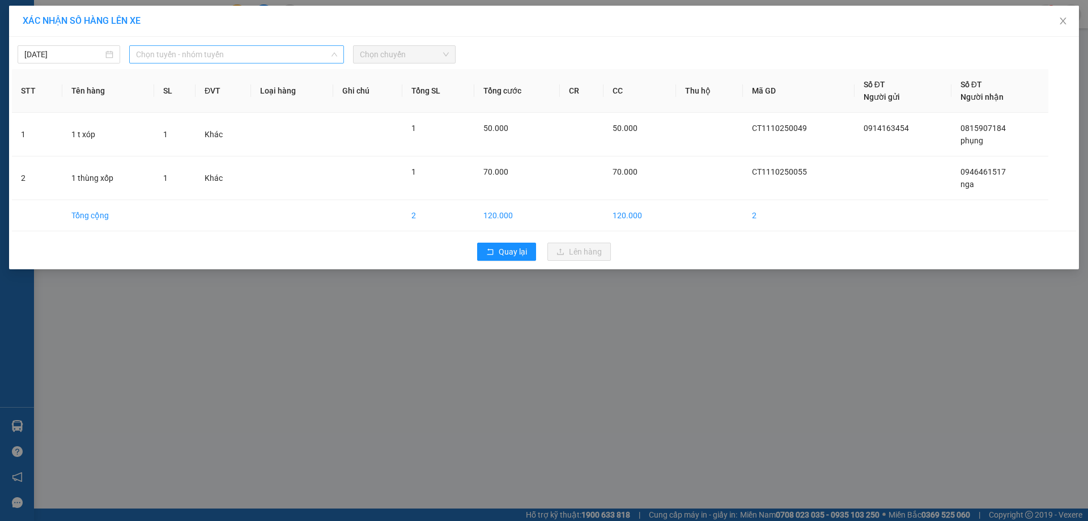
click at [231, 51] on span "Chọn tuyến - nhóm tuyến" at bounding box center [236, 54] width 201 height 17
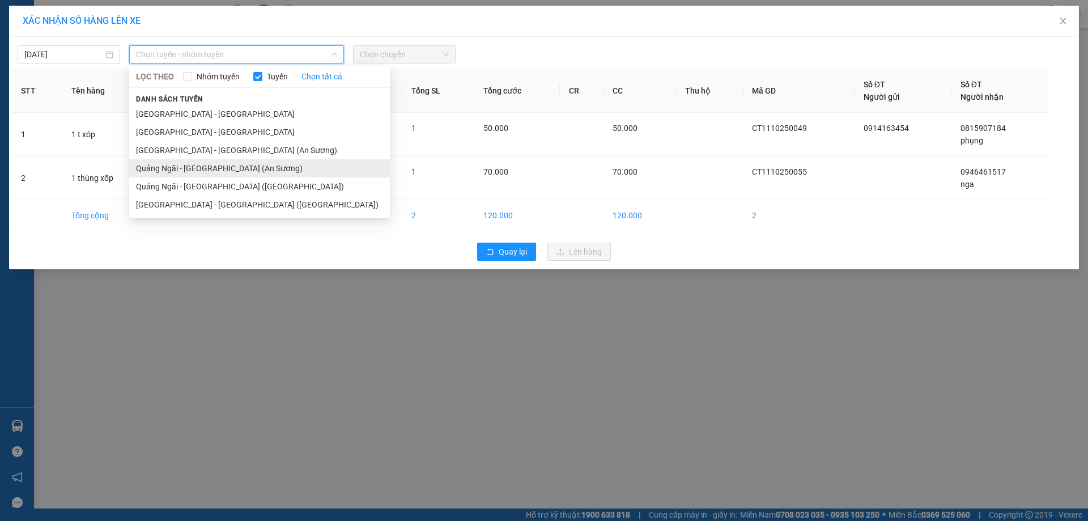
click at [223, 167] on li "Quảng Ngãi - Sài Gòn (An Sương)" at bounding box center [259, 168] width 261 height 18
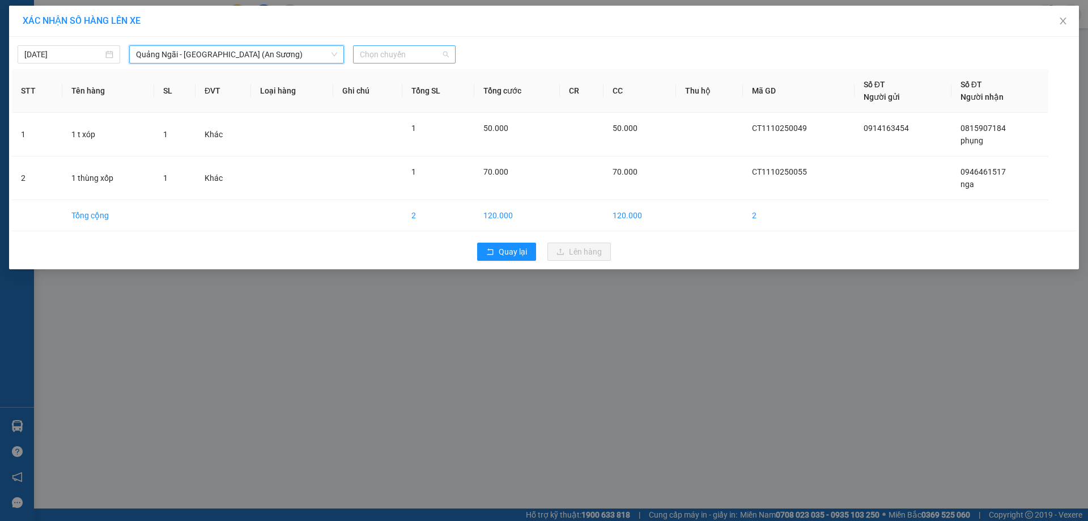
click at [409, 55] on span "Chọn chuyến" at bounding box center [404, 54] width 89 height 17
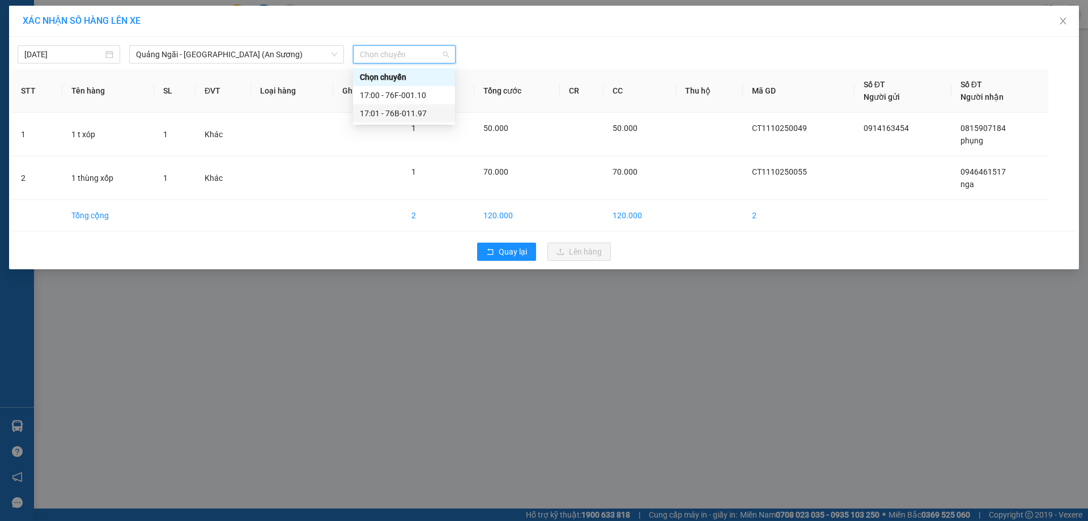
click at [425, 114] on div "17:01 - 76B-011.97" at bounding box center [404, 113] width 88 height 12
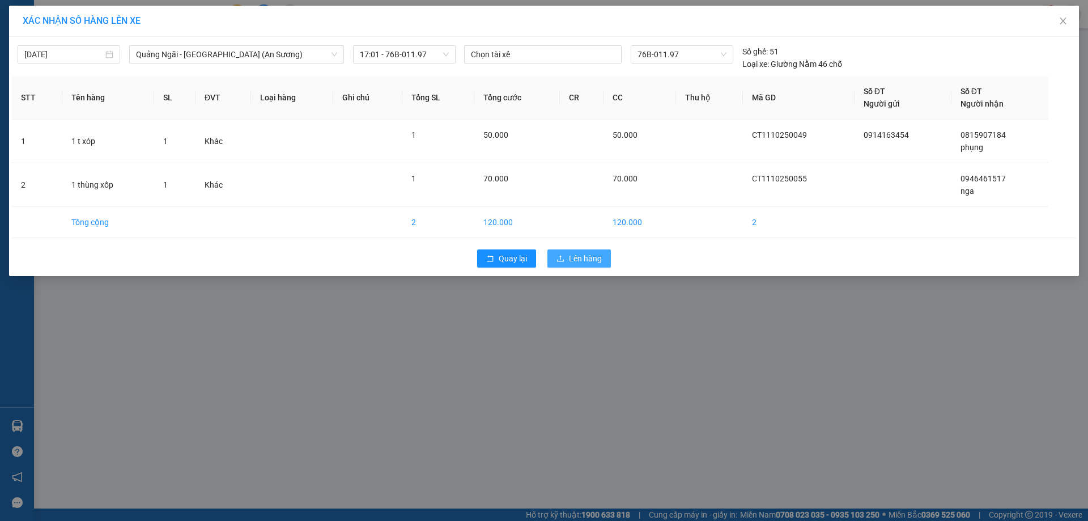
click at [571, 258] on span "Lên hàng" at bounding box center [585, 258] width 33 height 12
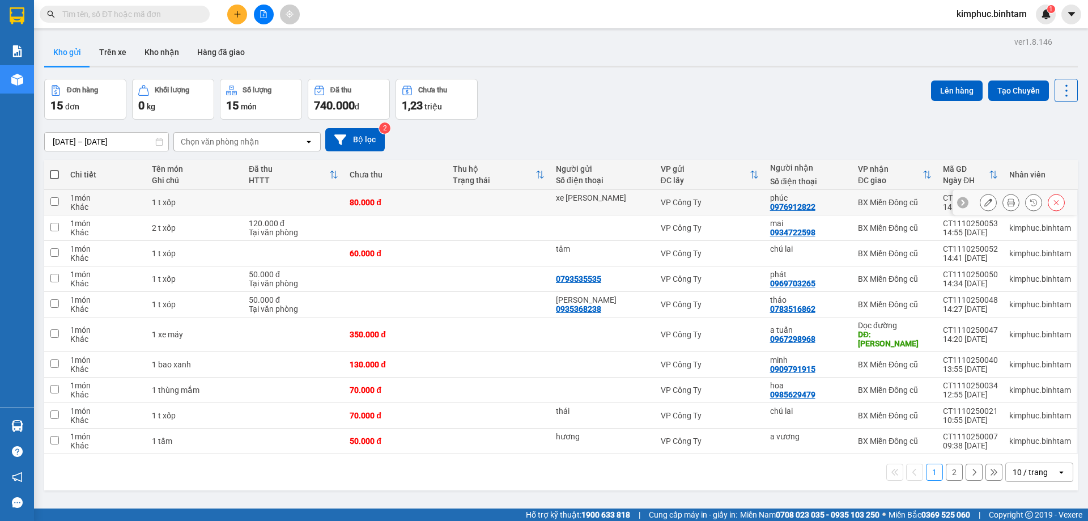
click at [53, 197] on input "checkbox" at bounding box center [54, 201] width 8 height 8
checkbox input "true"
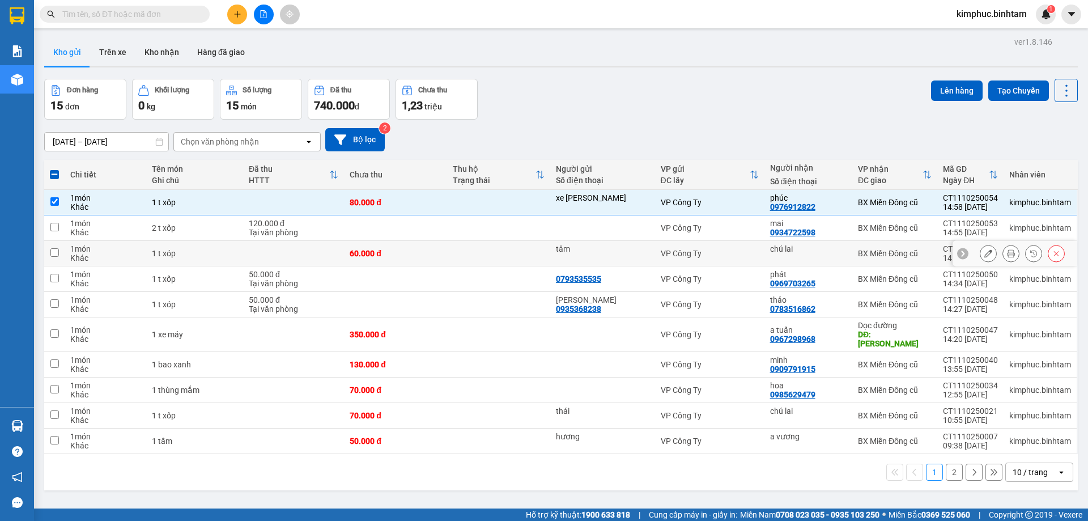
click at [54, 254] on input "checkbox" at bounding box center [54, 252] width 8 height 8
checkbox input "true"
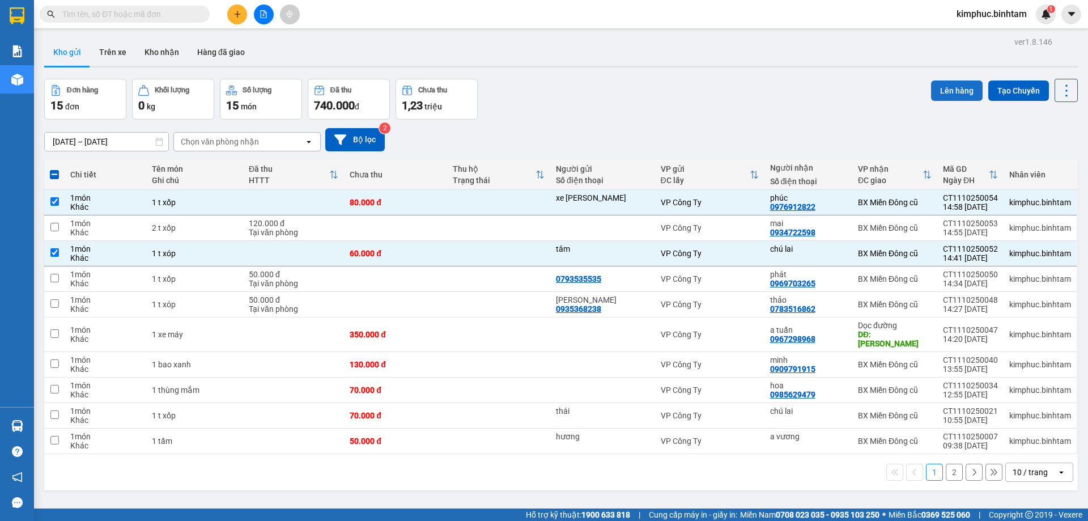
click at [943, 87] on button "Lên hàng" at bounding box center [957, 90] width 52 height 20
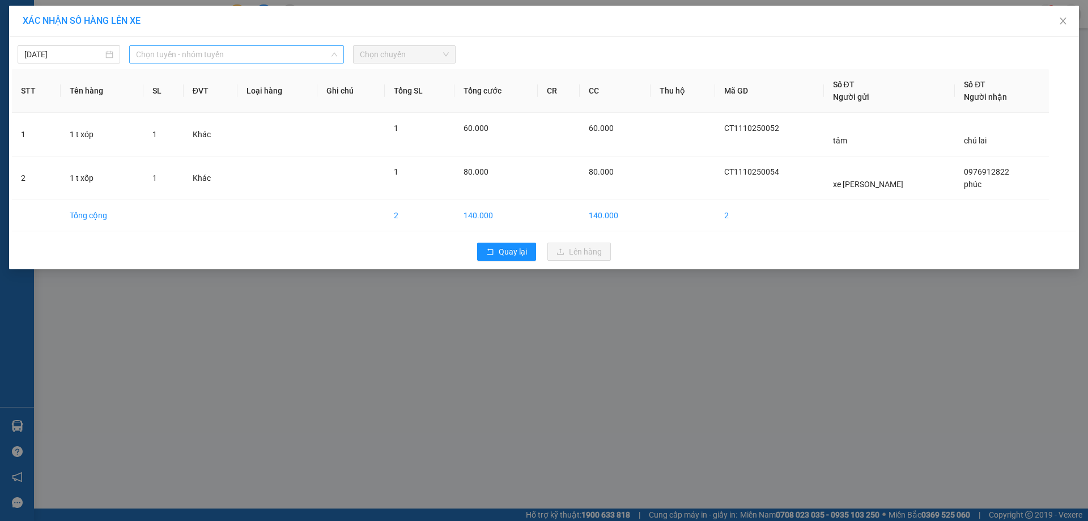
click at [196, 55] on span "Chọn tuyến - nhóm tuyến" at bounding box center [236, 54] width 201 height 17
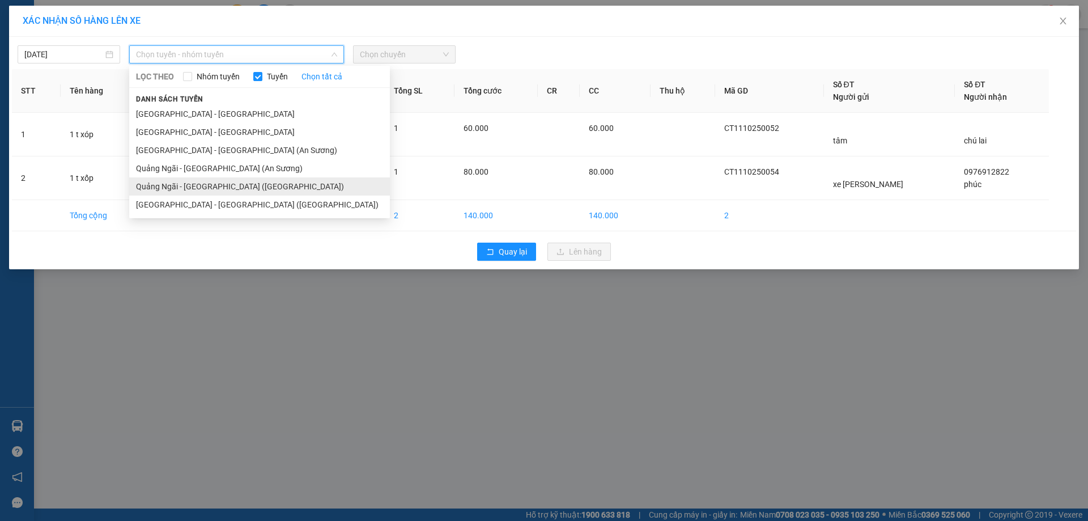
click at [231, 182] on li "Quảng Ngãi - Sài Gòn (Vạn Phúc)" at bounding box center [259, 186] width 261 height 18
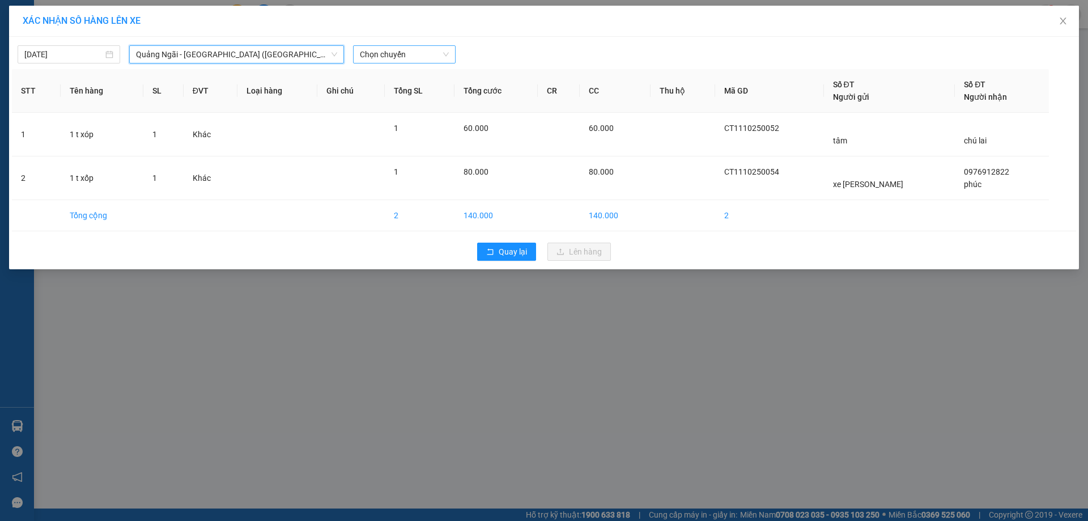
click at [389, 53] on span "Chọn chuyến" at bounding box center [404, 54] width 89 height 17
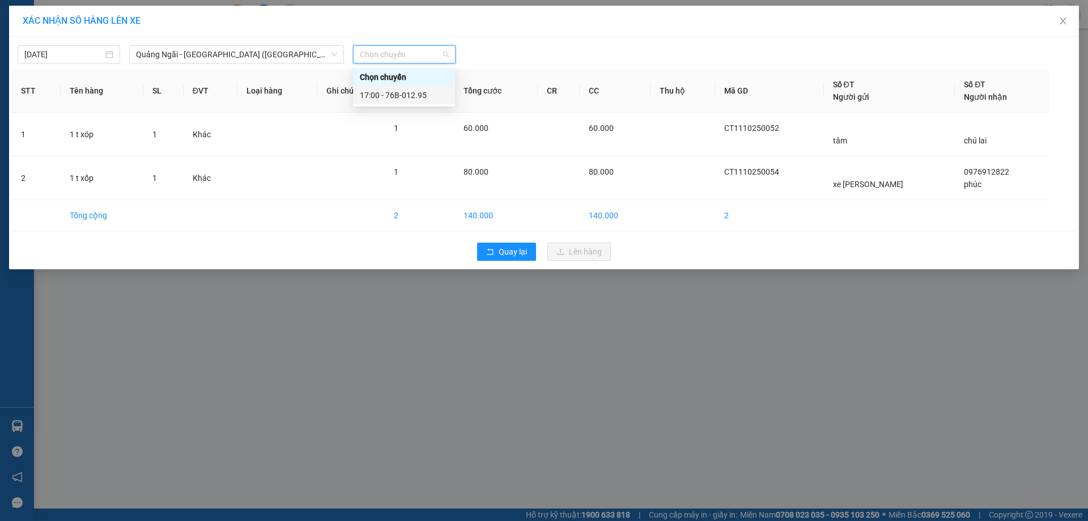
click at [414, 91] on div "17:00 - 76B-012.95" at bounding box center [404, 95] width 88 height 12
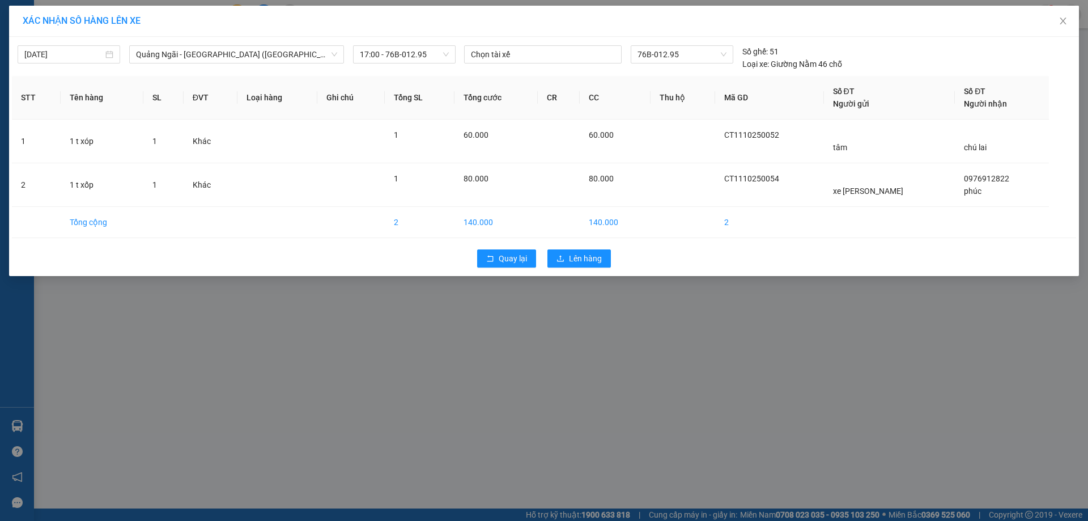
click at [588, 268] on div "Quay lại Lên hàng" at bounding box center [544, 258] width 1064 height 29
click at [588, 265] on button "Lên hàng" at bounding box center [578, 258] width 63 height 18
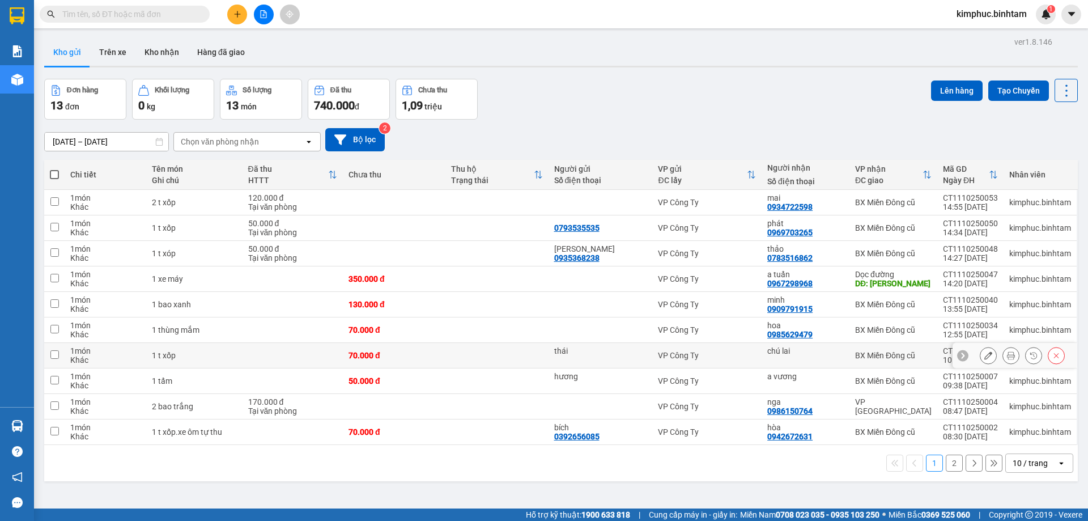
scroll to position [52, 0]
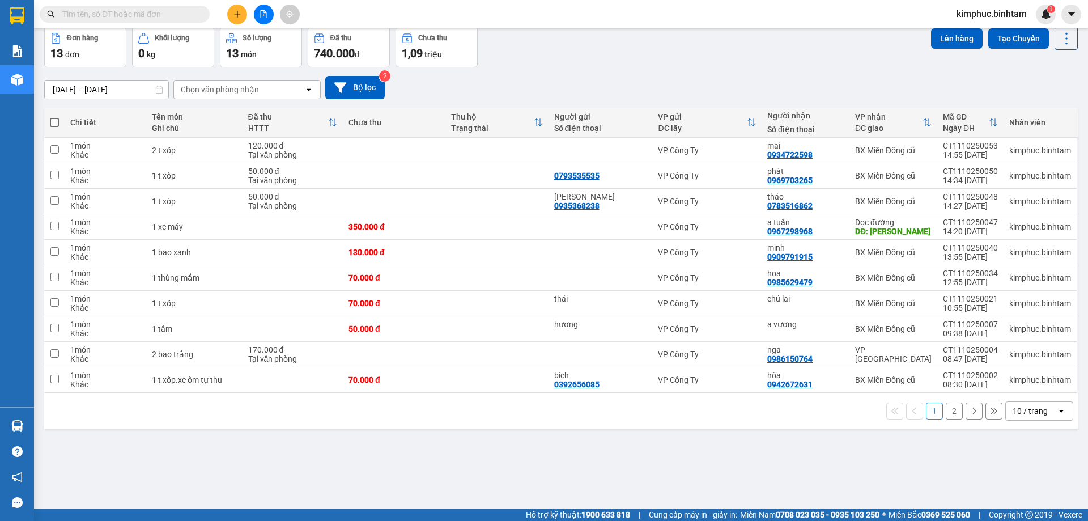
click at [946, 415] on button "2" at bounding box center [954, 410] width 17 height 17
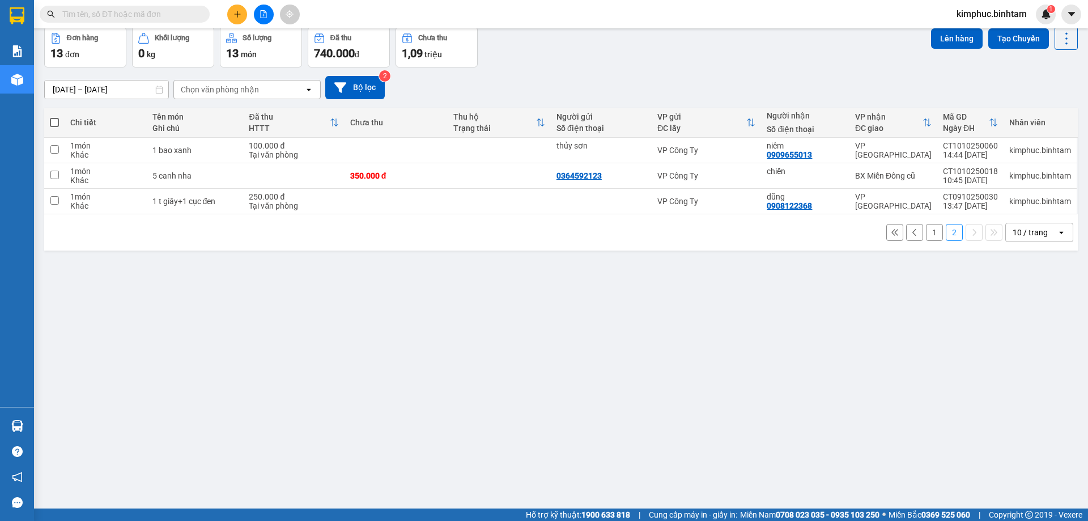
click at [927, 233] on button "1" at bounding box center [934, 232] width 17 height 17
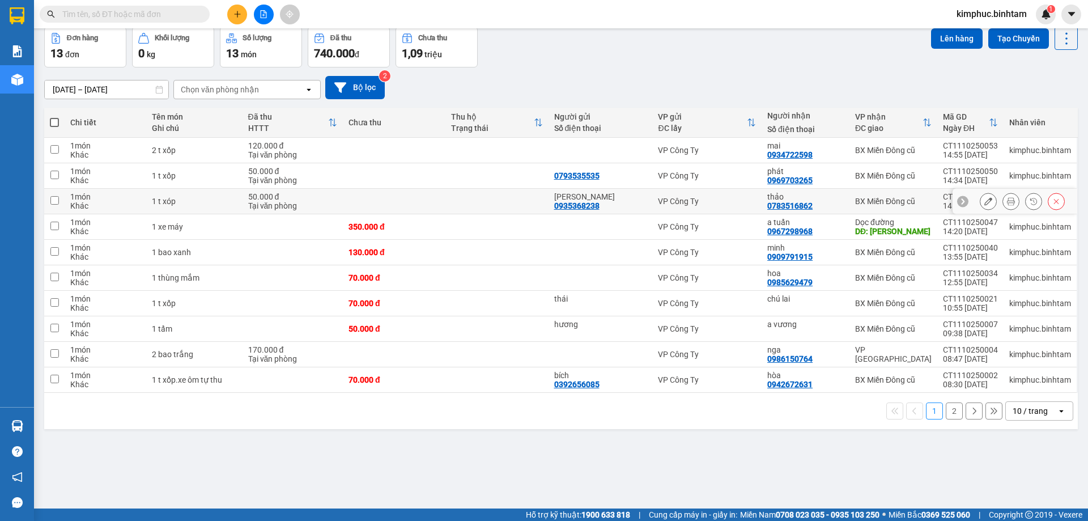
click at [52, 199] on input "checkbox" at bounding box center [54, 200] width 8 height 8
checkbox input "true"
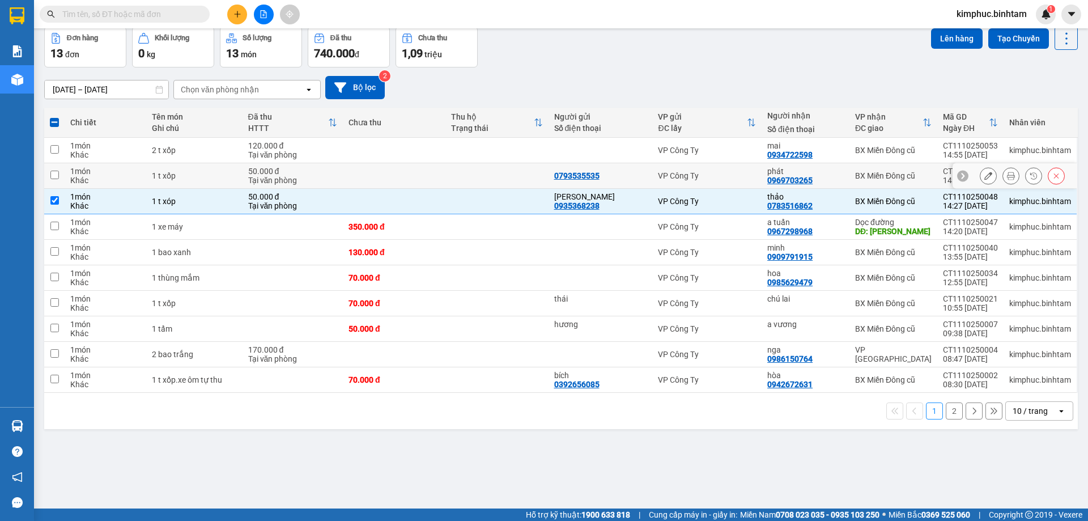
click at [53, 176] on input "checkbox" at bounding box center [54, 175] width 8 height 8
checkbox input "true"
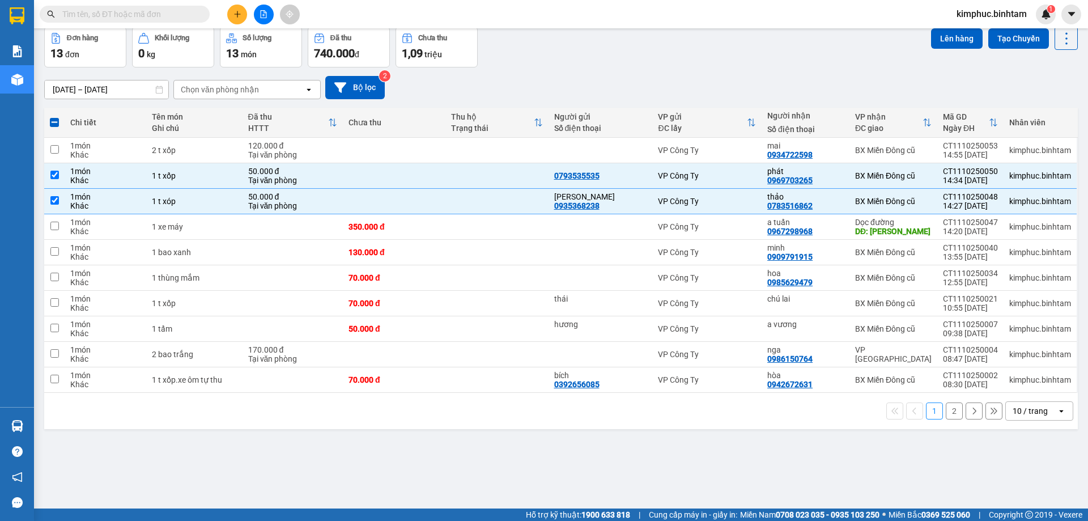
scroll to position [0, 0]
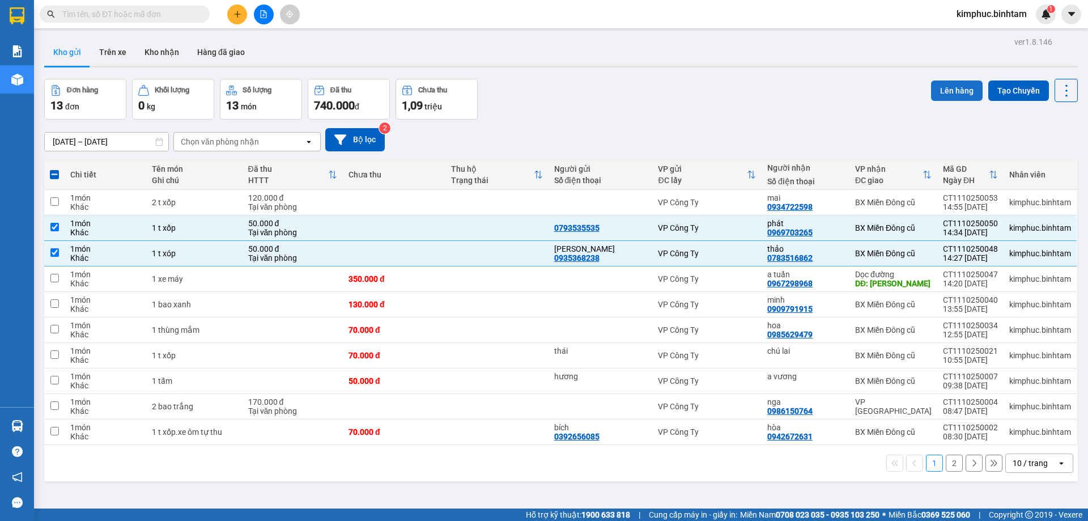
click at [960, 86] on button "Lên hàng" at bounding box center [957, 90] width 52 height 20
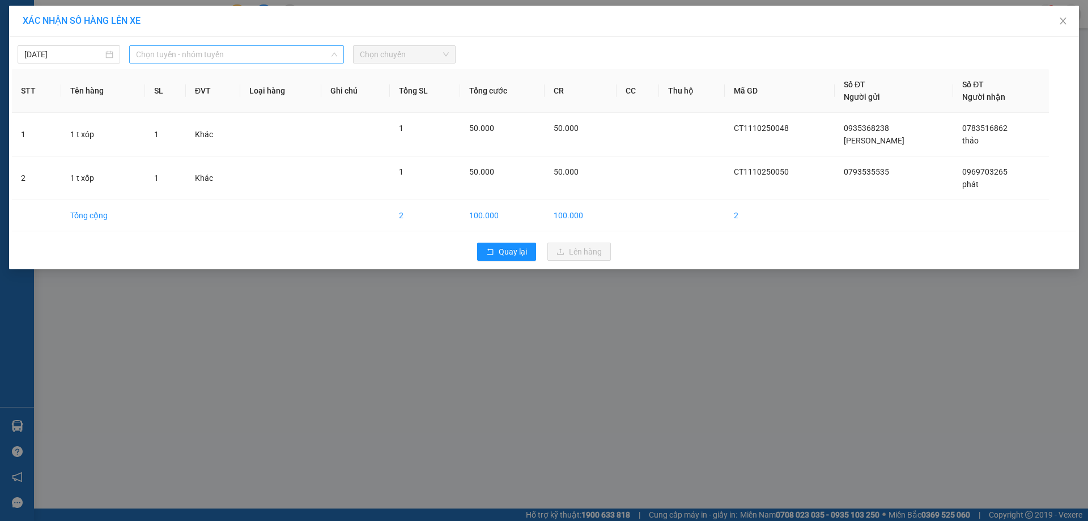
click at [231, 54] on span "Chọn tuyến - nhóm tuyến" at bounding box center [236, 54] width 201 height 17
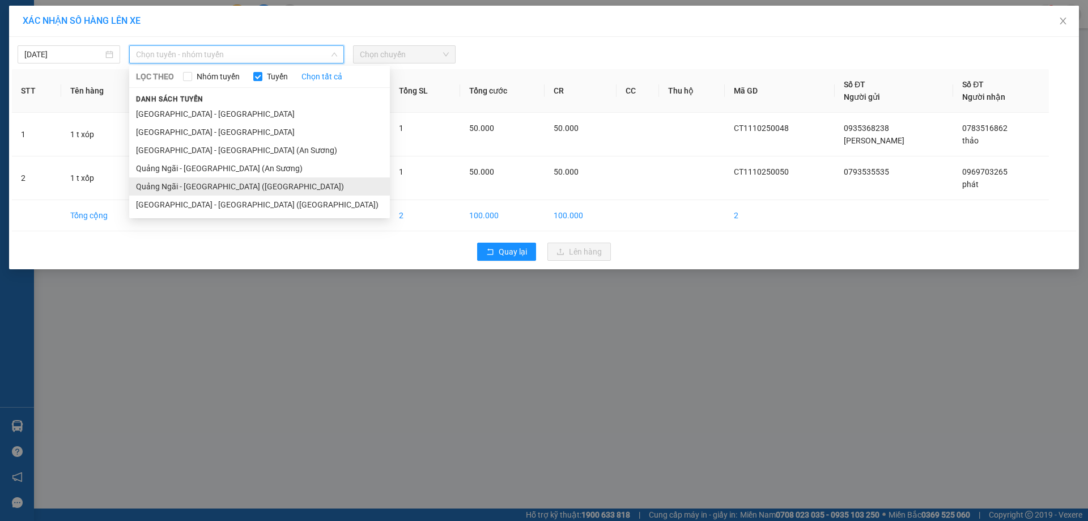
click at [231, 181] on li "Quảng Ngãi - Sài Gòn (Vạn Phúc)" at bounding box center [259, 186] width 261 height 18
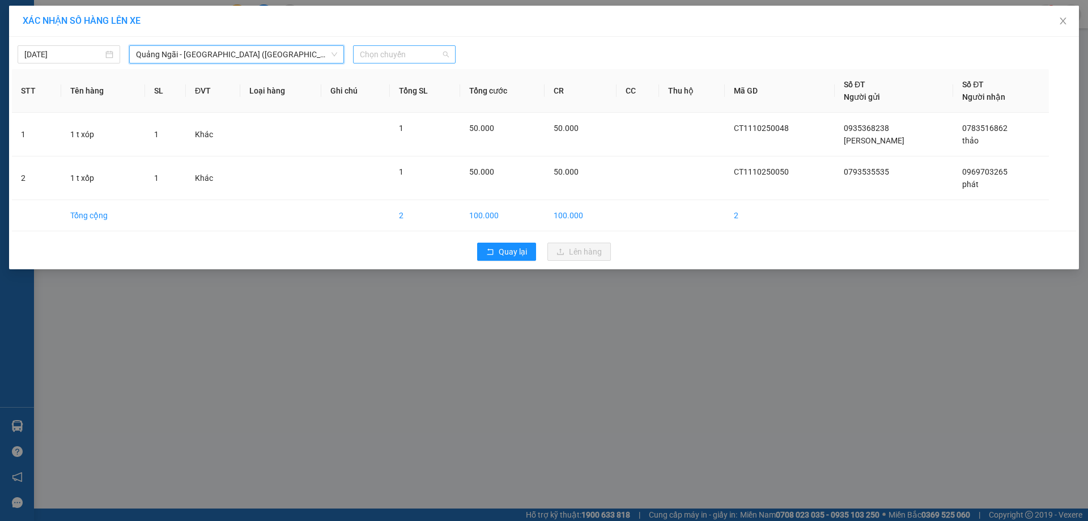
click at [401, 58] on span "Chọn chuyến" at bounding box center [404, 54] width 89 height 17
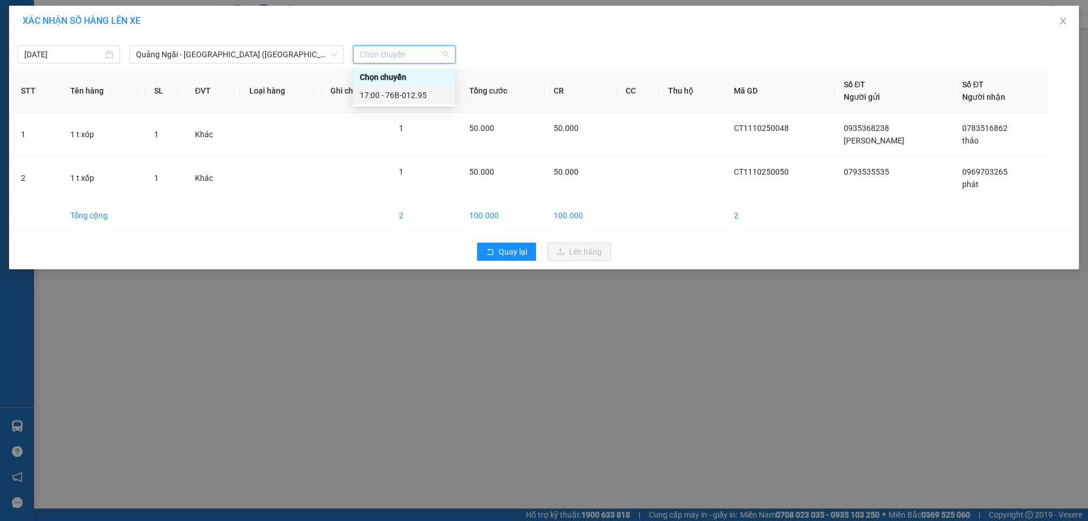
click at [408, 96] on div "17:00 - 76B-012.95" at bounding box center [404, 95] width 88 height 12
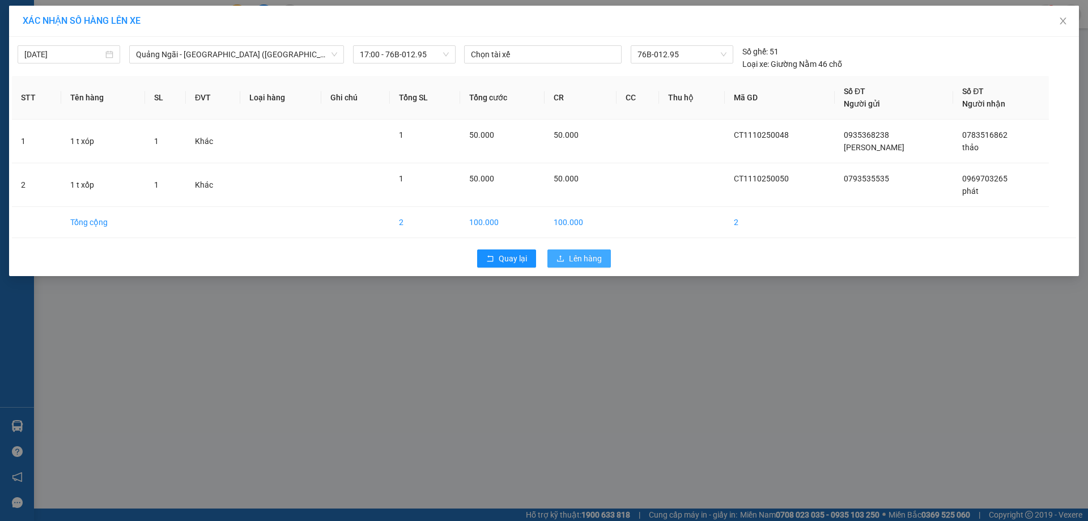
click at [585, 257] on span "Lên hàng" at bounding box center [585, 258] width 33 height 12
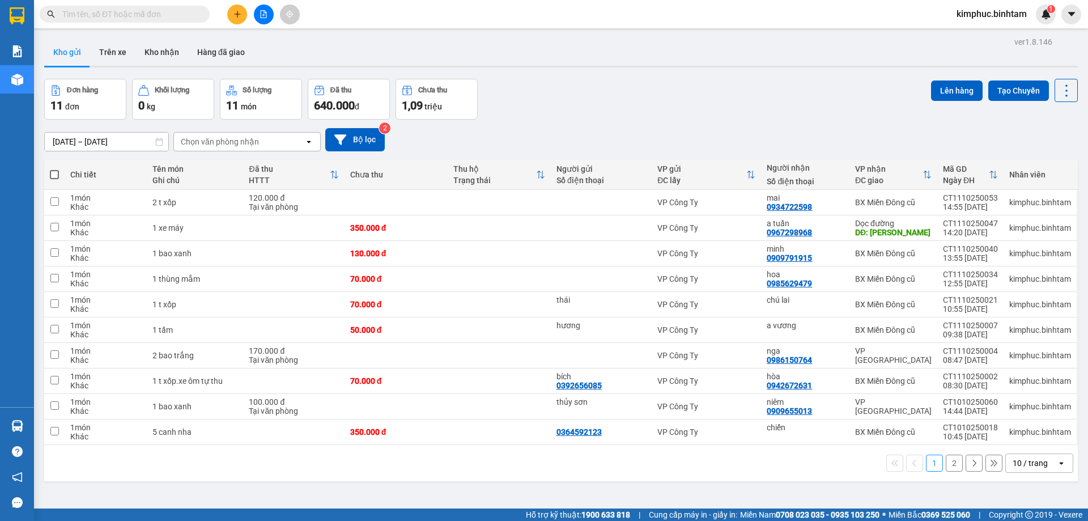
click at [947, 461] on button "2" at bounding box center [954, 462] width 17 height 17
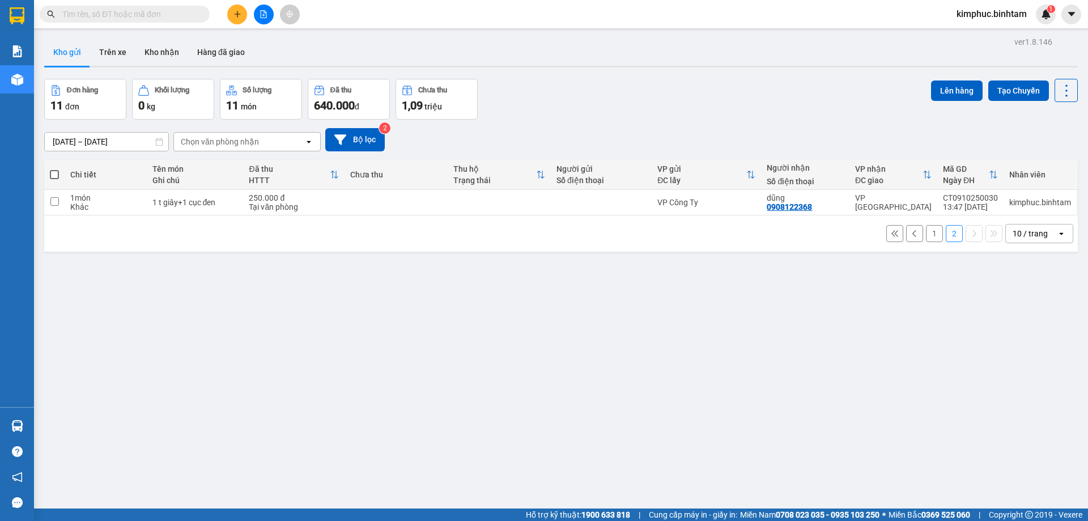
click at [930, 233] on button "1" at bounding box center [934, 233] width 17 height 17
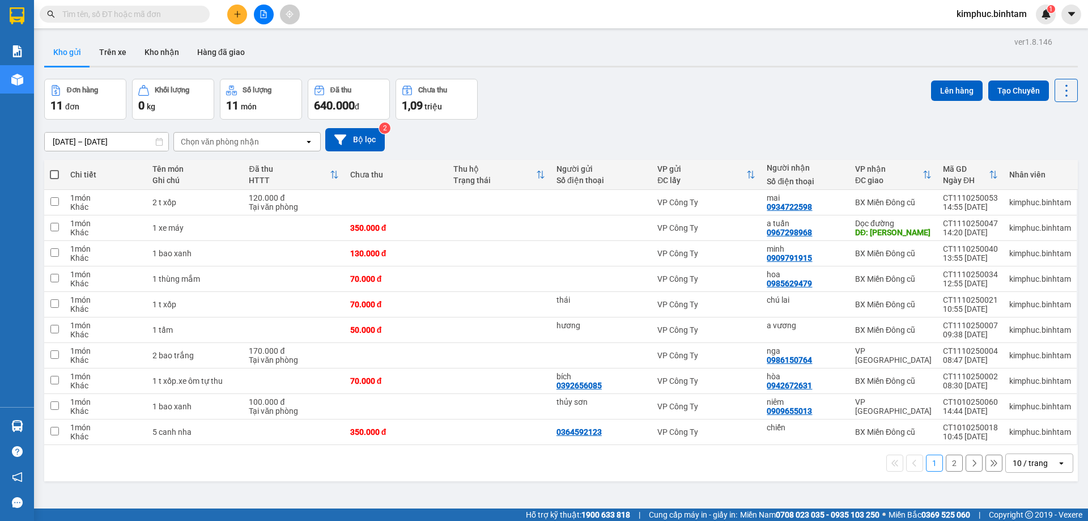
click at [260, 12] on icon "file-add" at bounding box center [263, 14] width 8 height 8
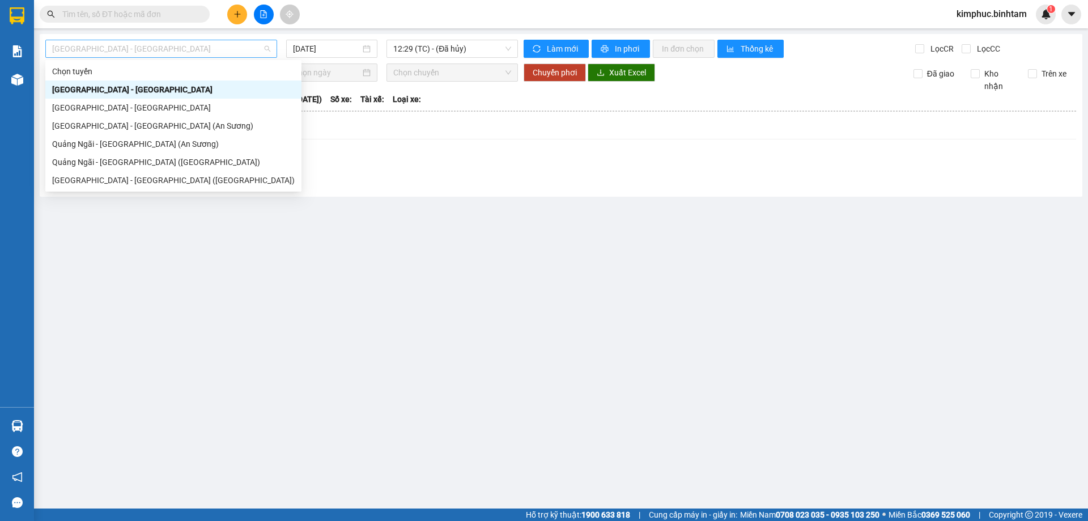
click at [216, 40] on span "Hà Nội - Quảng Ngãi" at bounding box center [161, 48] width 218 height 17
click at [161, 158] on div "Quảng Ngãi - Sài Gòn (Vạn Phúc)" at bounding box center [173, 162] width 242 height 12
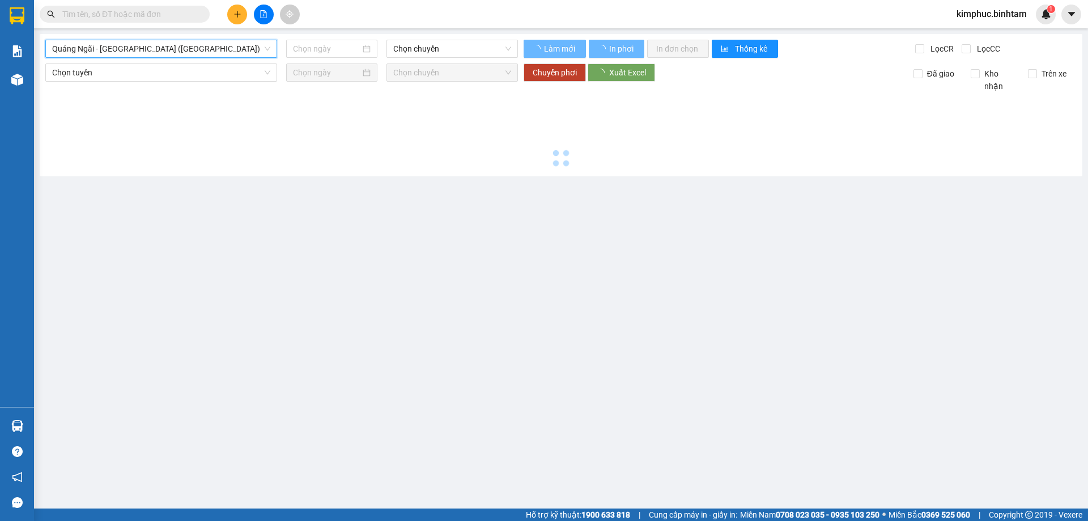
type input "11/10/2025"
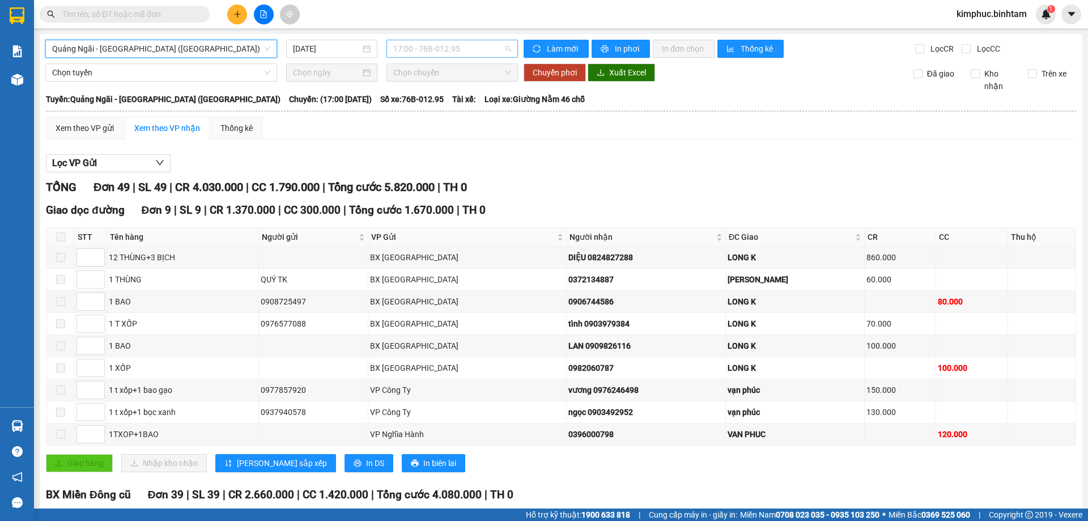
click at [431, 42] on span "17:00 - 76B-012.95" at bounding box center [452, 48] width 118 height 17
click at [438, 88] on div "17:00 - 76B-012.95" at bounding box center [434, 89] width 88 height 12
click at [149, 169] on button "Lọc VP Gửi" at bounding box center [108, 163] width 125 height 18
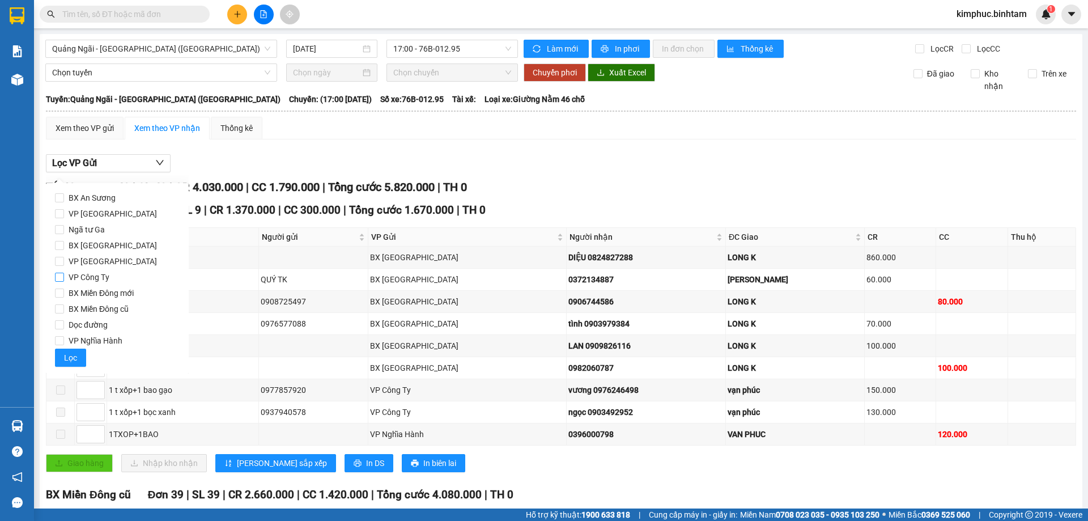
click at [66, 277] on span "VP Công Ty" at bounding box center [89, 277] width 50 height 16
click at [64, 277] on input "VP Công Ty" at bounding box center [59, 277] width 9 height 9
checkbox input "true"
click at [62, 361] on button "Lọc" at bounding box center [70, 357] width 31 height 18
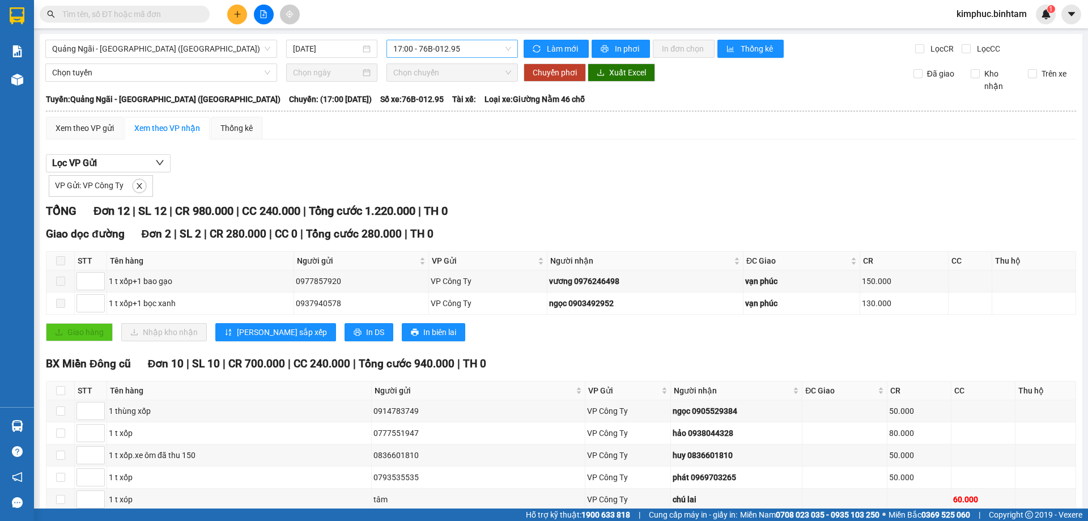
click at [444, 47] on span "17:00 - 76B-012.95" at bounding box center [452, 48] width 118 height 17
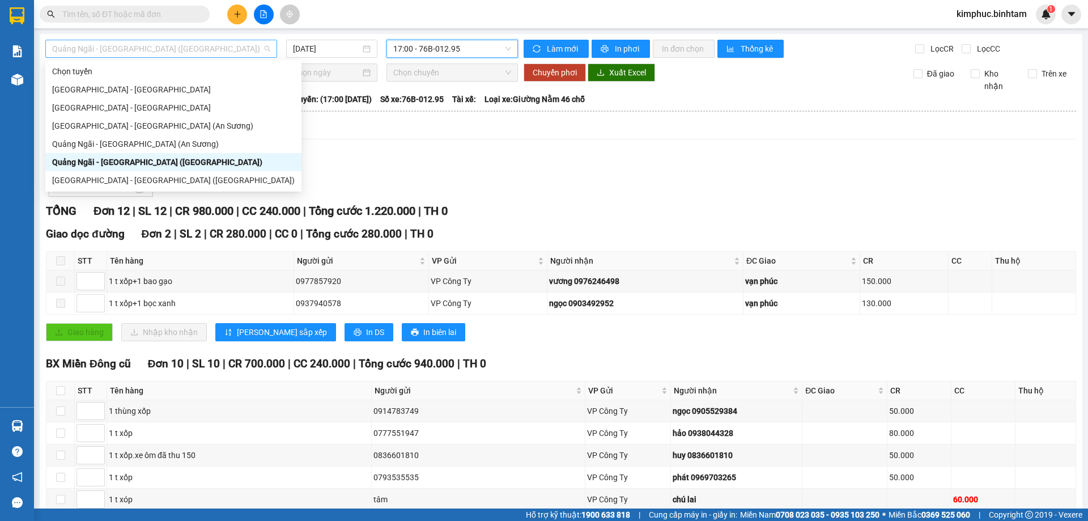
click at [128, 48] on span "Quảng Ngãi - Sài Gòn (Vạn Phúc)" at bounding box center [161, 48] width 218 height 17
click at [134, 49] on span "Quảng Ngãi - Sài Gòn (Vạn Phúc)" at bounding box center [161, 48] width 218 height 17
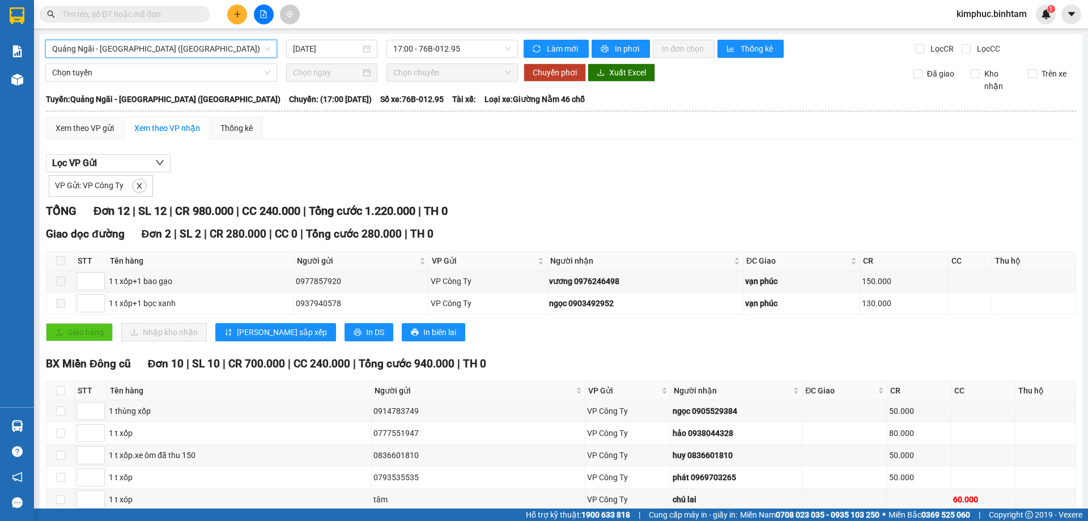
click at [139, 45] on span "Quảng Ngãi - Sài Gòn (Vạn Phúc)" at bounding box center [161, 48] width 218 height 17
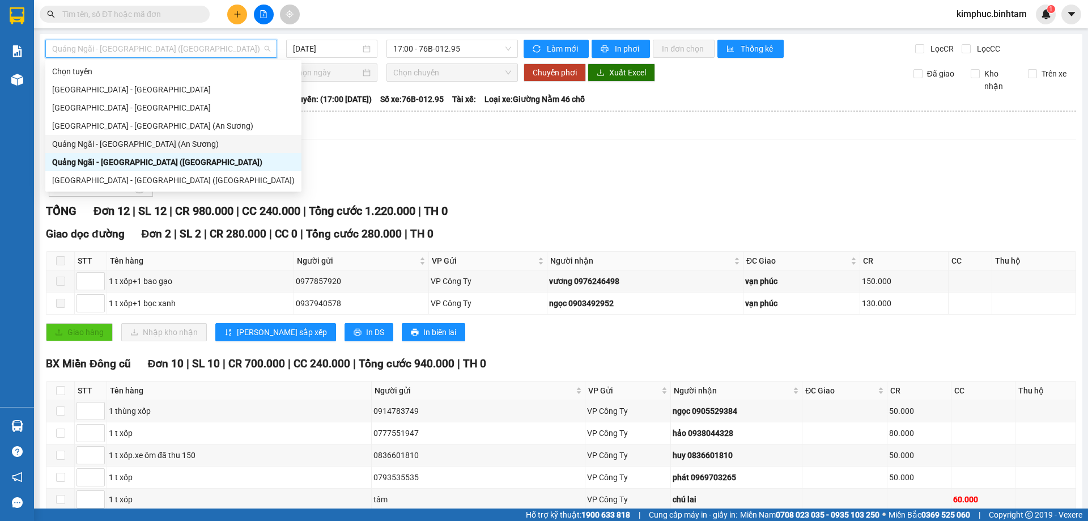
click at [144, 146] on div "Quảng Ngãi - Sài Gòn (An Sương)" at bounding box center [173, 144] width 242 height 12
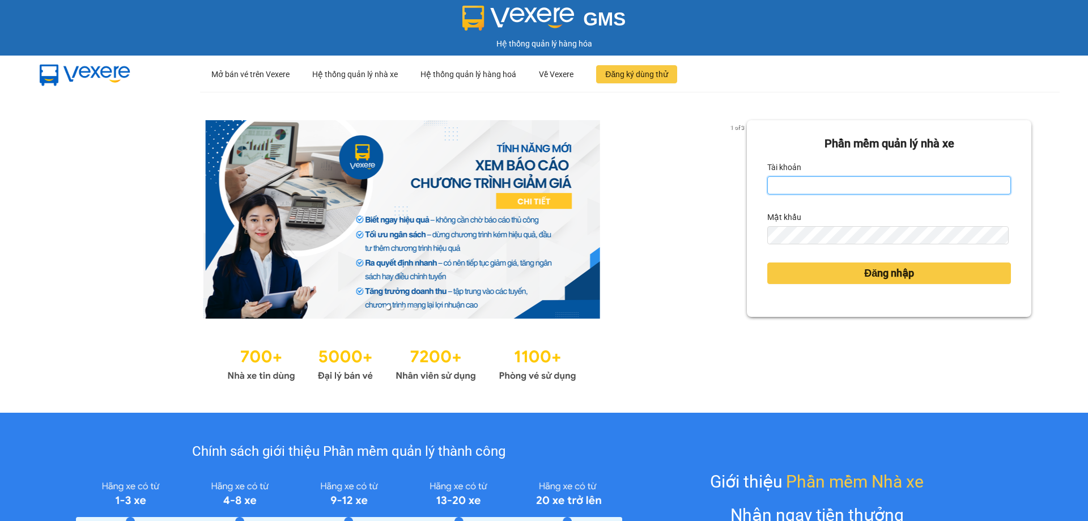
click at [860, 179] on input "Tài khoản" at bounding box center [889, 185] width 244 height 18
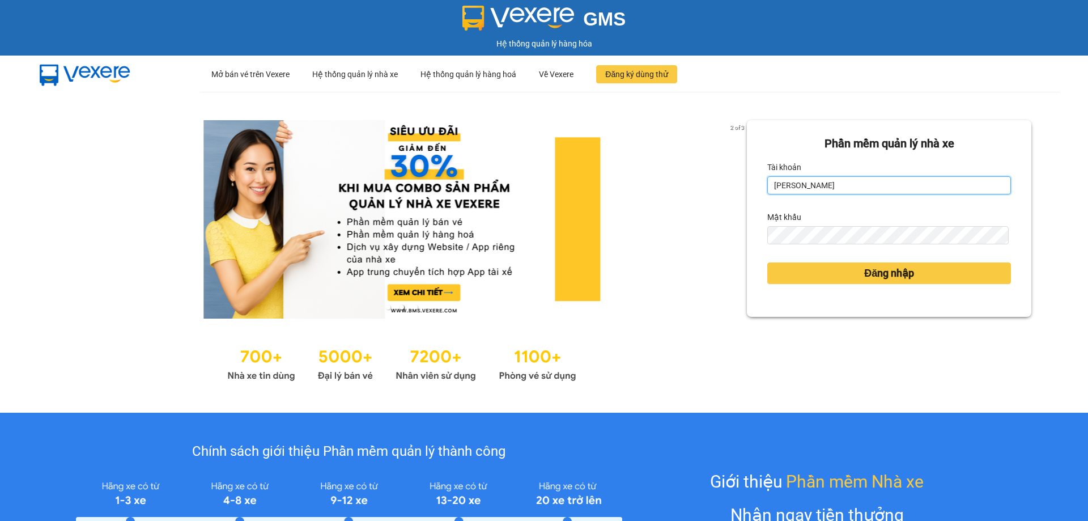
type input "kimngan.binhtam"
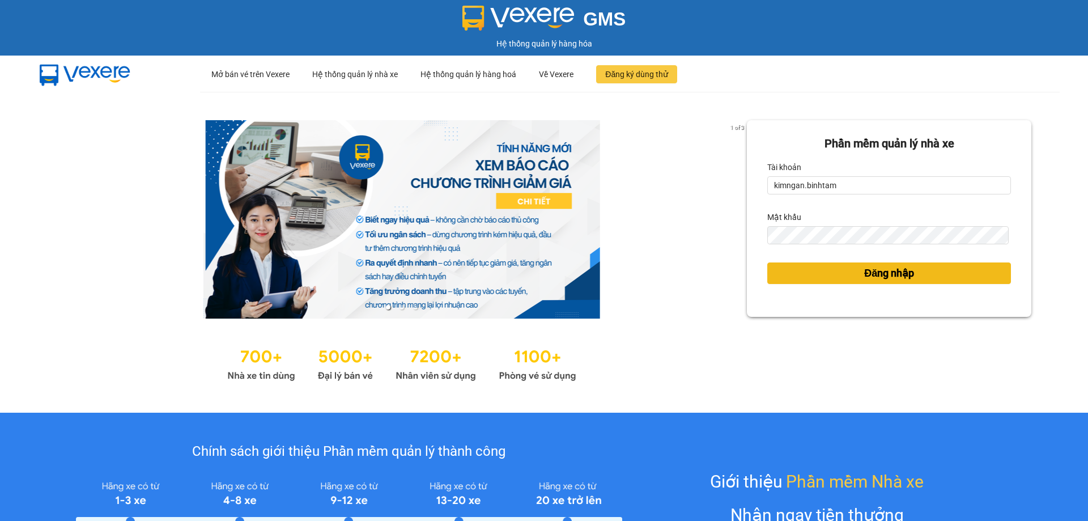
click at [864, 271] on span "Đăng nhập" at bounding box center [889, 273] width 50 height 16
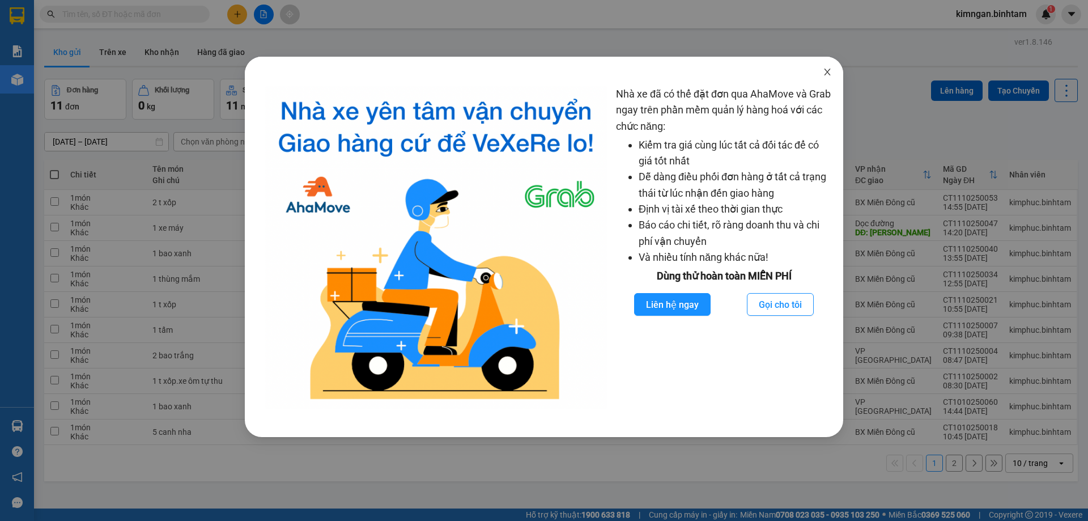
click at [835, 71] on span "Close" at bounding box center [827, 73] width 32 height 32
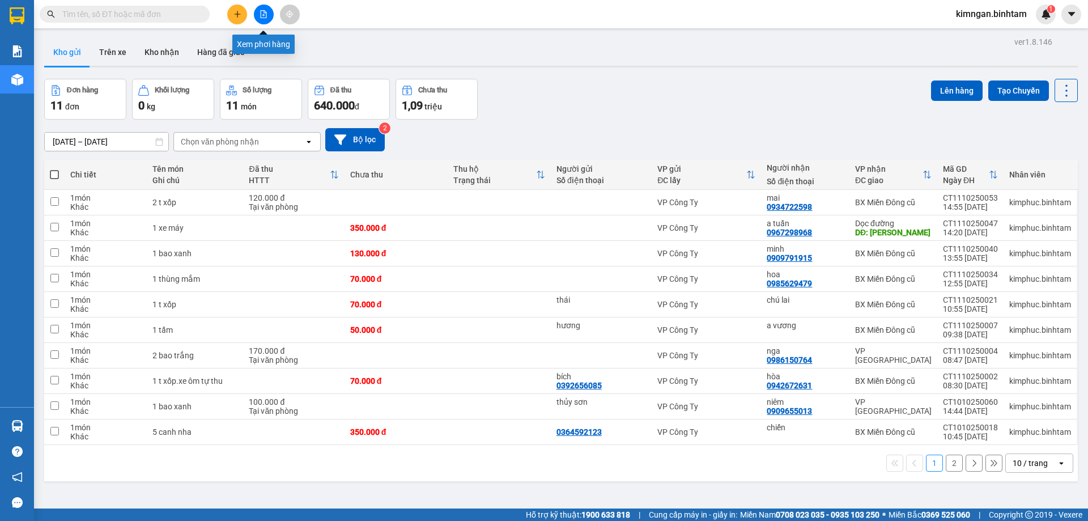
click at [258, 20] on button at bounding box center [264, 15] width 20 height 20
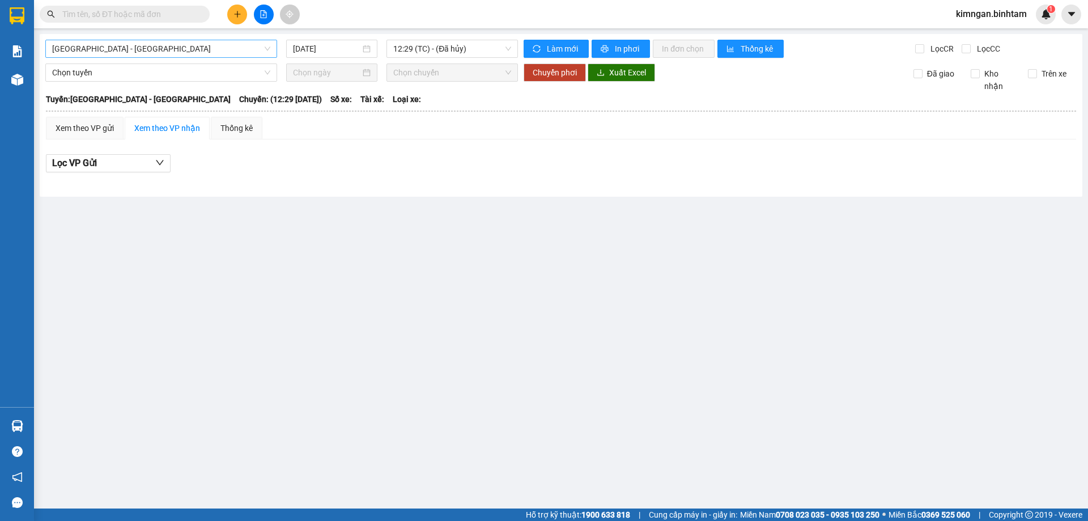
click at [89, 45] on span "[GEOGRAPHIC_DATA] - [GEOGRAPHIC_DATA]" at bounding box center [161, 48] width 218 height 17
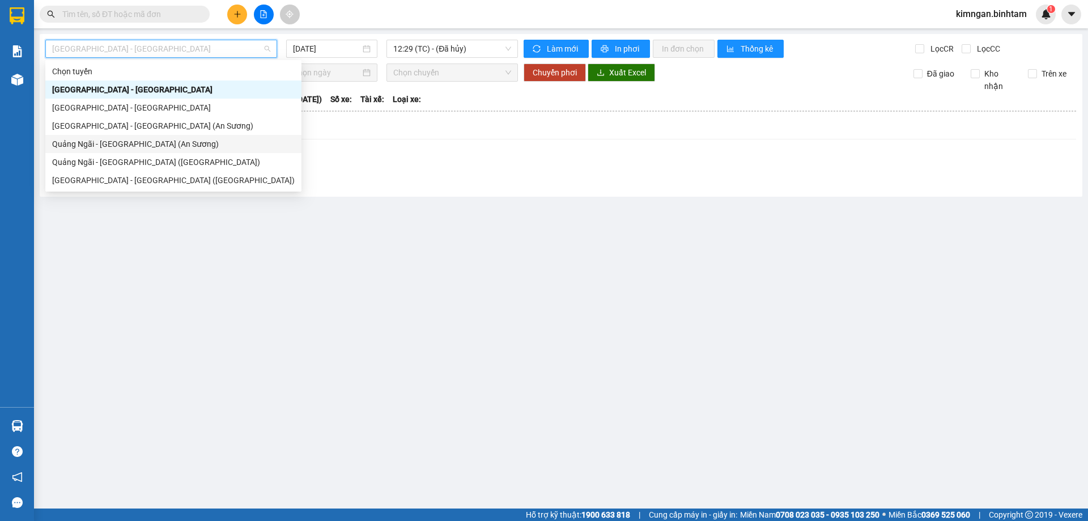
click at [109, 144] on div "Quảng Ngãi - [GEOGRAPHIC_DATA] (An Sương)" at bounding box center [173, 144] width 242 height 12
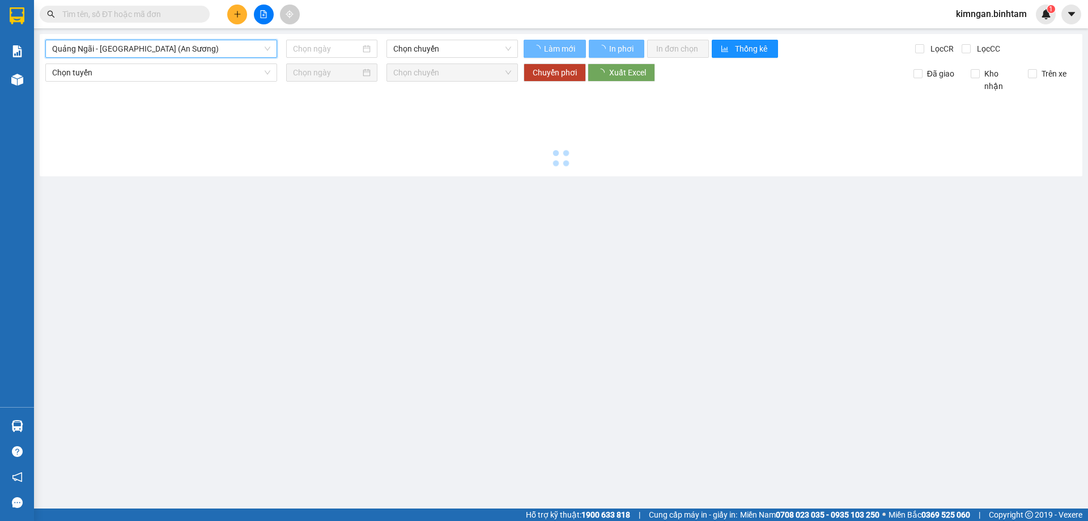
type input "[DATE]"
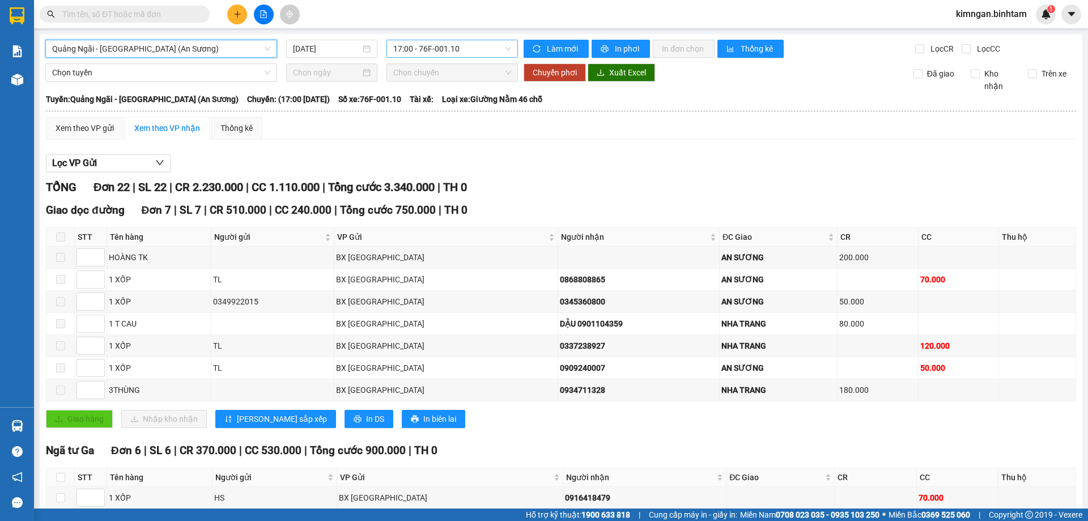
click at [418, 47] on span "17:00 - 76F-001.10" at bounding box center [452, 48] width 118 height 17
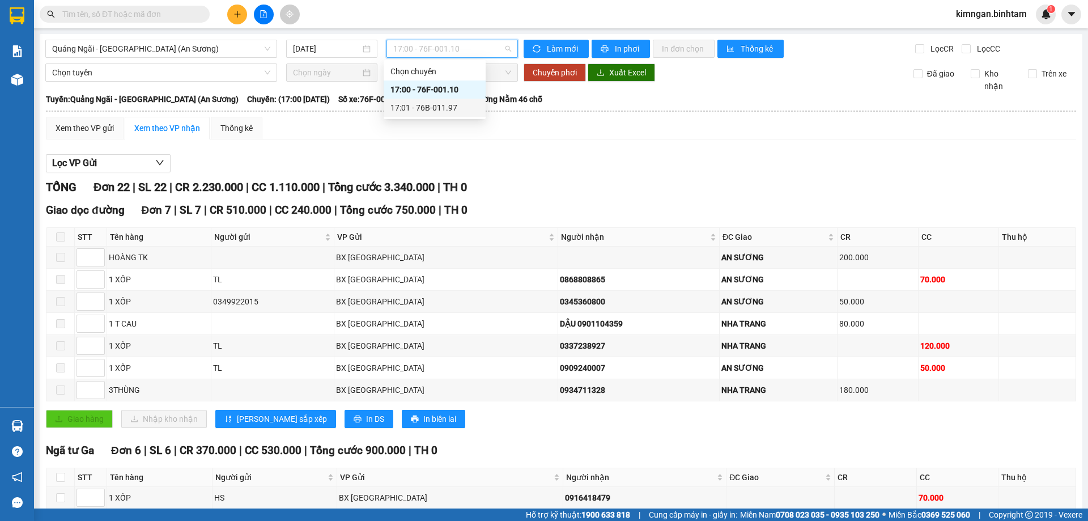
click at [436, 104] on div "17:01 - 76B-011.97" at bounding box center [434, 107] width 88 height 12
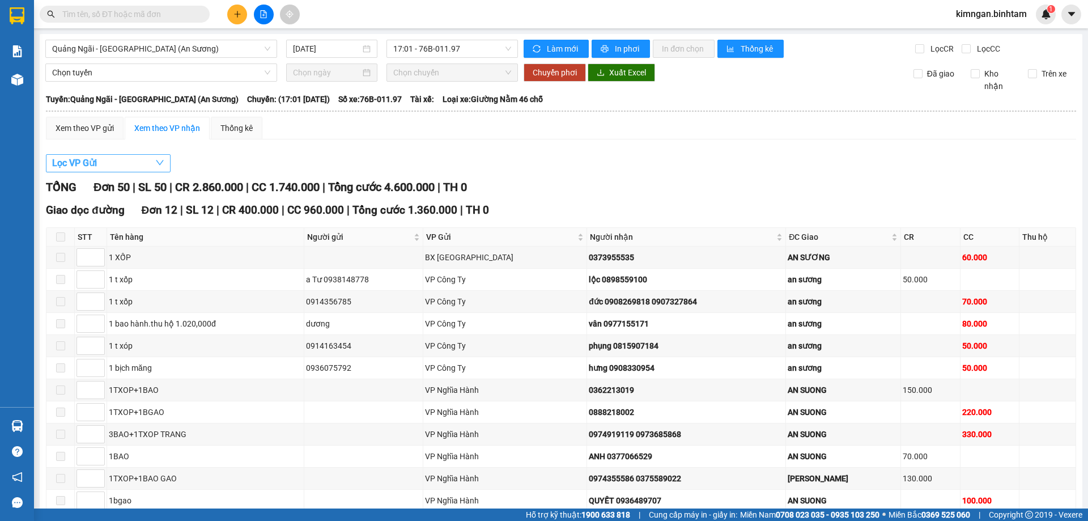
click at [64, 163] on span "Lọc VP Gửi" at bounding box center [74, 163] width 45 height 14
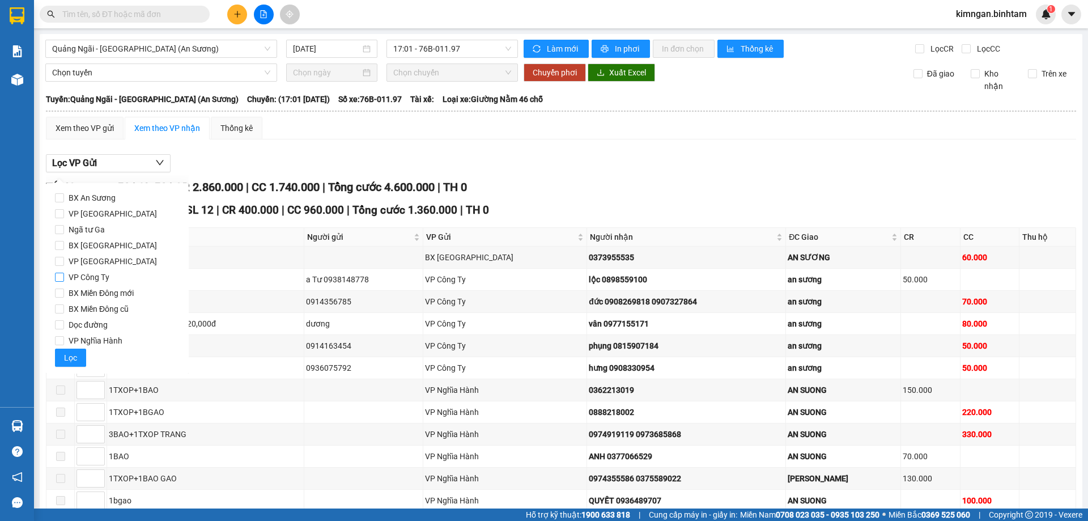
click at [63, 278] on input "VP Công Ty" at bounding box center [59, 277] width 9 height 9
click at [75, 359] on span "Lọc" at bounding box center [70, 357] width 13 height 12
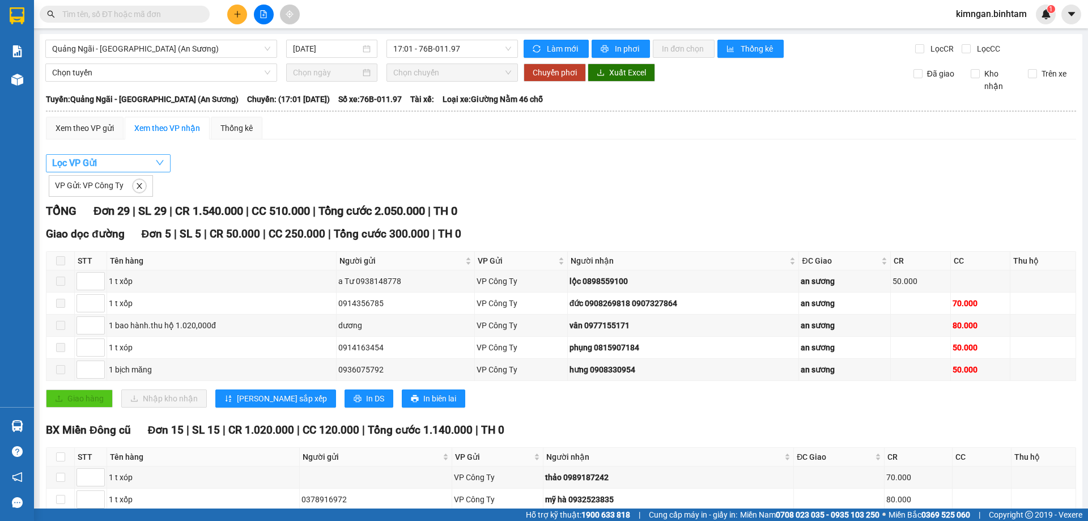
click at [61, 168] on span "Lọc VP Gửi" at bounding box center [74, 163] width 45 height 14
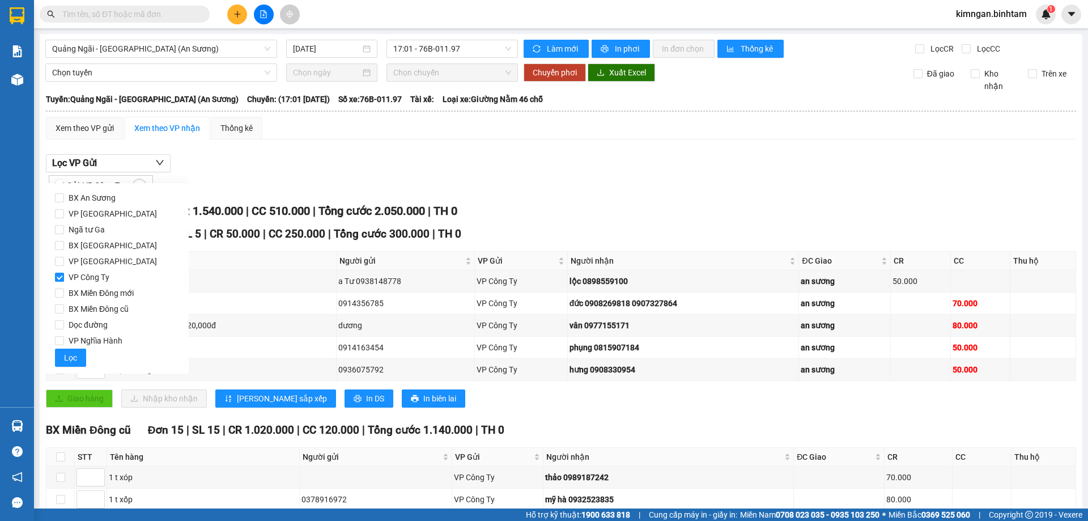
click at [59, 278] on input "VP Công Ty" at bounding box center [59, 277] width 9 height 9
click at [70, 355] on span "Lọc" at bounding box center [70, 357] width 13 height 12
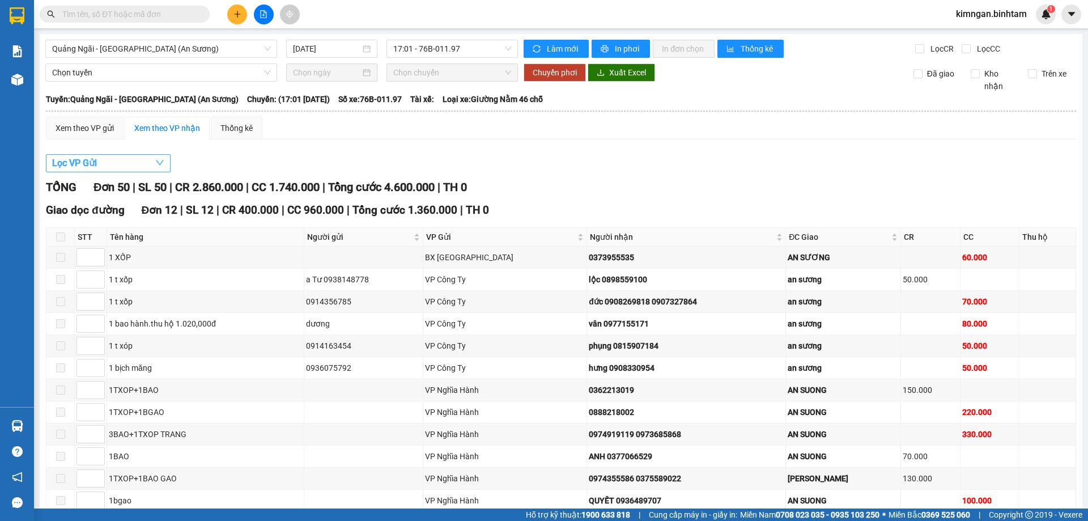
click at [78, 165] on span "Lọc VP Gửi" at bounding box center [74, 163] width 45 height 14
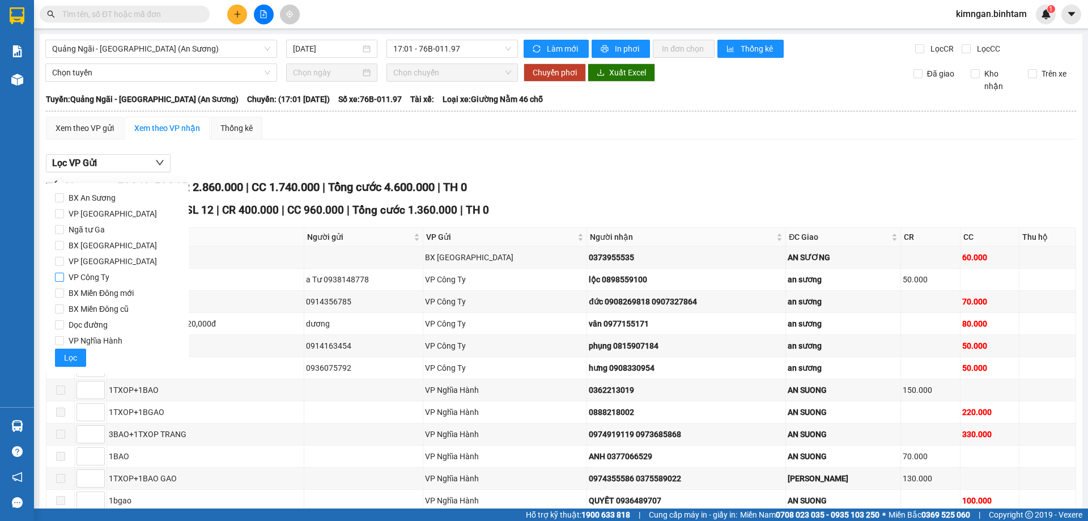
click at [58, 280] on input "VP Công Ty" at bounding box center [59, 277] width 9 height 9
checkbox input "true"
click at [74, 361] on span "Lọc" at bounding box center [70, 357] width 13 height 12
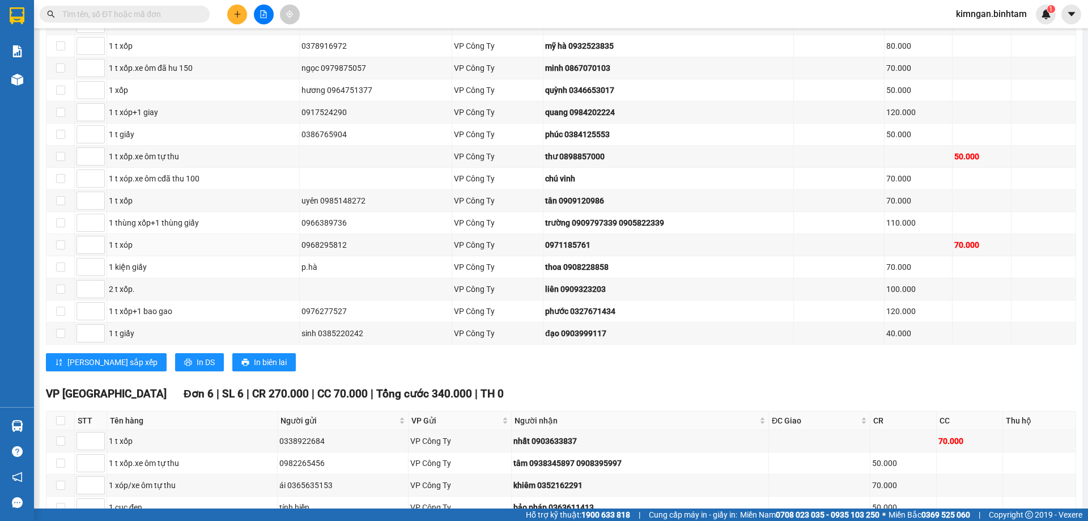
scroll to position [57, 0]
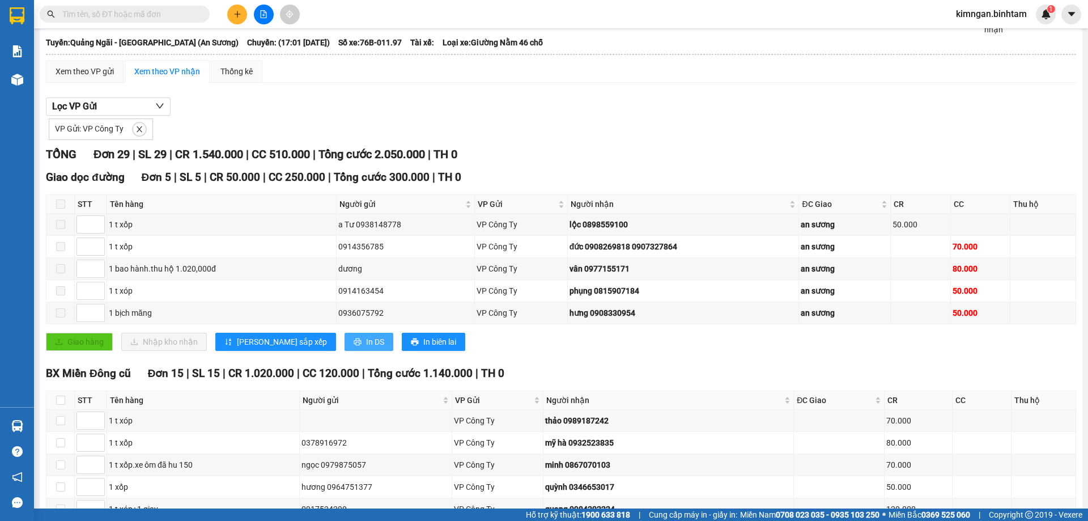
click at [366, 340] on span "In DS" at bounding box center [375, 341] width 18 height 12
click at [645, 356] on div "Giao dọc đường Đơn 5 | SL 5 | CR 50.000 | CC 250.000 | Tổng cước 300.000 | TH 0…" at bounding box center [561, 264] width 1030 height 190
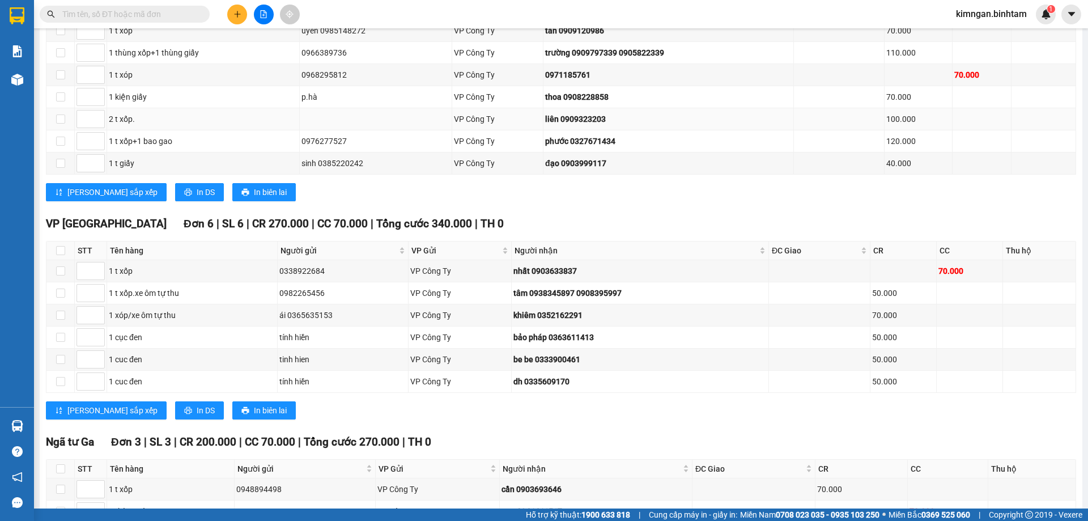
scroll to position [718, 0]
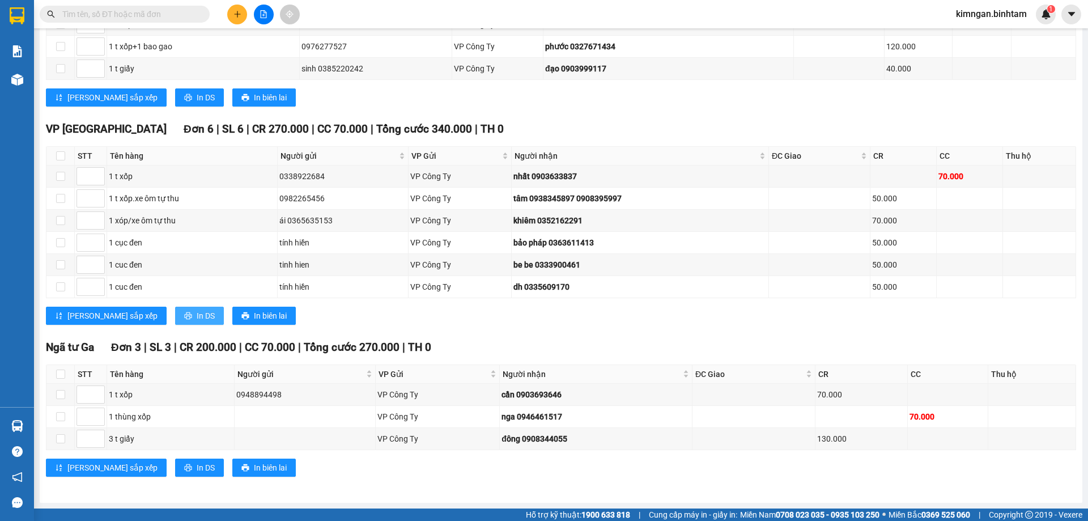
click at [197, 316] on span "In DS" at bounding box center [206, 315] width 18 height 12
click at [197, 315] on span "In DS" at bounding box center [206, 315] width 18 height 12
click at [197, 469] on span "In DS" at bounding box center [206, 467] width 18 height 12
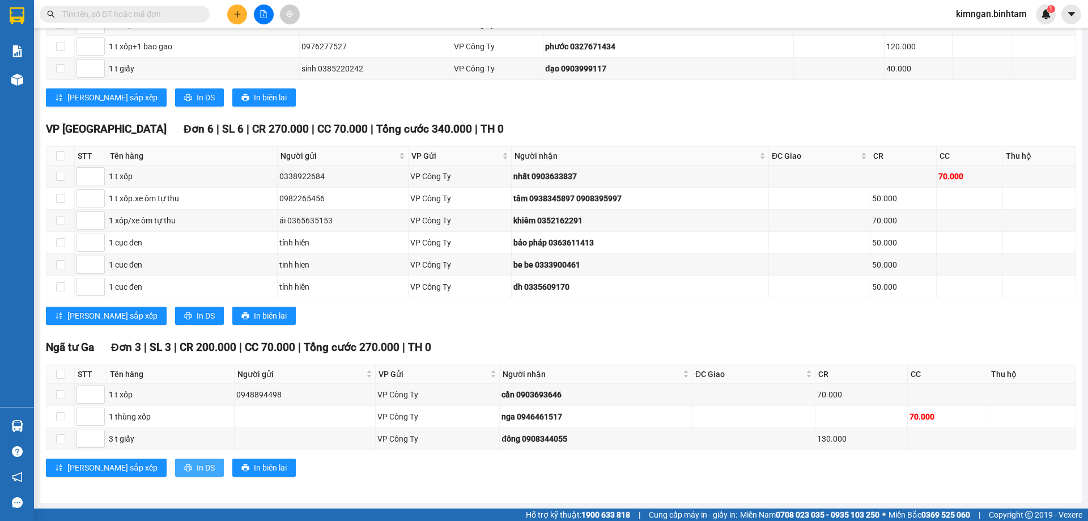
click at [197, 469] on span "In DS" at bounding box center [206, 467] width 18 height 12
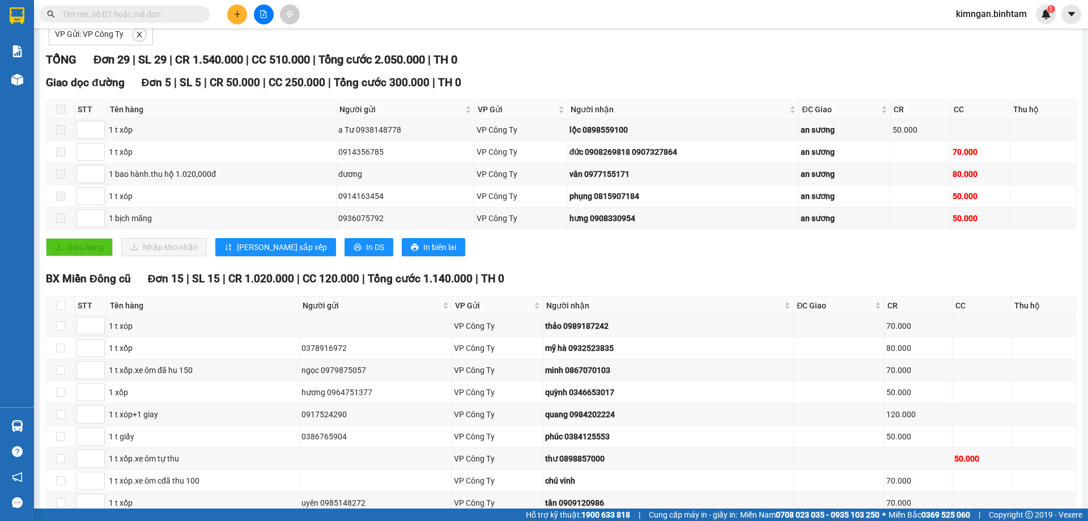
scroll to position [491, 0]
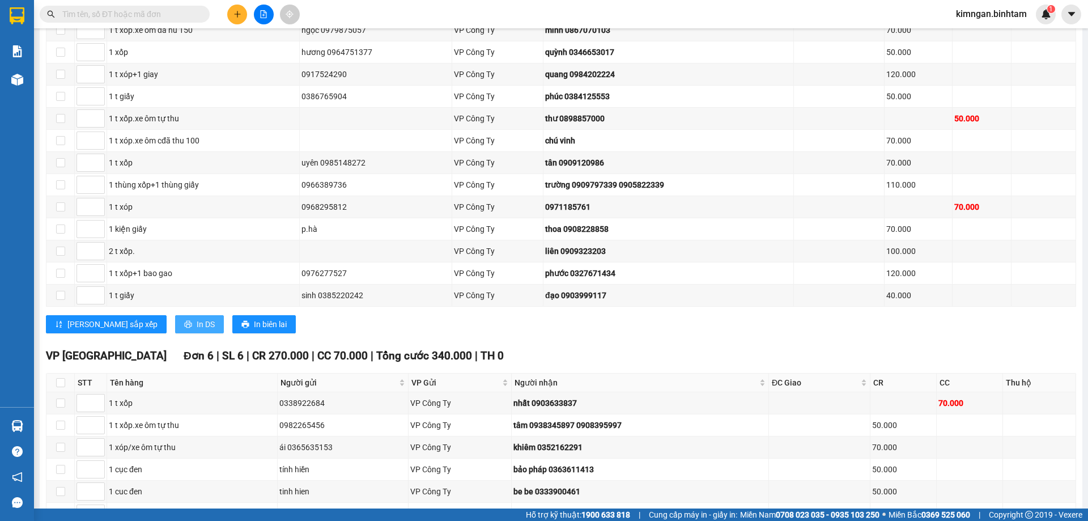
click at [197, 326] on span "In DS" at bounding box center [206, 324] width 18 height 12
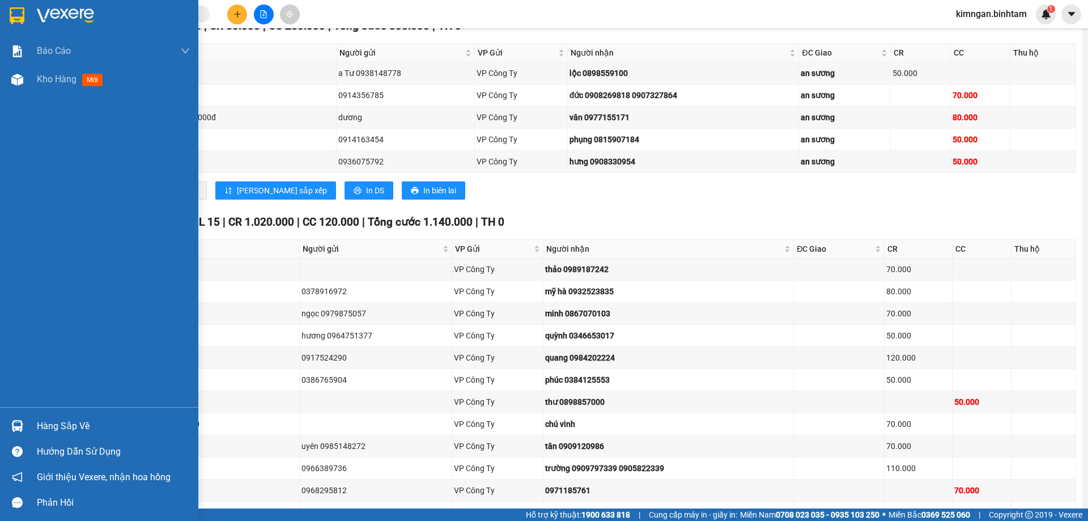
scroll to position [0, 0]
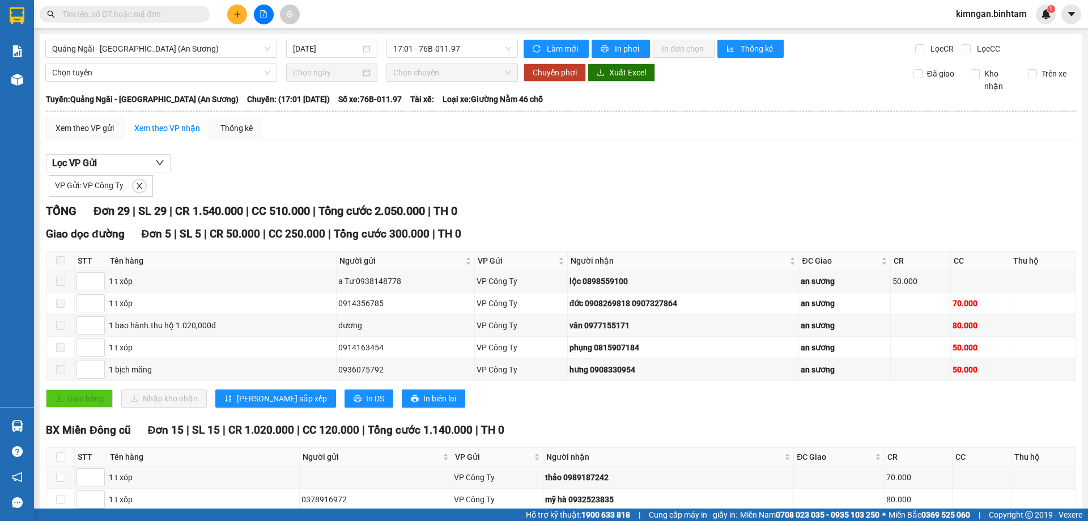
click at [337, 155] on div "Lọc VP Gửi VP Gửi: VP Công Ty" at bounding box center [561, 175] width 1030 height 42
click at [161, 49] on span "Quảng Ngãi - Sài Gòn (An Sương)" at bounding box center [161, 48] width 218 height 17
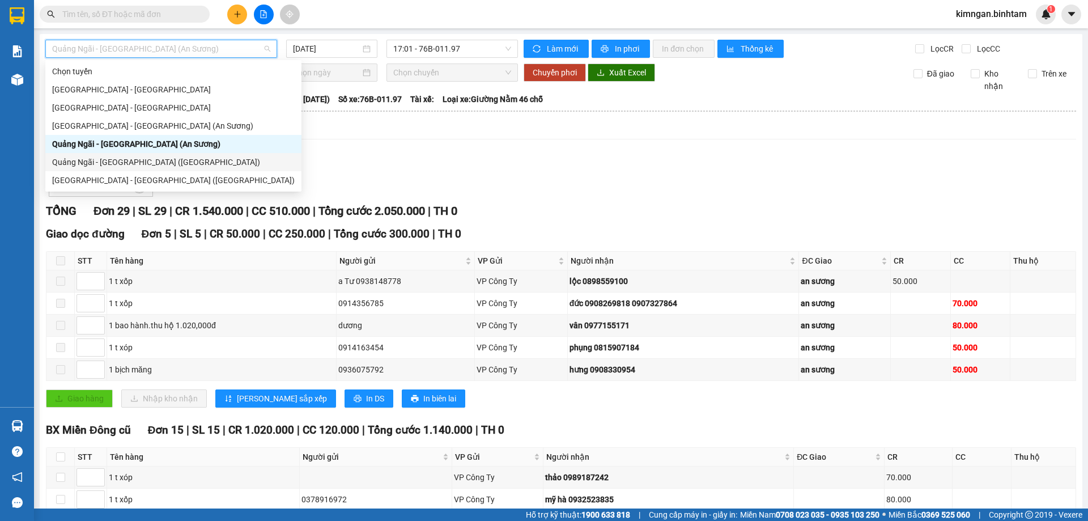
click at [162, 158] on div "Quảng Ngãi - Sài Gòn (Vạn Phúc)" at bounding box center [173, 162] width 242 height 12
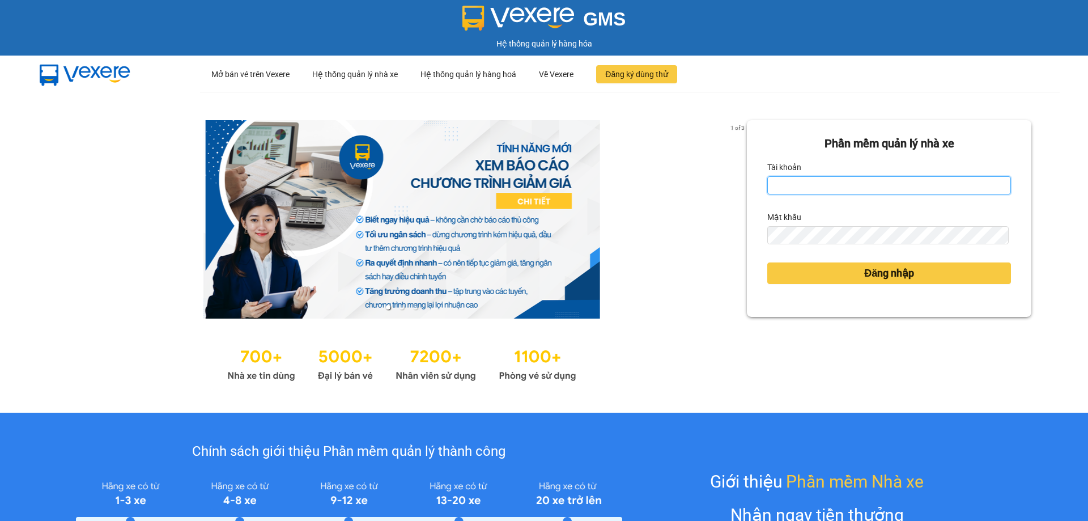
click at [794, 191] on input "Tài khoản" at bounding box center [889, 185] width 244 height 18
type input "kimphuc.binhtam"
click at [882, 287] on div "Đăng nhập" at bounding box center [889, 273] width 244 height 31
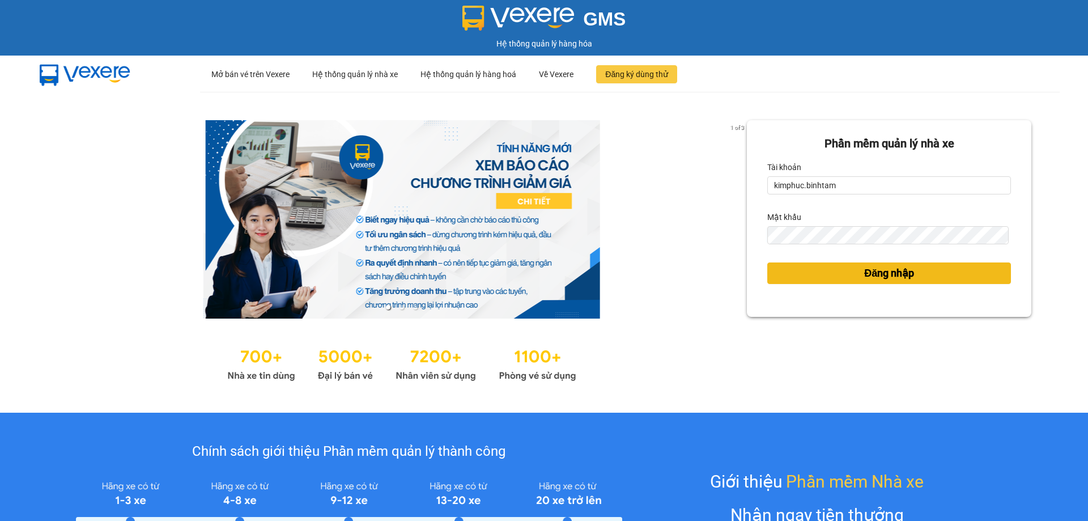
click at [883, 281] on span "Đăng nhập" at bounding box center [889, 273] width 50 height 16
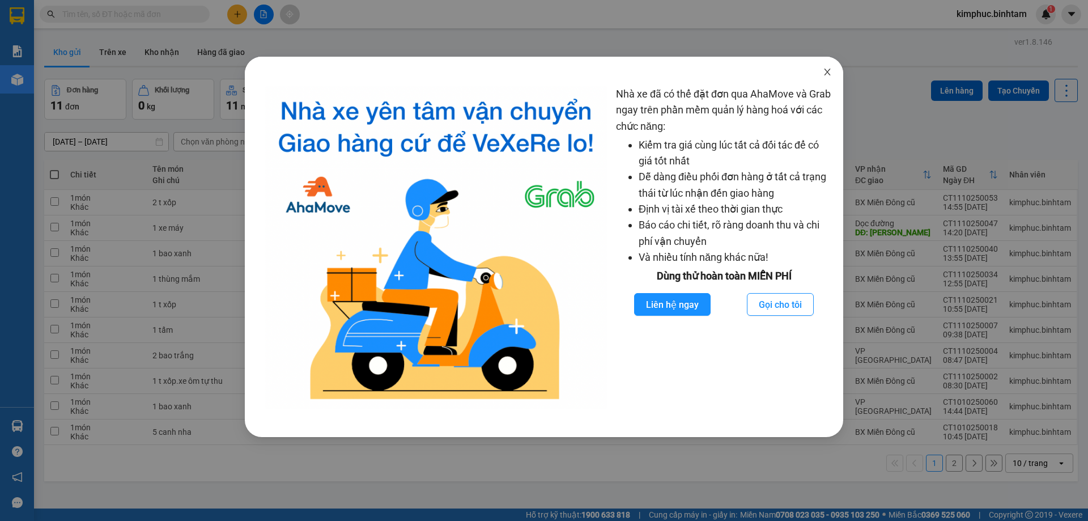
click at [831, 69] on icon "close" at bounding box center [827, 71] width 9 height 9
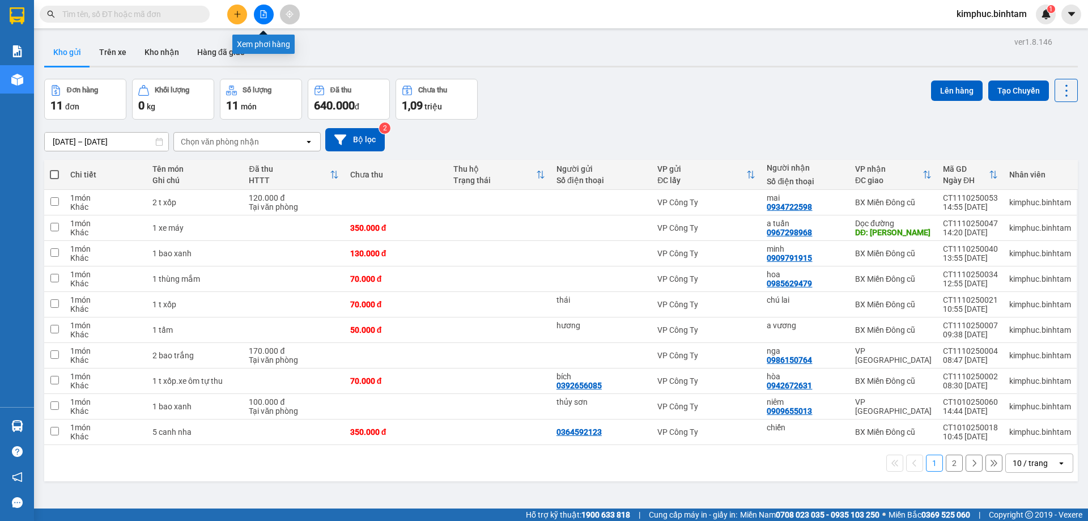
click at [265, 18] on icon "file-add" at bounding box center [264, 14] width 6 height 8
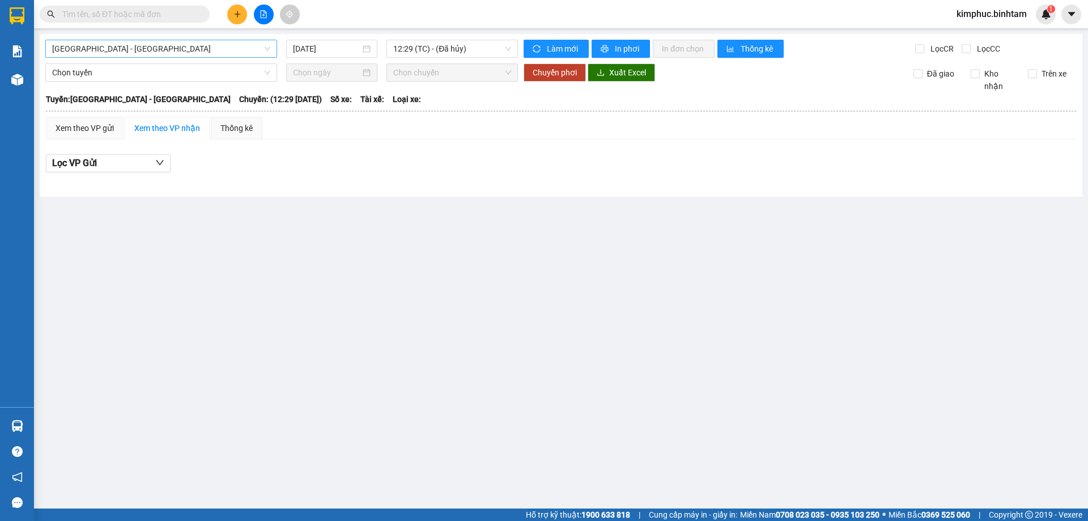
click at [158, 46] on span "[GEOGRAPHIC_DATA] - [GEOGRAPHIC_DATA]" at bounding box center [161, 48] width 218 height 17
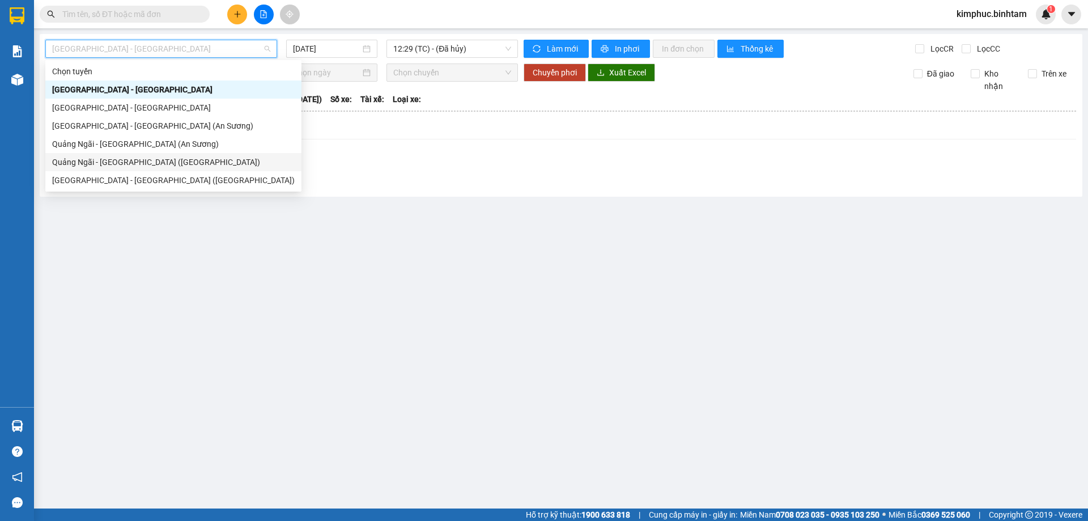
click at [131, 163] on div "Quảng Ngãi - [GEOGRAPHIC_DATA] ([GEOGRAPHIC_DATA])" at bounding box center [173, 162] width 242 height 12
type input "[DATE]"
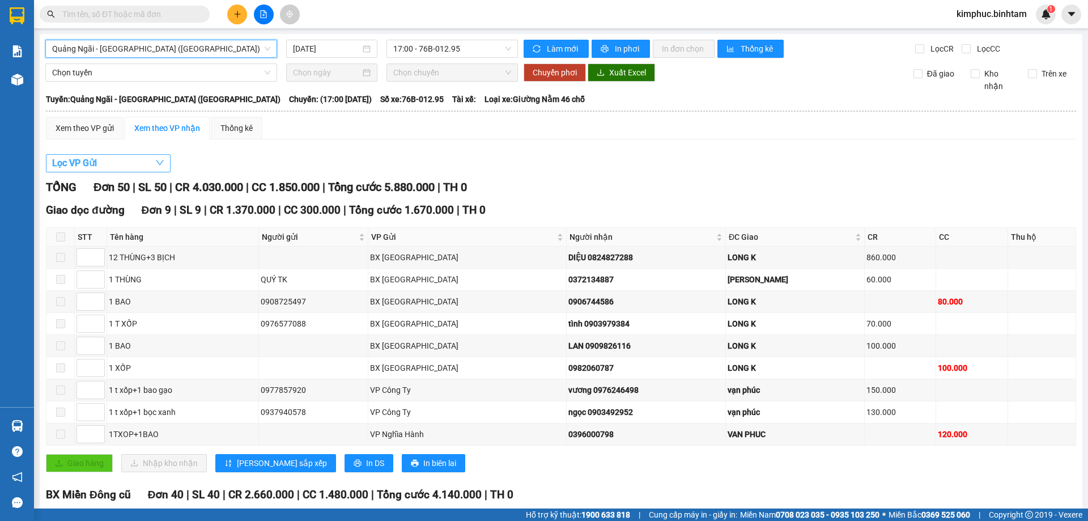
click at [80, 168] on span "Lọc VP Gửi" at bounding box center [74, 163] width 45 height 14
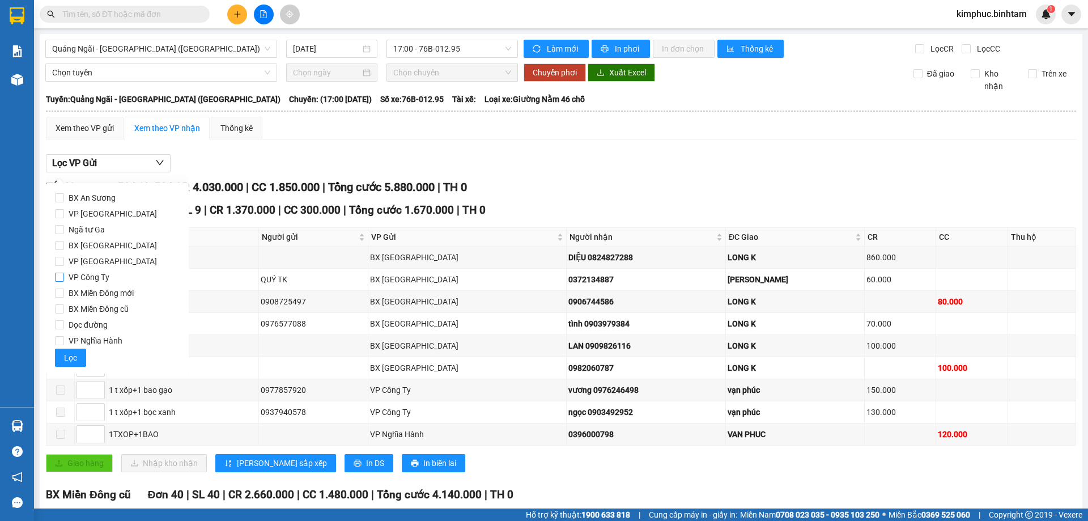
click at [61, 278] on input "VP Công Ty" at bounding box center [59, 277] width 9 height 9
checkbox input "true"
click at [72, 360] on span "Lọc" at bounding box center [70, 357] width 13 height 12
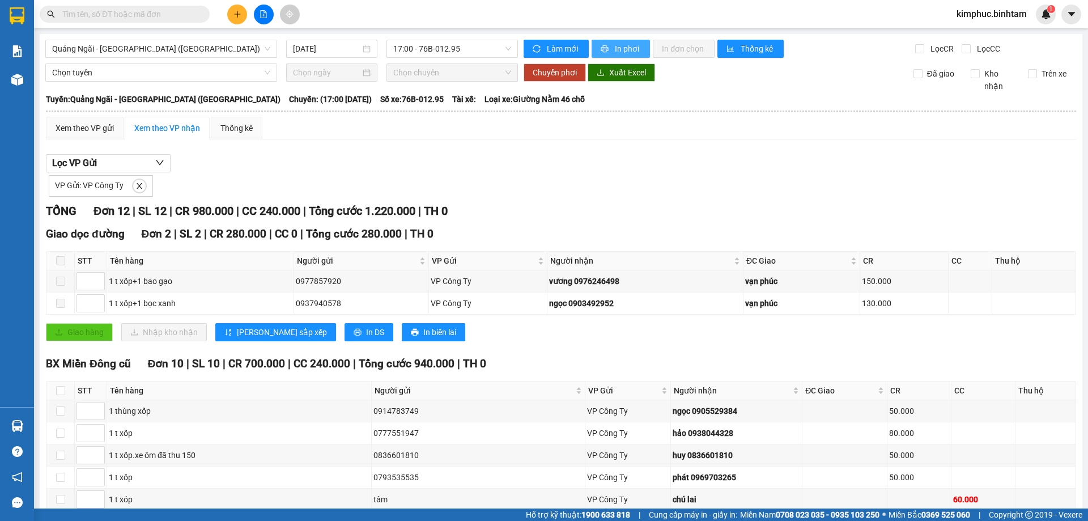
click at [633, 47] on span "In phơi" at bounding box center [628, 48] width 26 height 12
click at [968, 10] on span "kimphuc.binhtam" at bounding box center [991, 14] width 88 height 14
click at [977, 35] on span "Đăng xuất" at bounding box center [996, 35] width 65 height 12
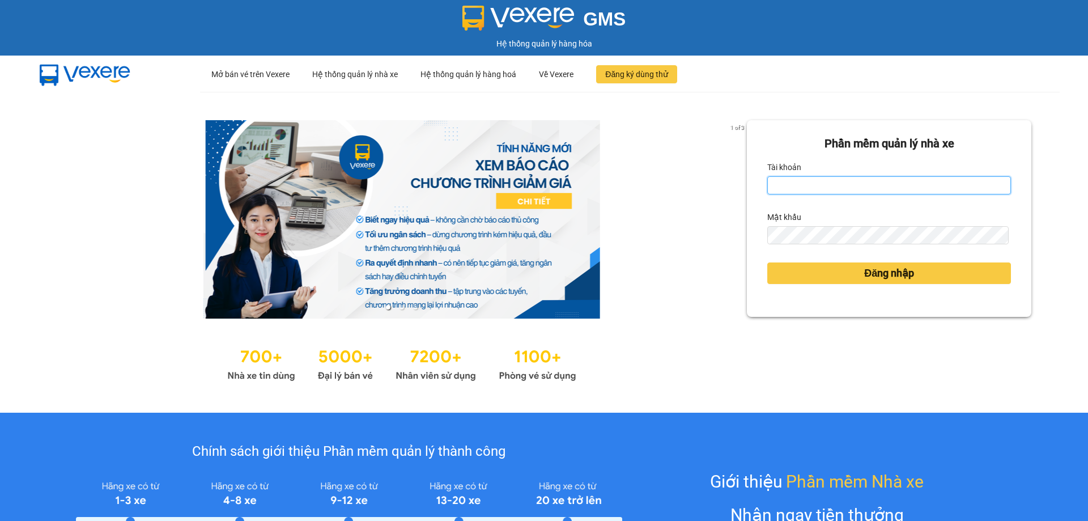
click at [828, 180] on input "Tài khoản" at bounding box center [889, 185] width 244 height 18
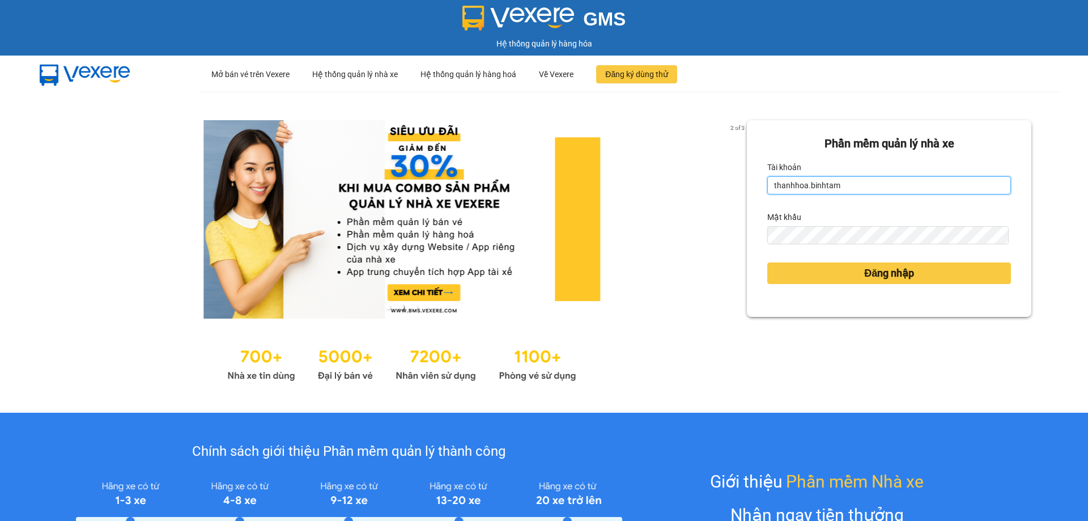
click at [893, 188] on input "thanhhoa.binhtam" at bounding box center [889, 185] width 244 height 18
type input "t"
click at [845, 185] on input "kimphuc.binhtam" at bounding box center [889, 185] width 244 height 18
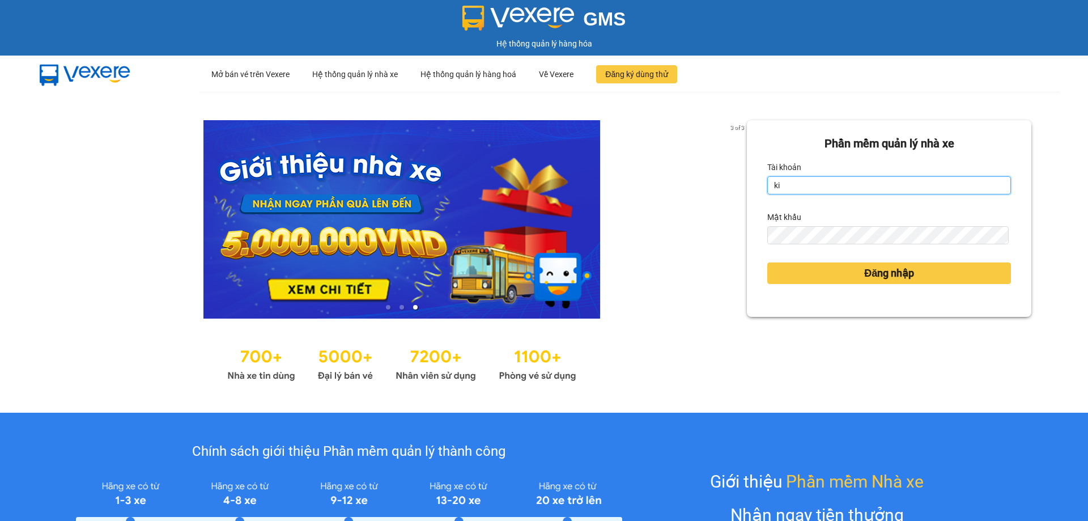
type input "k"
click at [857, 188] on input "thanhhoa.binhtam" at bounding box center [889, 185] width 244 height 18
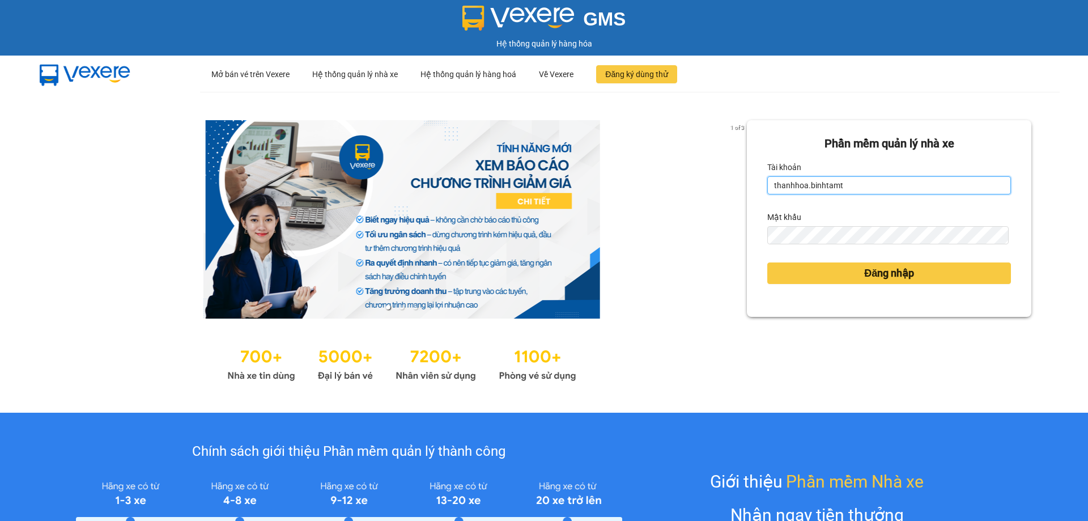
type input "thanhhoa.binhtam"
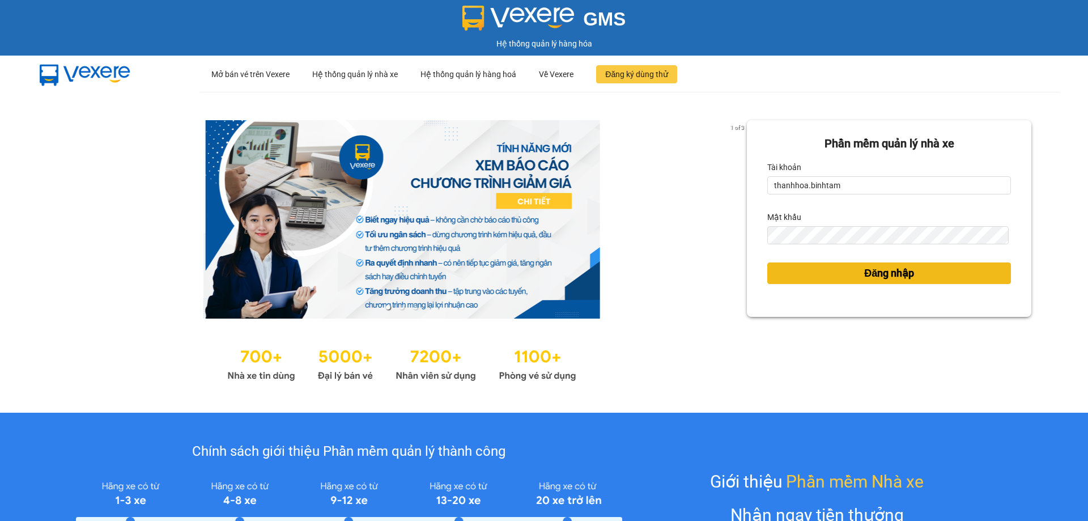
click at [864, 275] on span "Đăng nhập" at bounding box center [889, 273] width 50 height 16
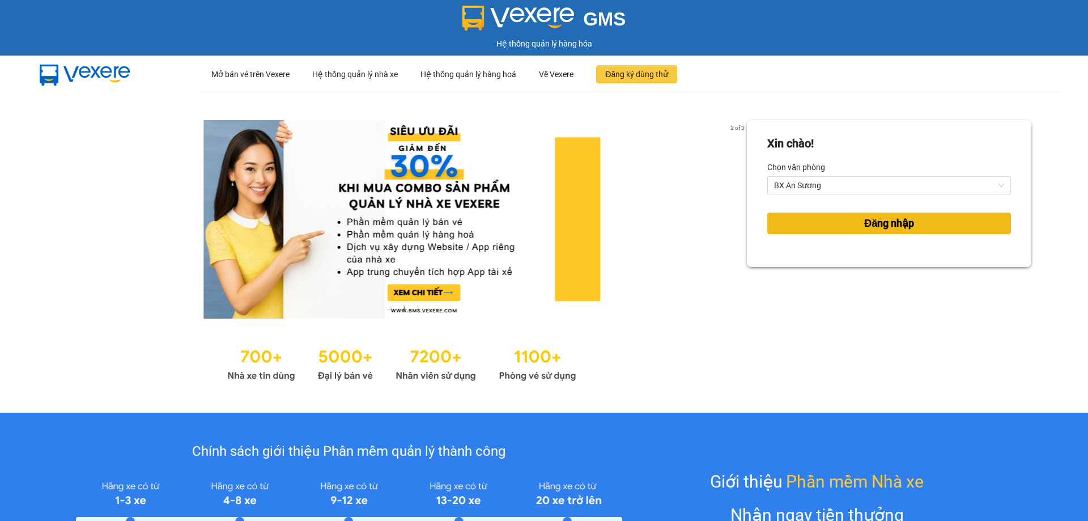
click at [876, 222] on span "Đăng nhập" at bounding box center [889, 223] width 50 height 16
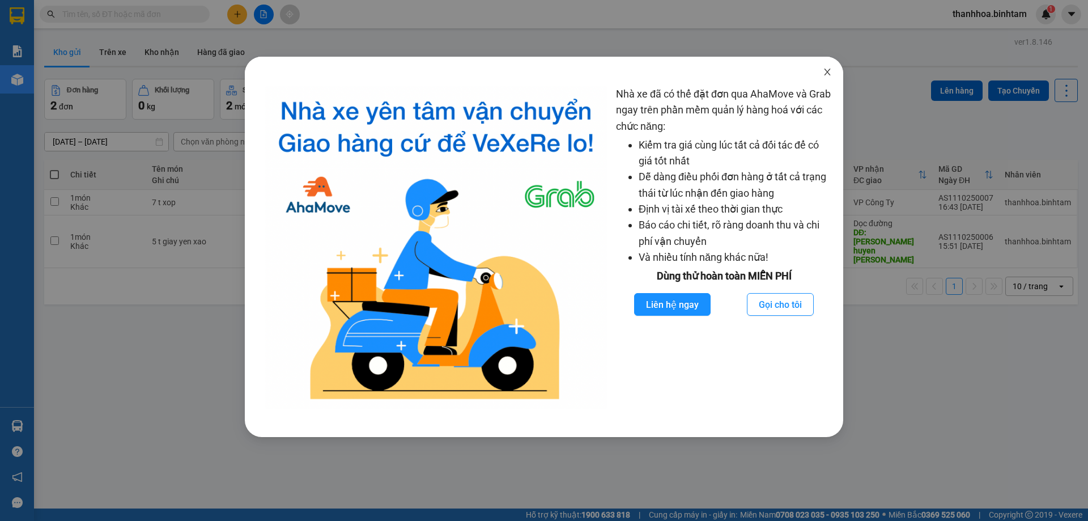
click at [835, 76] on span "Close" at bounding box center [827, 73] width 32 height 32
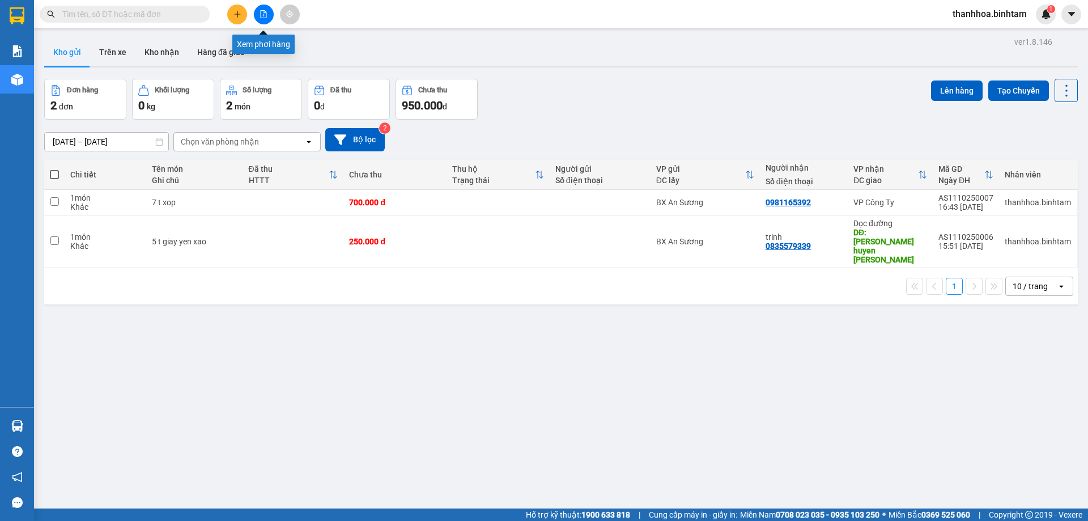
click at [269, 14] on button at bounding box center [264, 15] width 20 height 20
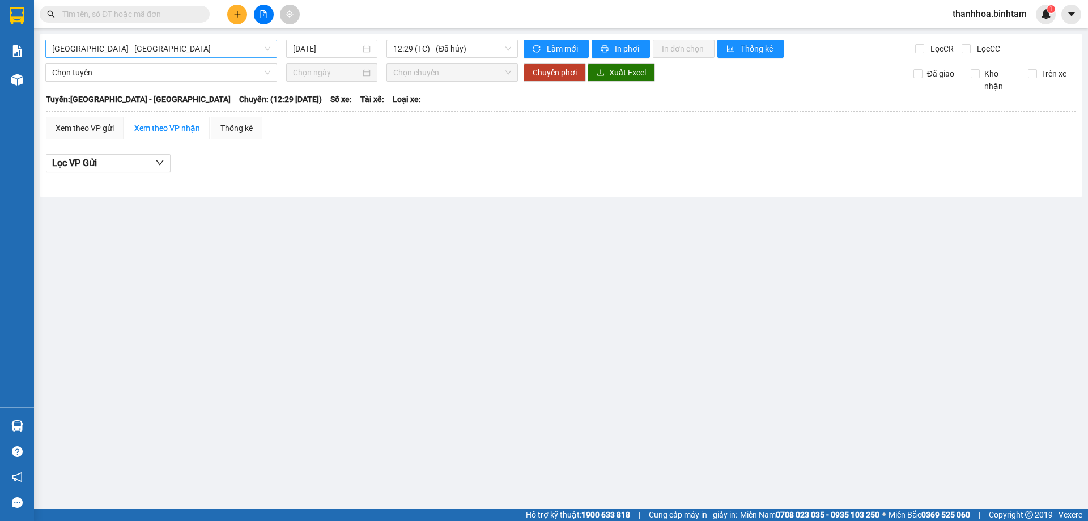
click at [113, 52] on span "[GEOGRAPHIC_DATA] - [GEOGRAPHIC_DATA]" at bounding box center [161, 48] width 218 height 17
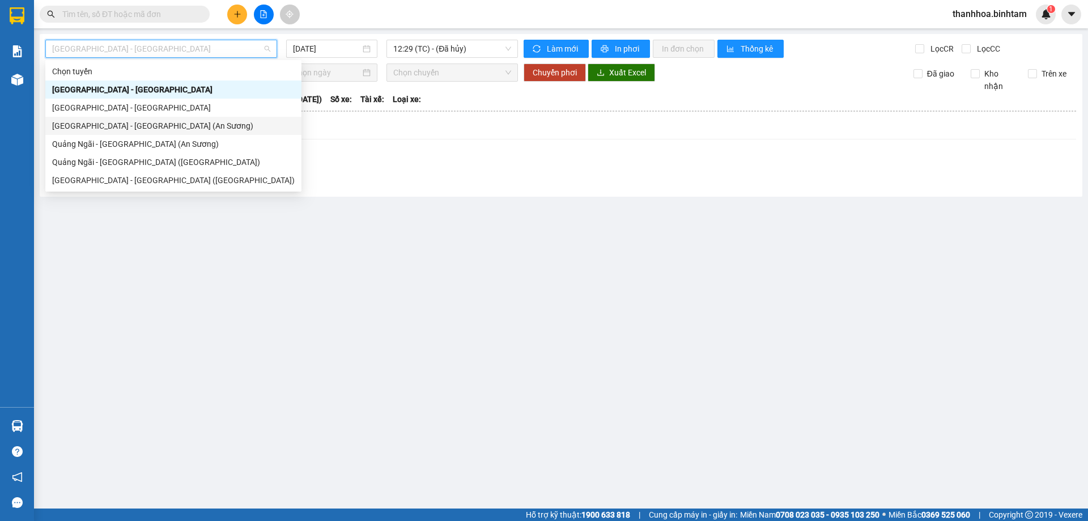
click at [126, 127] on div "[GEOGRAPHIC_DATA] - [GEOGRAPHIC_DATA] (An Sương)" at bounding box center [173, 126] width 242 height 12
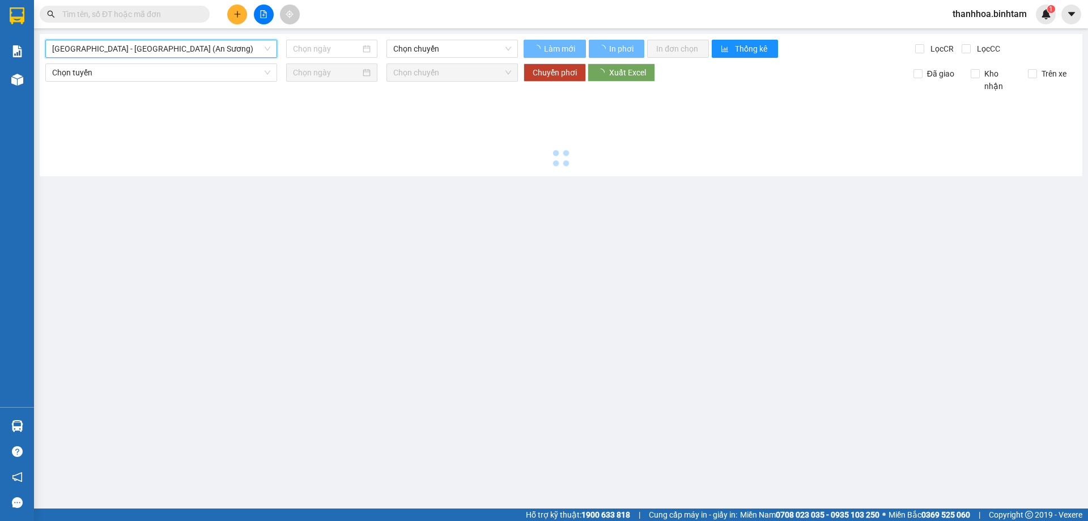
type input "[DATE]"
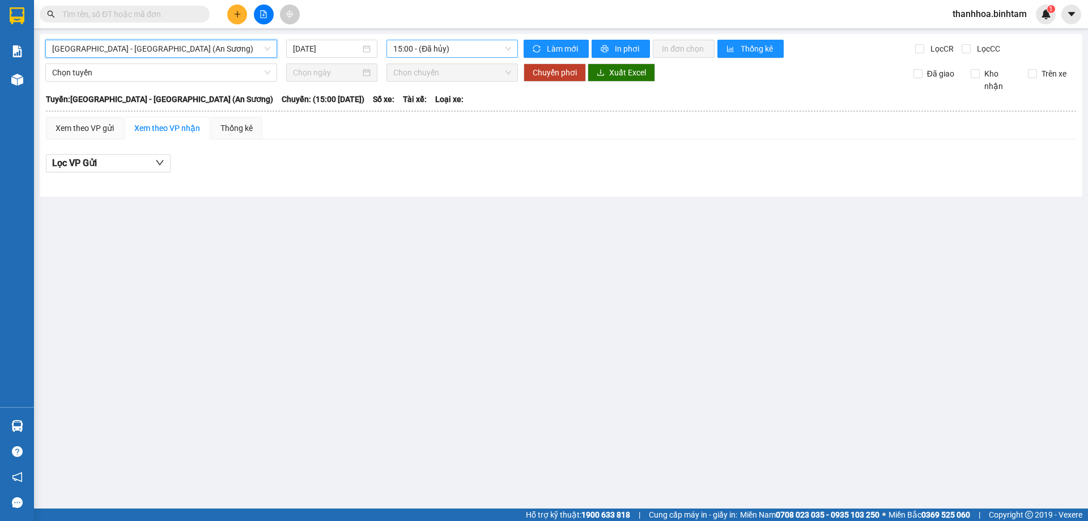
click at [429, 49] on span "15:00 - (Đã hủy)" at bounding box center [452, 48] width 118 height 17
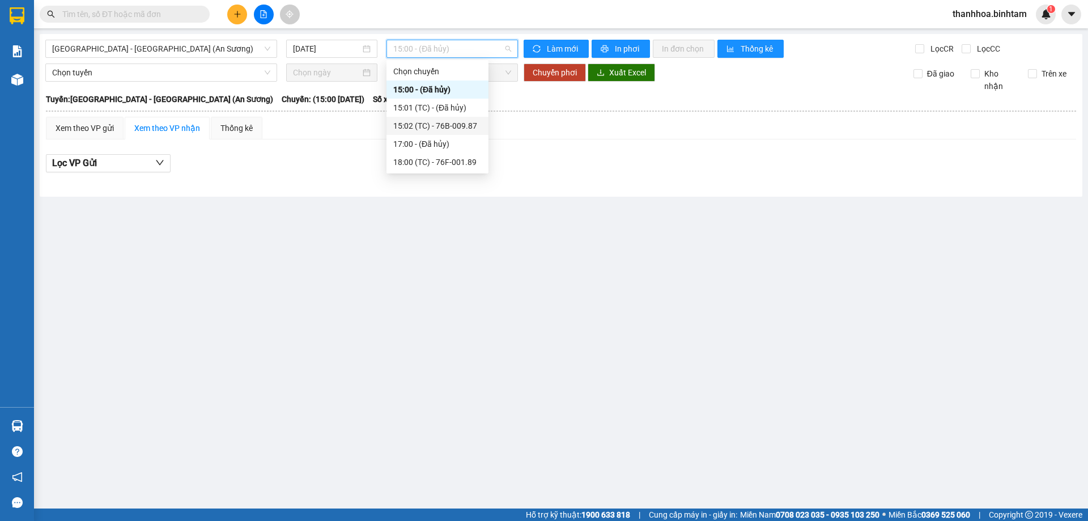
click at [466, 125] on div "15:02 (TC) - 76B-009.87" at bounding box center [437, 126] width 88 height 12
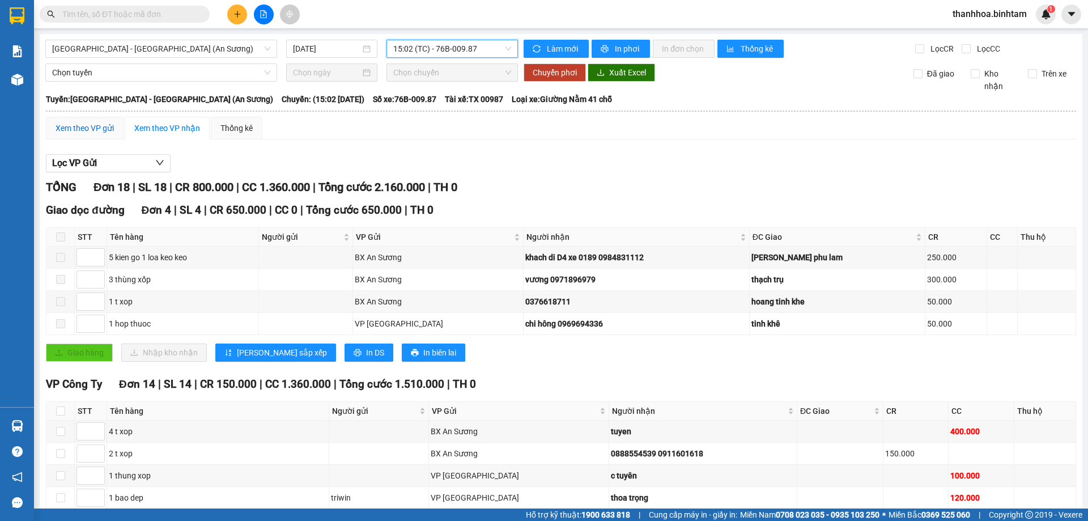
click at [88, 122] on div "Xem theo VP gửi" at bounding box center [85, 128] width 58 height 12
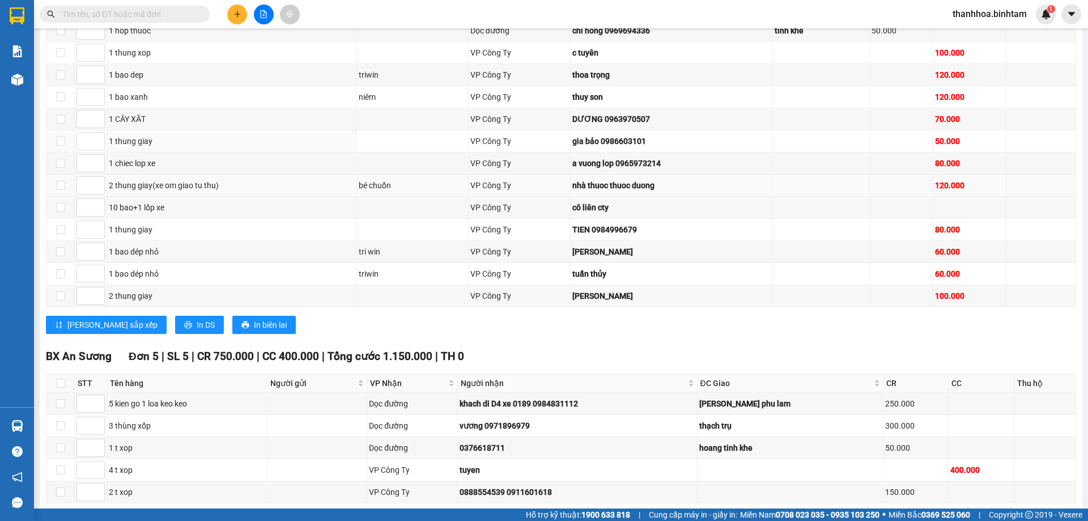
scroll to position [280, 0]
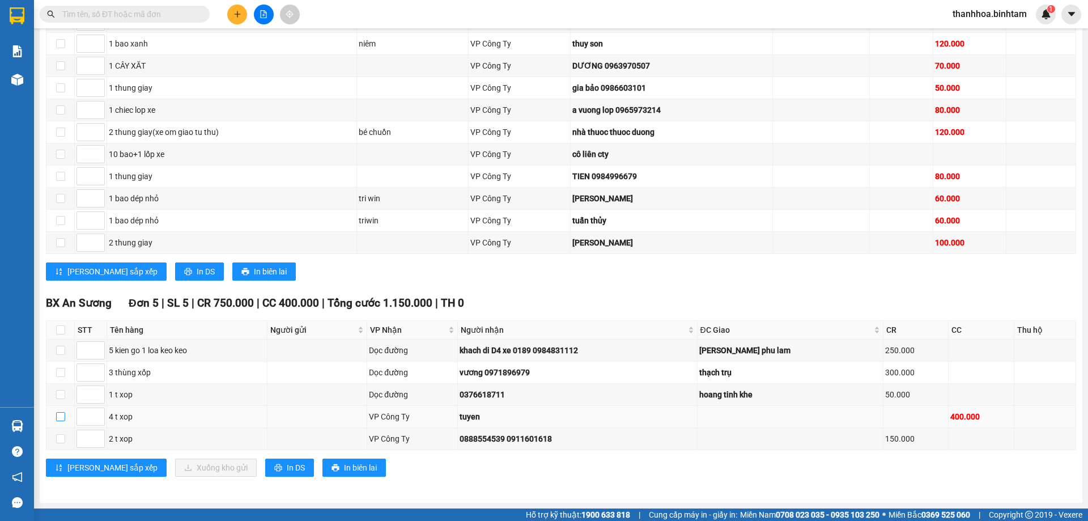
click at [63, 420] on input "checkbox" at bounding box center [60, 416] width 9 height 9
checkbox input "true"
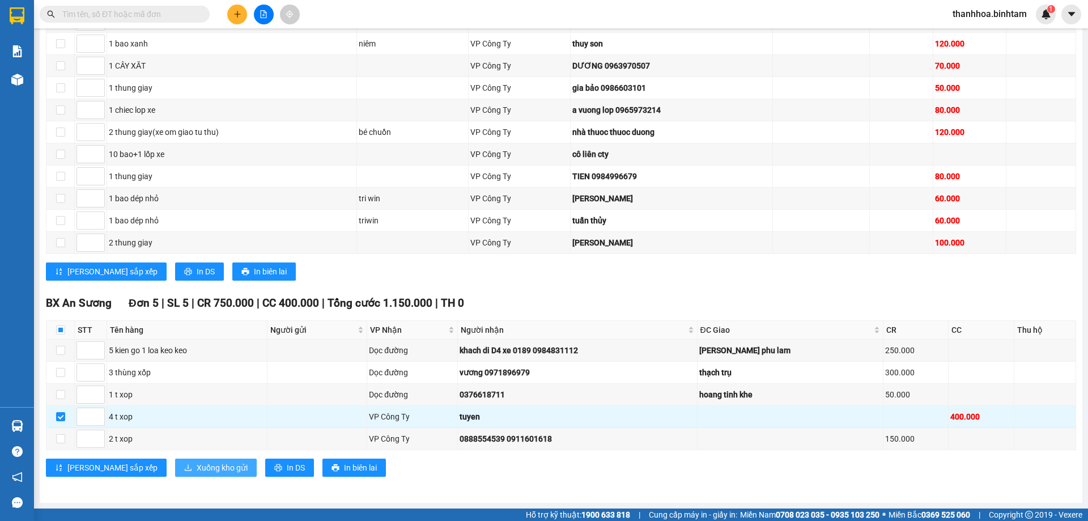
click at [197, 472] on span "Xuống kho gửi" at bounding box center [222, 467] width 51 height 12
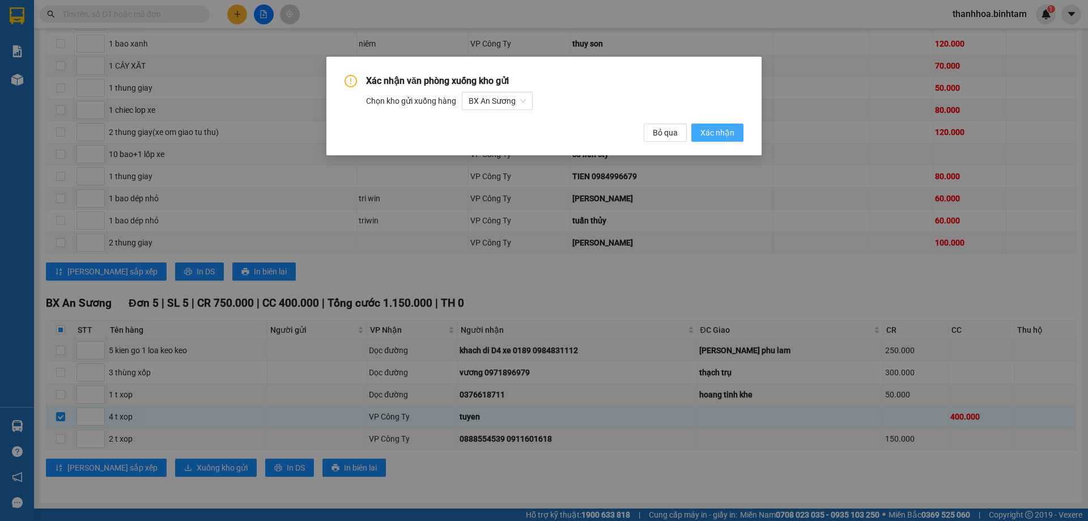
click at [726, 134] on span "Xác nhận" at bounding box center [717, 132] width 34 height 12
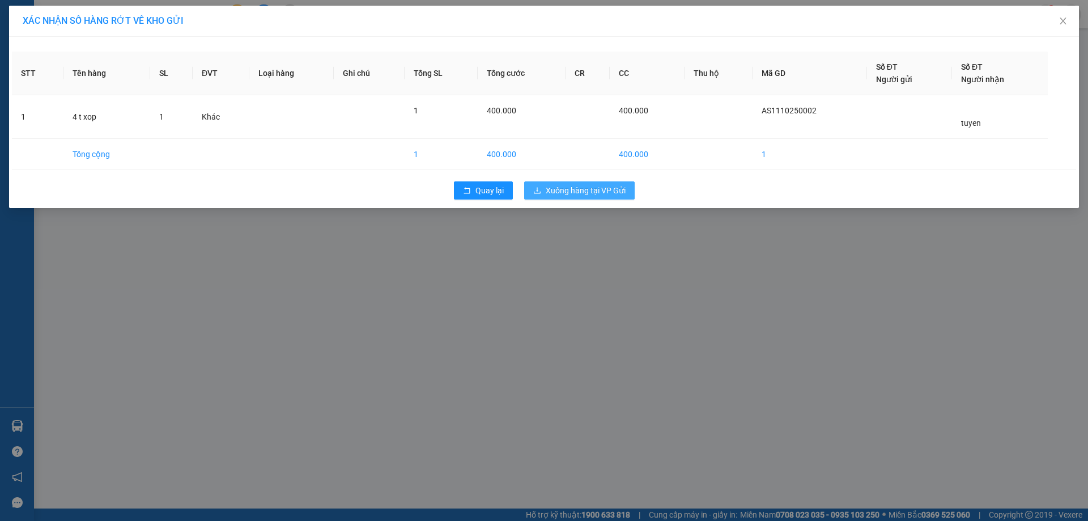
click at [604, 194] on span "Xuống hàng tại VP Gửi" at bounding box center [586, 190] width 80 height 12
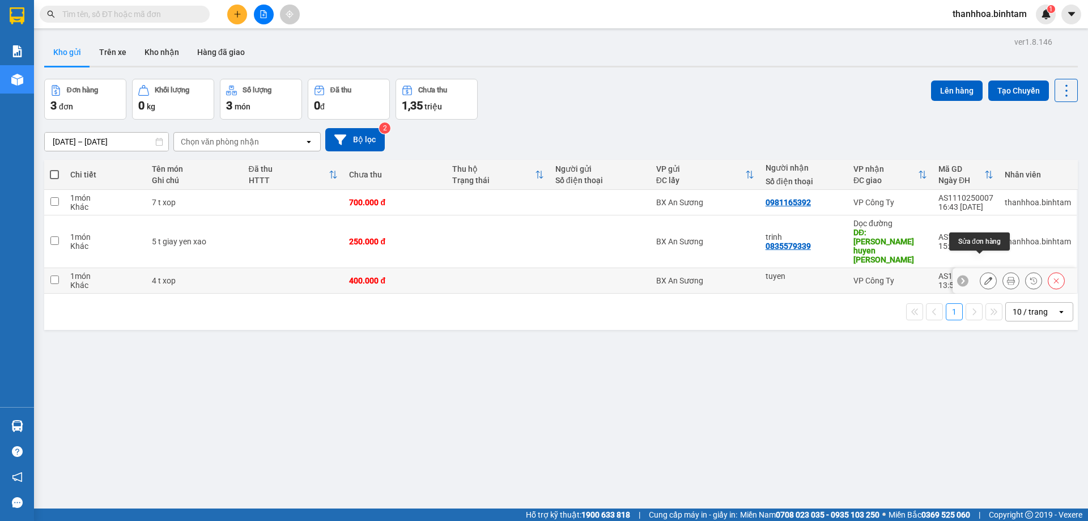
click at [984, 276] on icon at bounding box center [988, 280] width 8 height 8
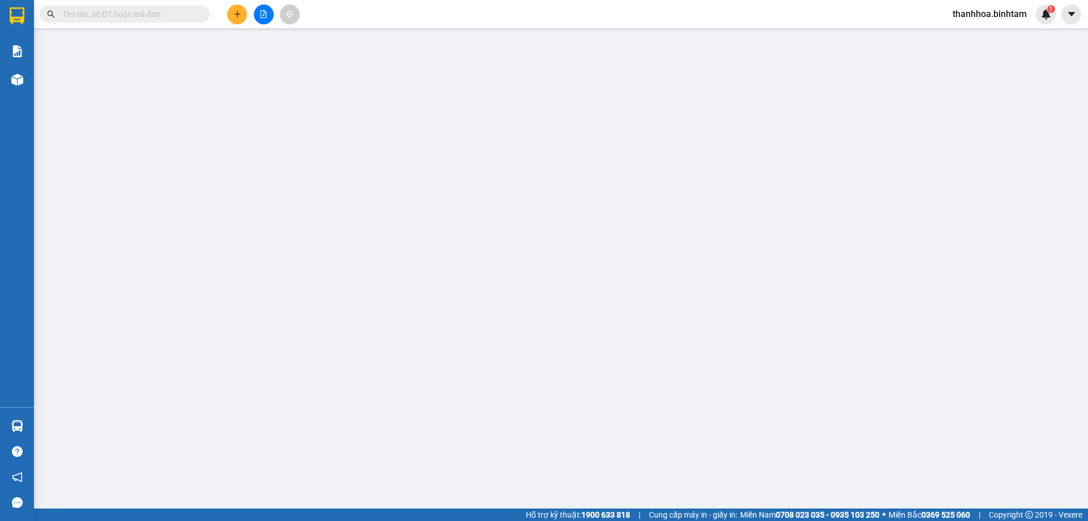
type input "tuyen"
type input "400.000"
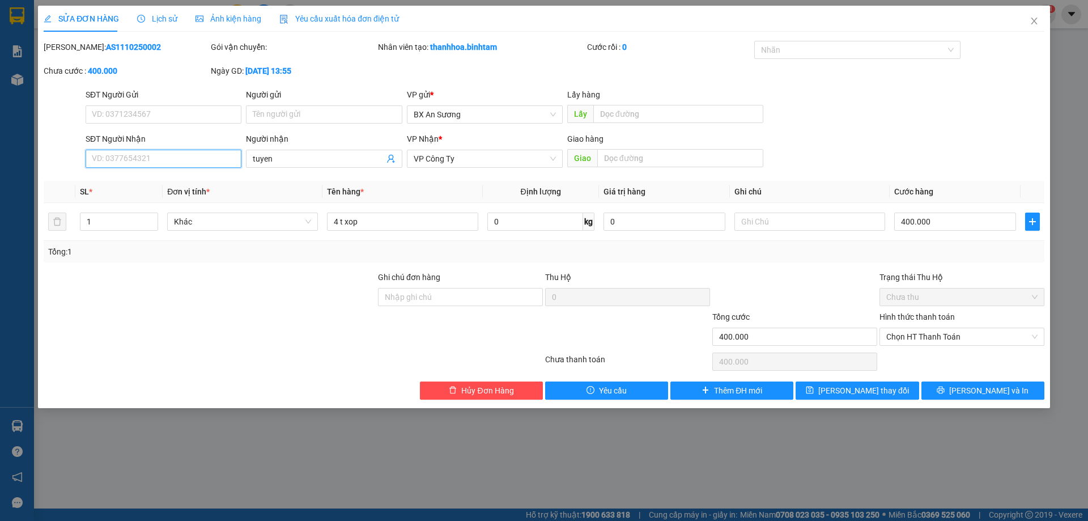
click at [199, 160] on input "SĐT Người Nhận" at bounding box center [164, 159] width 156 height 18
type input "0901226761"
click at [279, 163] on input "tuyen" at bounding box center [318, 158] width 131 height 12
type input "t"
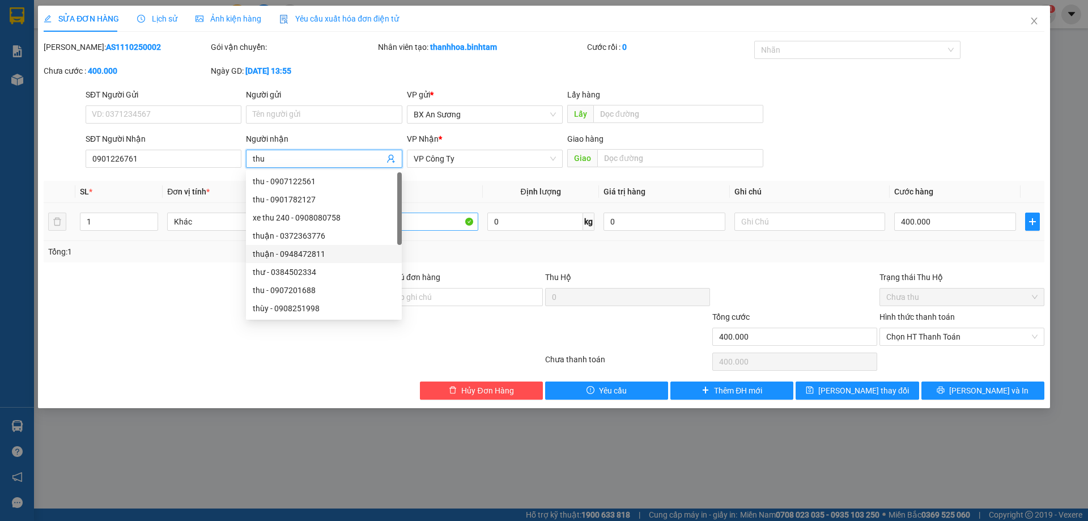
type input "thu"
click at [449, 220] on input "4 t xop" at bounding box center [402, 221] width 151 height 18
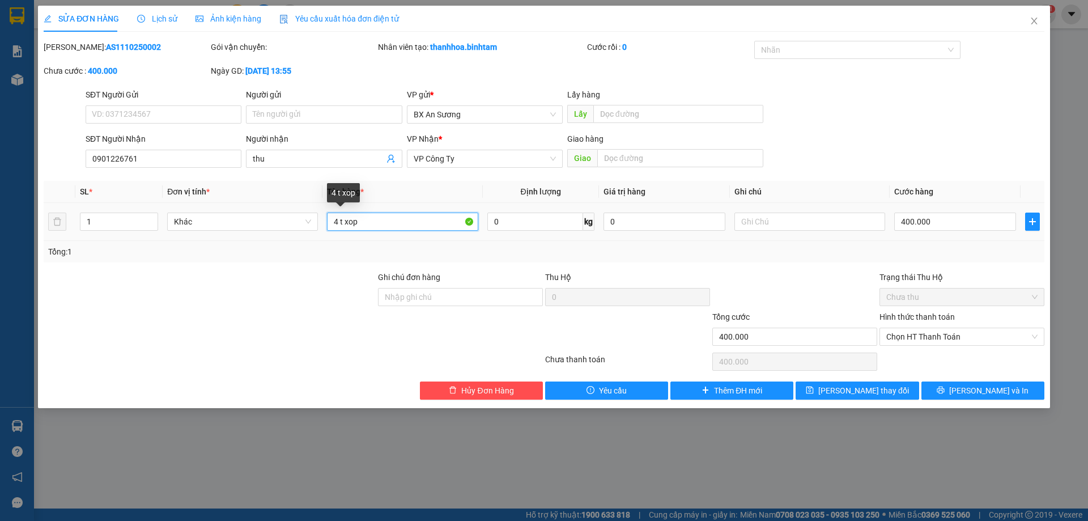
drag, startPoint x: 334, startPoint y: 224, endPoint x: 342, endPoint y: 229, distance: 9.1
click at [334, 225] on input "4 t xop" at bounding box center [402, 221] width 151 height 18
click at [337, 226] on input "4 t xop" at bounding box center [402, 221] width 151 height 18
type input "1 t xop"
click at [913, 220] on input "400.000" at bounding box center [955, 221] width 122 height 18
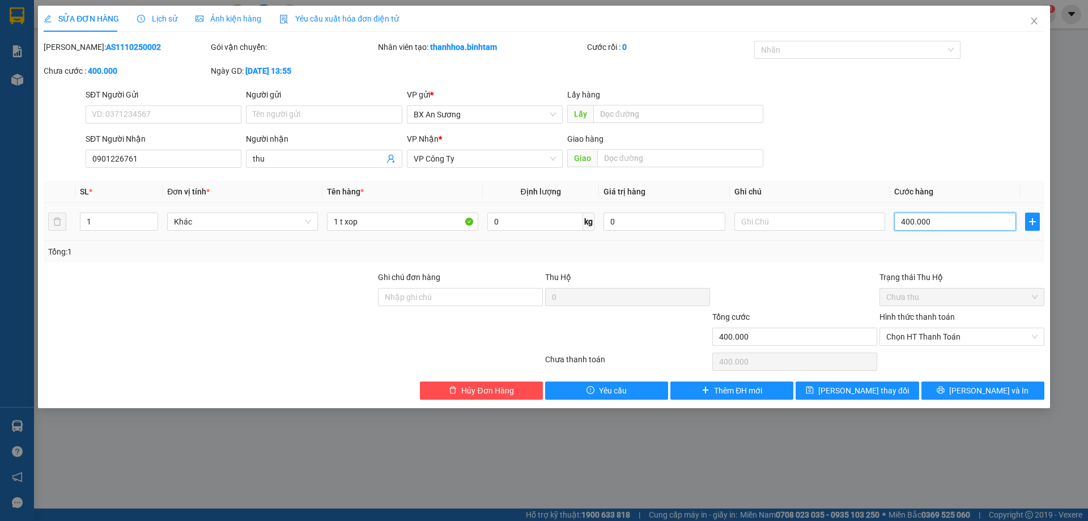
click at [912, 227] on input "400.000" at bounding box center [955, 221] width 122 height 18
click at [910, 229] on input "400.000" at bounding box center [955, 221] width 122 height 18
type input "40.000"
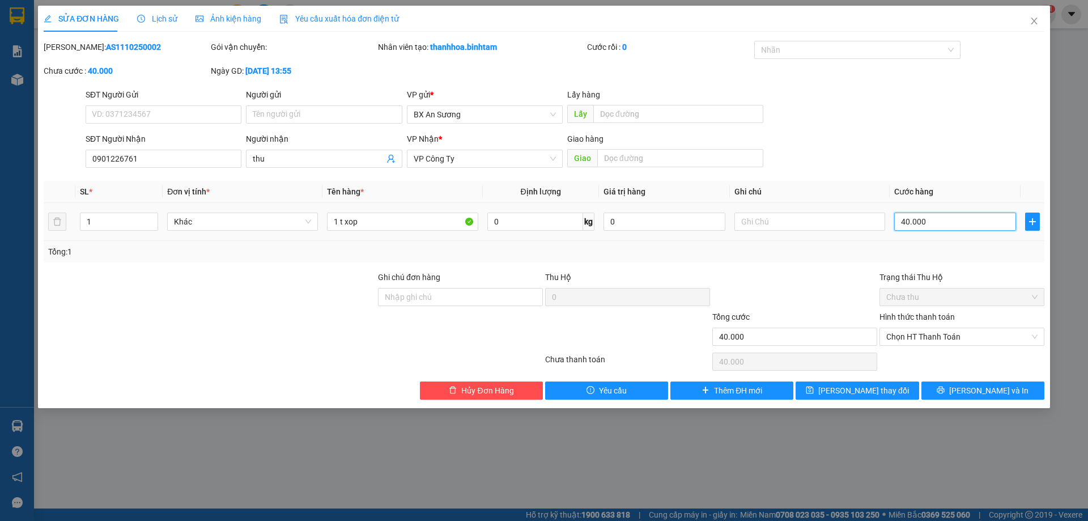
type input "0"
type input "0.000"
type input "50.000"
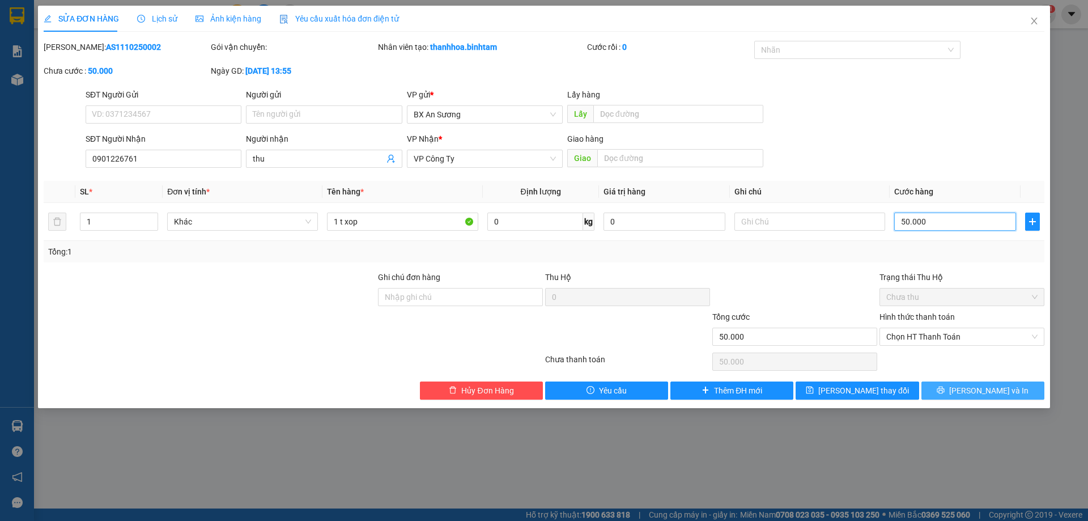
type input "50.000"
click at [944, 389] on icon "printer" at bounding box center [941, 390] width 8 height 8
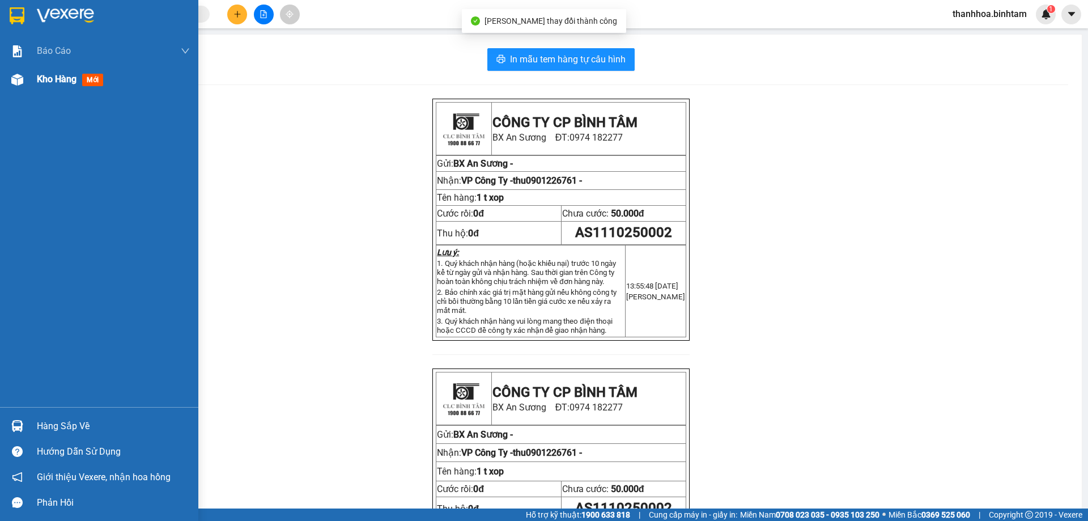
click at [42, 81] on span "Kho hàng" at bounding box center [57, 79] width 40 height 11
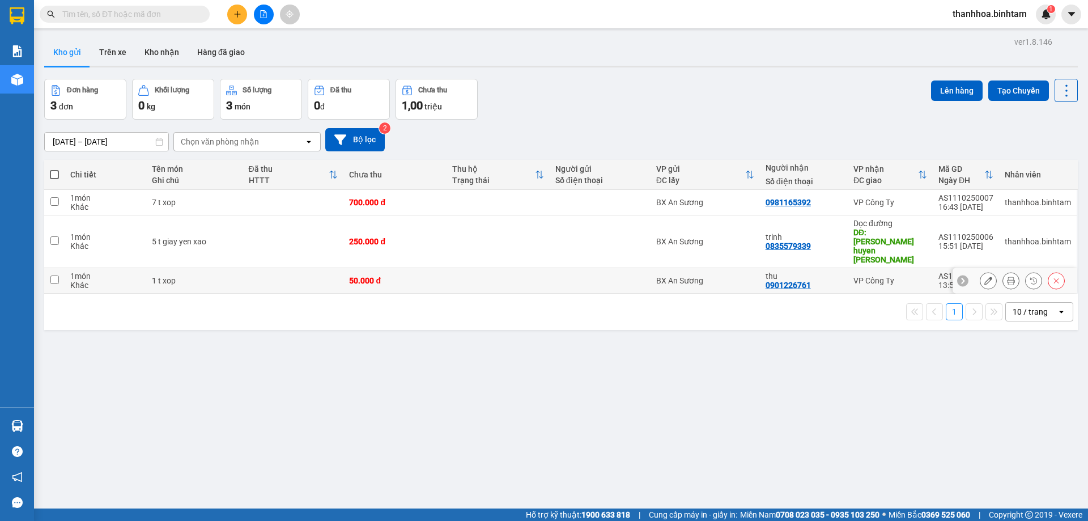
click at [63, 268] on td at bounding box center [54, 280] width 20 height 25
checkbox input "true"
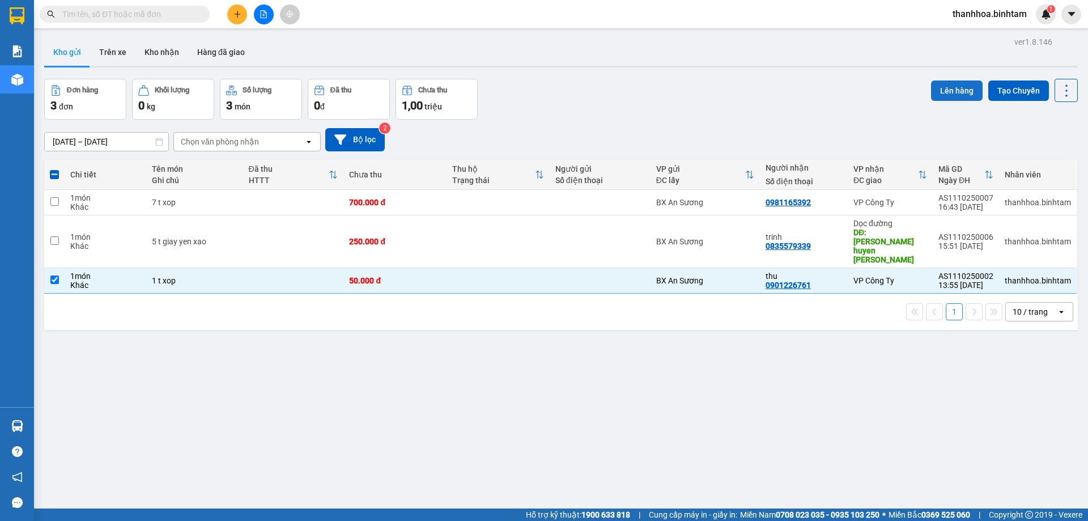
click at [958, 89] on button "Lên hàng" at bounding box center [957, 90] width 52 height 20
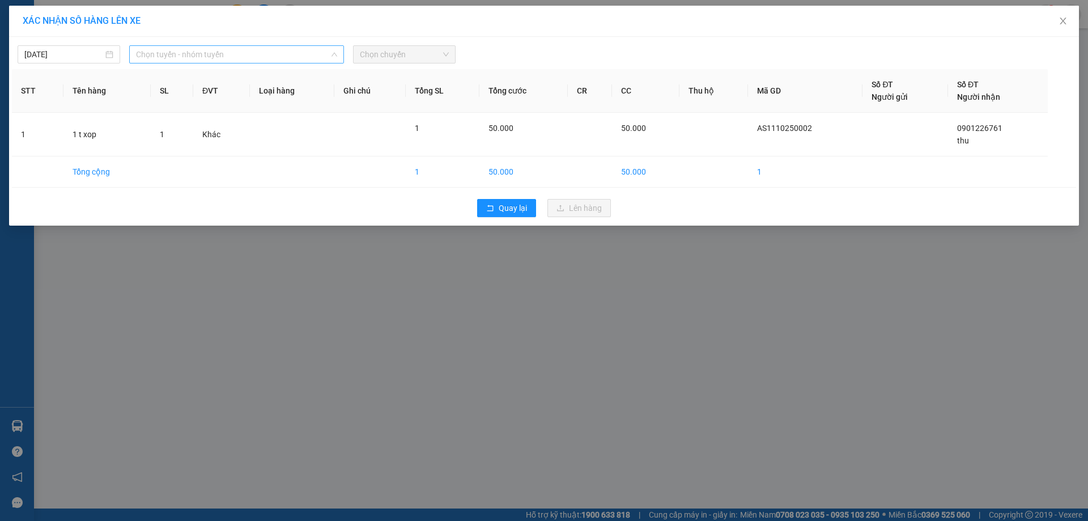
click at [205, 52] on span "Chọn tuyến - nhóm tuyến" at bounding box center [236, 54] width 201 height 17
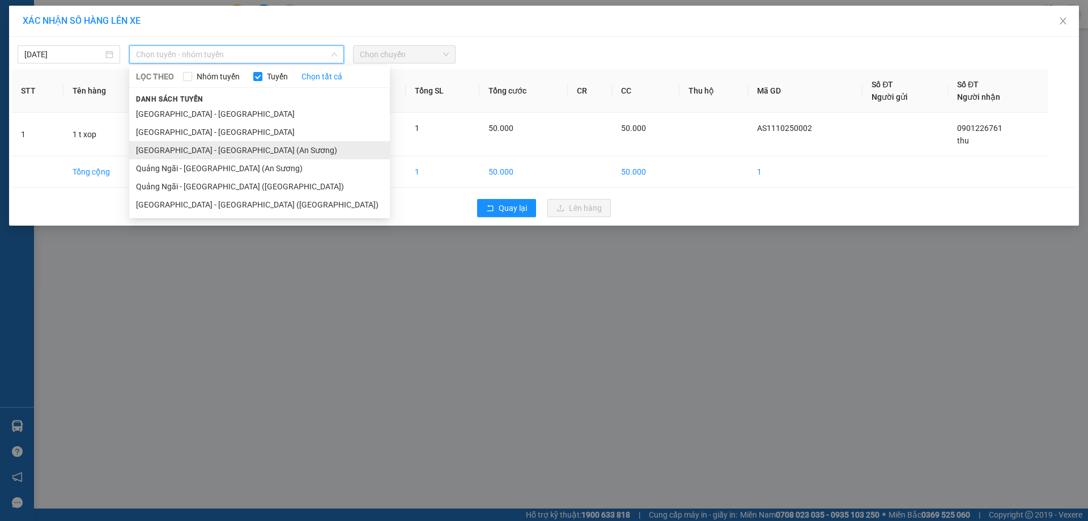
click at [193, 150] on li "Sài Gòn - Quảng Ngãi (An Sương)" at bounding box center [259, 150] width 261 height 18
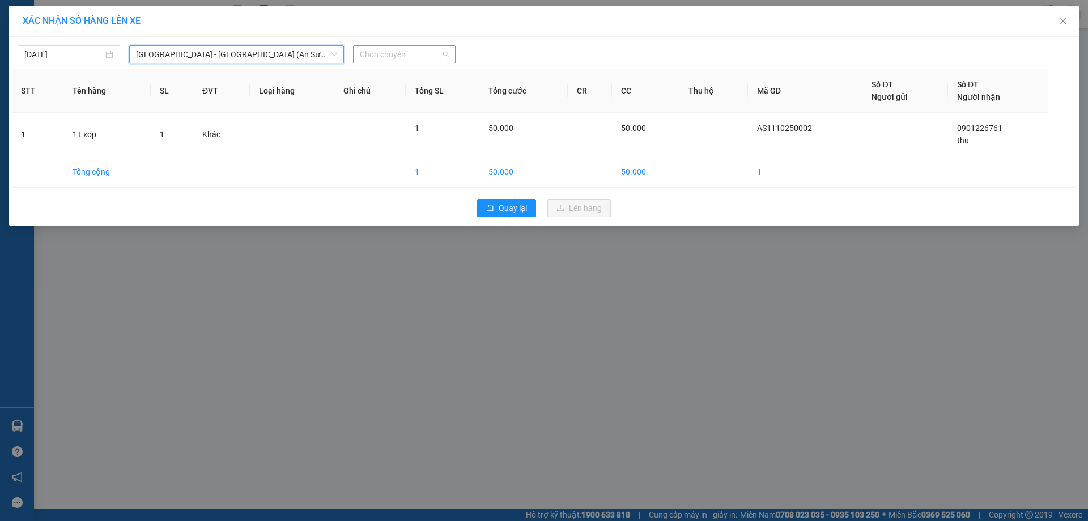
click at [376, 57] on span "Chọn chuyến" at bounding box center [404, 54] width 89 height 17
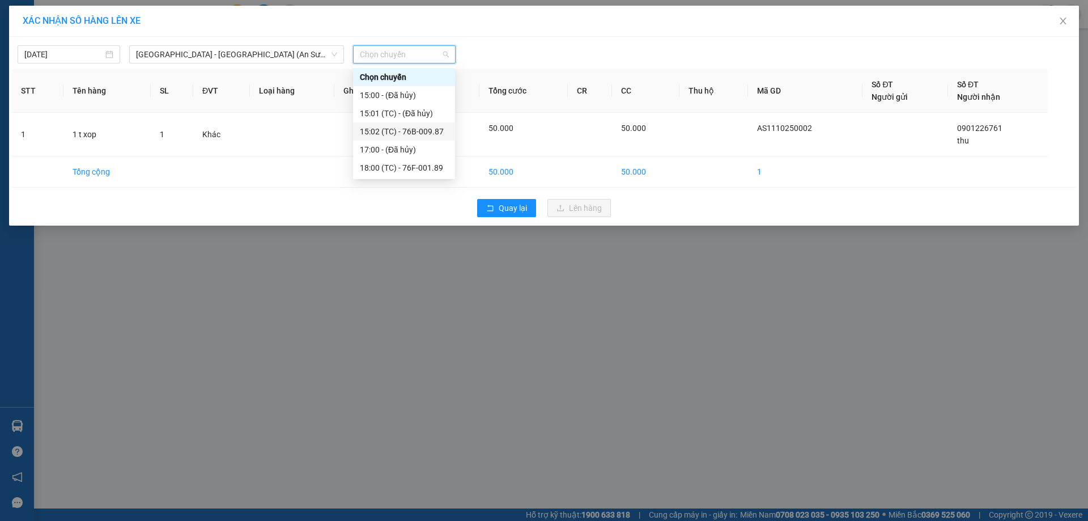
click at [404, 131] on div "15:02 (TC) - 76B-009.87" at bounding box center [404, 131] width 88 height 12
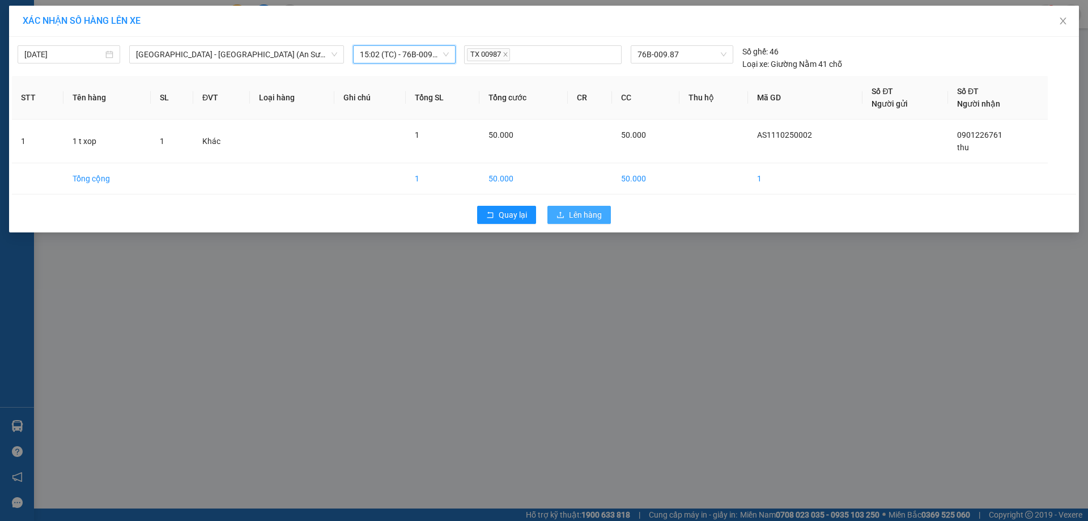
click at [591, 212] on span "Lên hàng" at bounding box center [585, 214] width 33 height 12
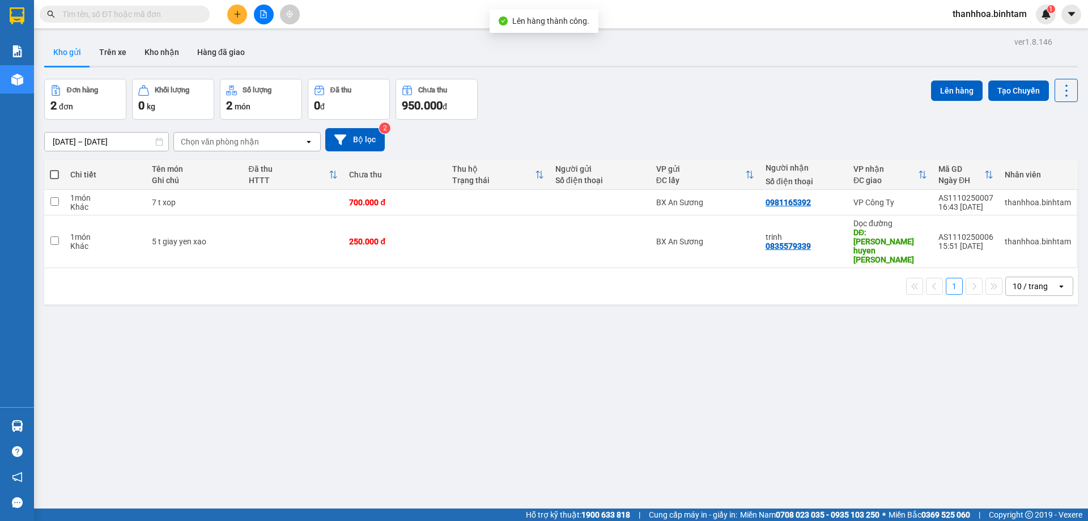
click at [272, 15] on button at bounding box center [264, 15] width 20 height 20
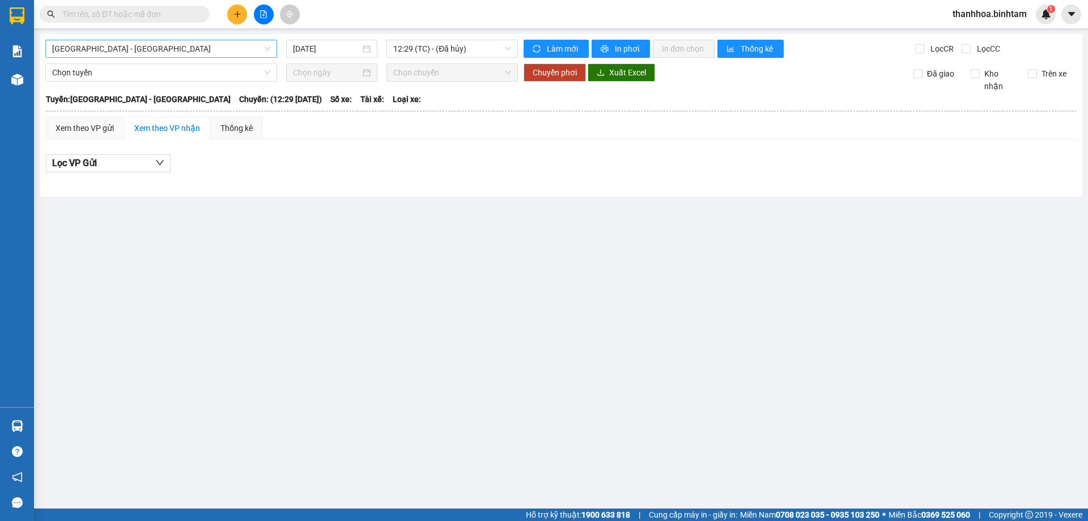
click at [108, 48] on span "Hà Nội - Quảng Ngãi" at bounding box center [161, 48] width 218 height 17
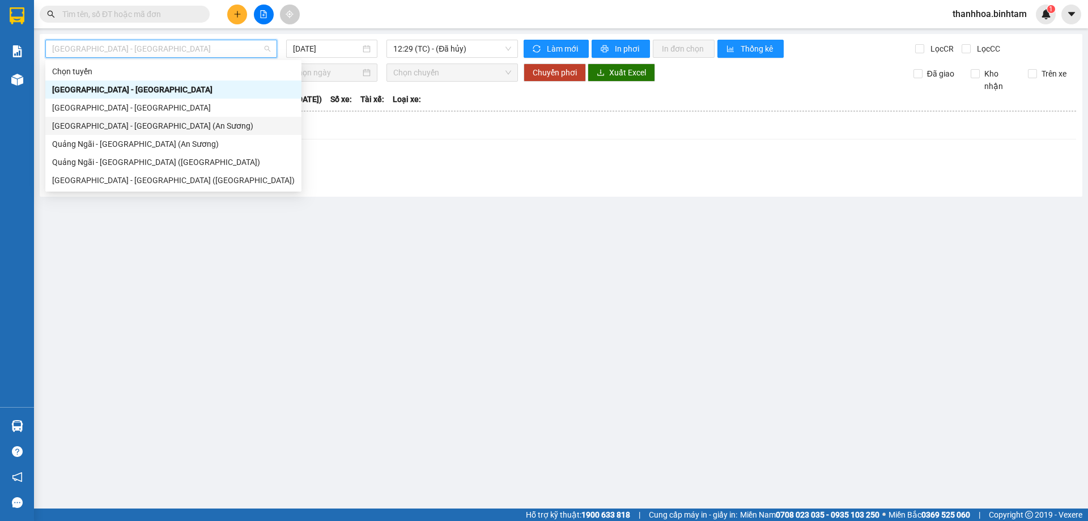
click at [95, 126] on div "Sài Gòn - Quảng Ngãi (An Sương)" at bounding box center [173, 126] width 242 height 12
type input "11/10/2025"
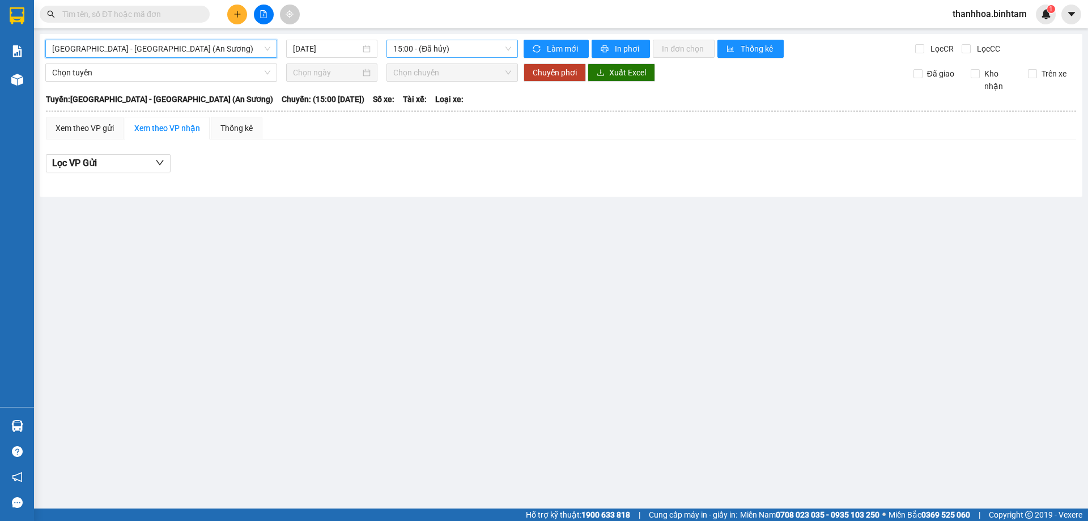
click at [424, 47] on span "15:00 - (Đã hủy)" at bounding box center [452, 48] width 118 height 17
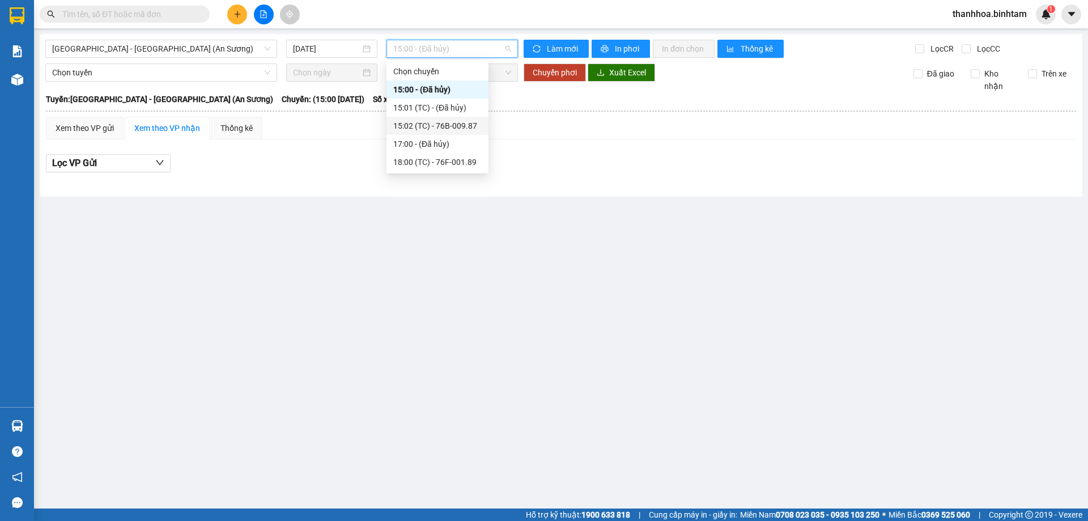
click at [441, 122] on div "15:02 (TC) - 76B-009.87" at bounding box center [437, 126] width 88 height 12
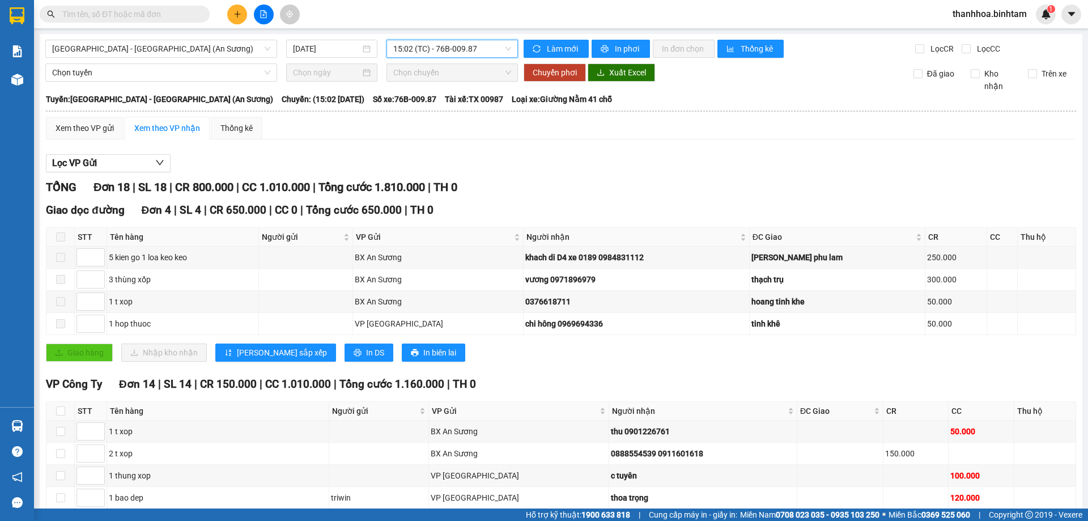
click at [987, 16] on span "thanhhoa.binhtam" at bounding box center [989, 14] width 92 height 14
click at [981, 38] on span "Đăng xuất" at bounding box center [994, 35] width 69 height 12
